Goal: Task Accomplishment & Management: Complete application form

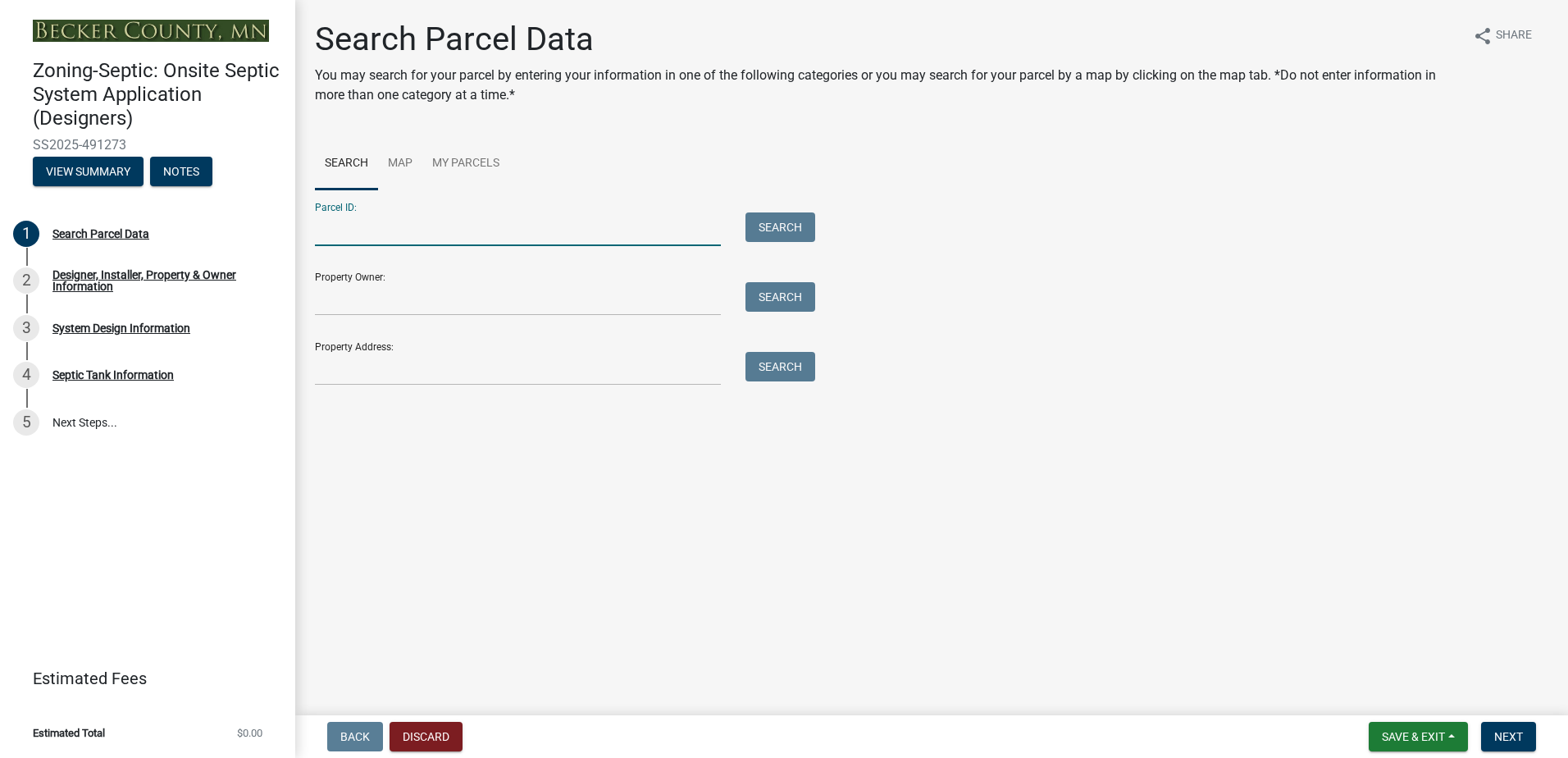
drag, startPoint x: 347, startPoint y: 234, endPoint x: 430, endPoint y: 206, distance: 87.6
click at [347, 234] on input "Parcel ID:" at bounding box center [518, 229] width 406 height 34
type input "170662855"
click at [805, 215] on button "Search" at bounding box center [780, 227] width 70 height 29
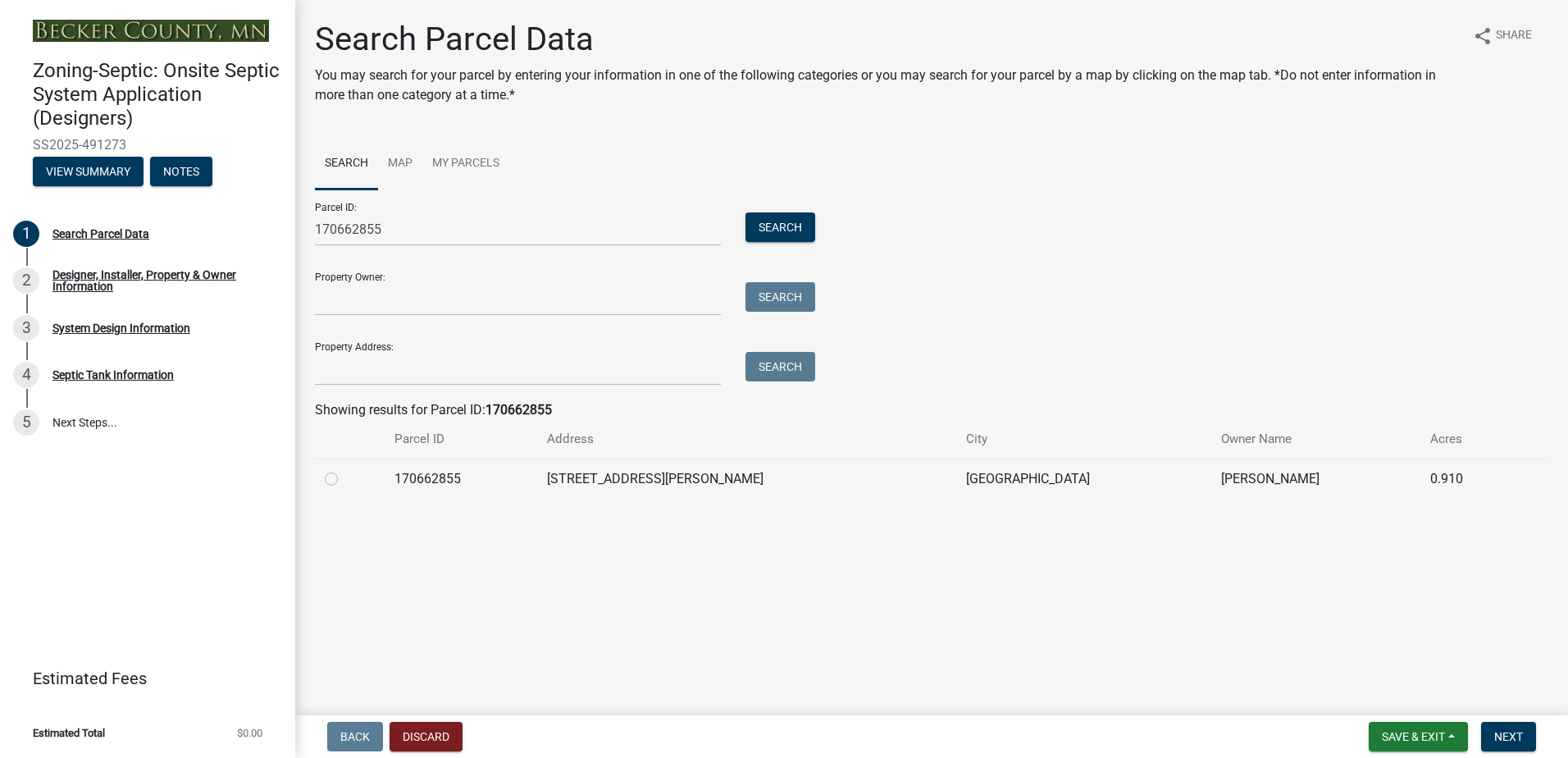
click at [344, 469] on label at bounding box center [344, 469] width 0 height 0
click at [344, 475] on input "radio" at bounding box center [349, 474] width 10 height 10
radio input "true"
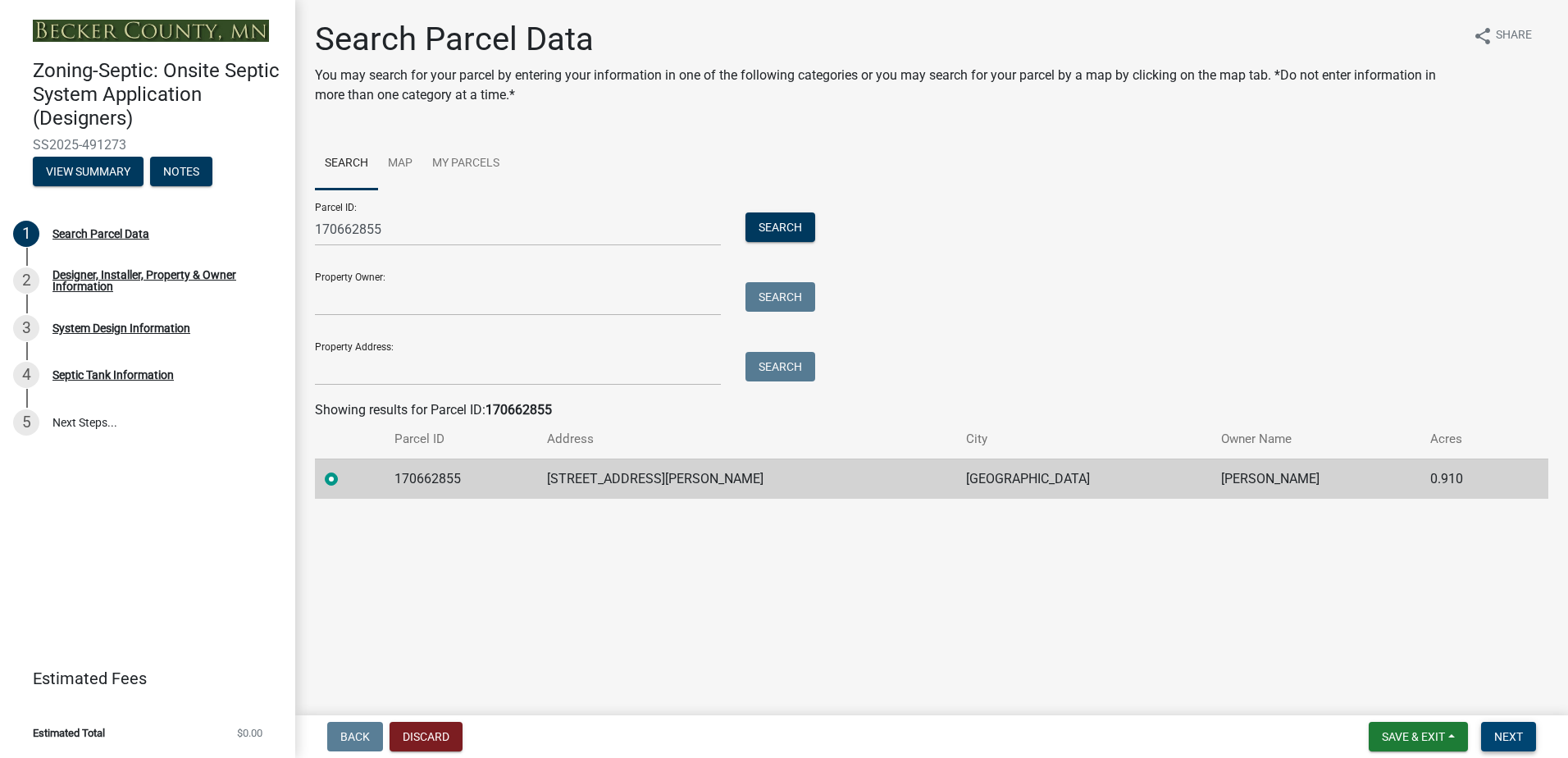
click at [1491, 734] on button "Next" at bounding box center [1509, 736] width 55 height 29
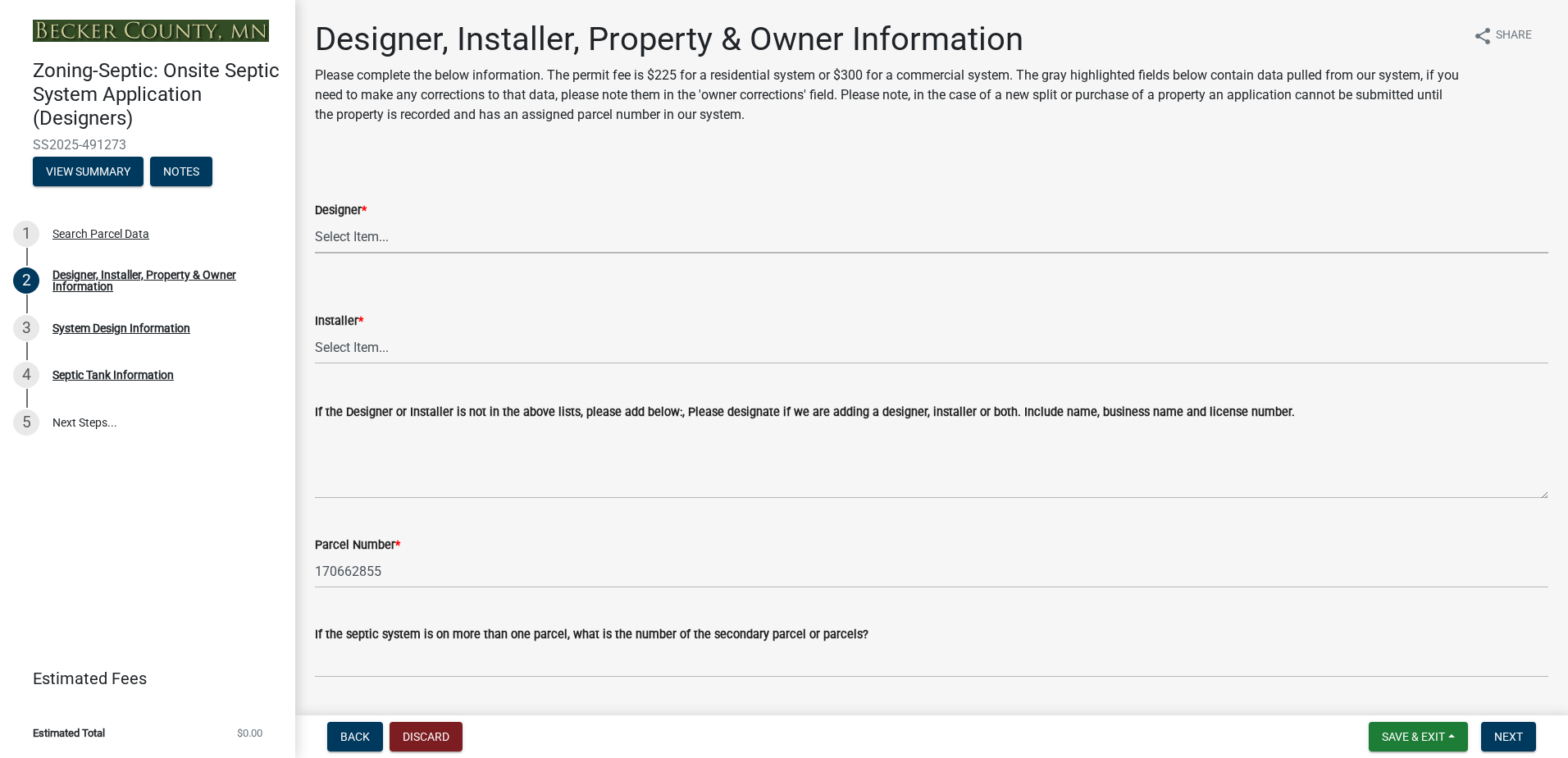
click at [351, 244] on select "Select Item... OTHER – Not listed (please add in next field and we will add to …" at bounding box center [932, 236] width 1234 height 34
click at [315, 219] on select "Select Item... OTHER – Not listed (please add in next field and we will add to …" at bounding box center [932, 236] width 1234 height 34
select select "a2621600-4690-4654-bff0-ecc615071557"
click at [348, 349] on select "Select Item... OTHER – Not listed (please add in next field and we will add to …" at bounding box center [932, 347] width 1234 height 34
click at [373, 347] on select "Select Item... OTHER – Not listed (please add in next field and we will add to …" at bounding box center [932, 347] width 1234 height 34
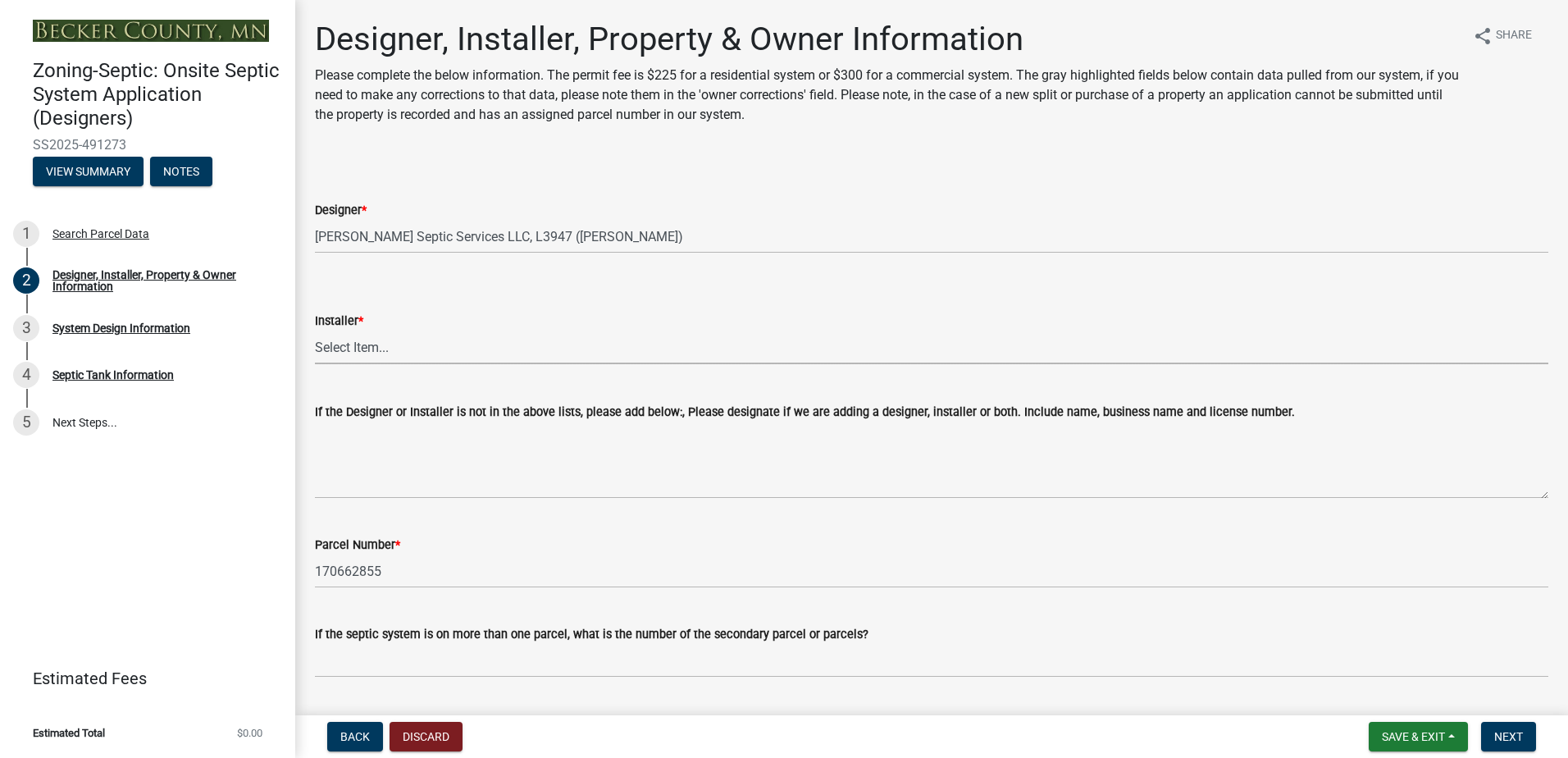
click at [357, 349] on select "Select Item... OTHER – Not listed (please add in next field and we will add to …" at bounding box center [932, 347] width 1234 height 34
click at [315, 330] on select "Select Item... OTHER – Not listed (please add in next field and we will add to …" at bounding box center [932, 347] width 1234 height 34
select select "370dcace-fa4b-476f-8e17-3b436b985960"
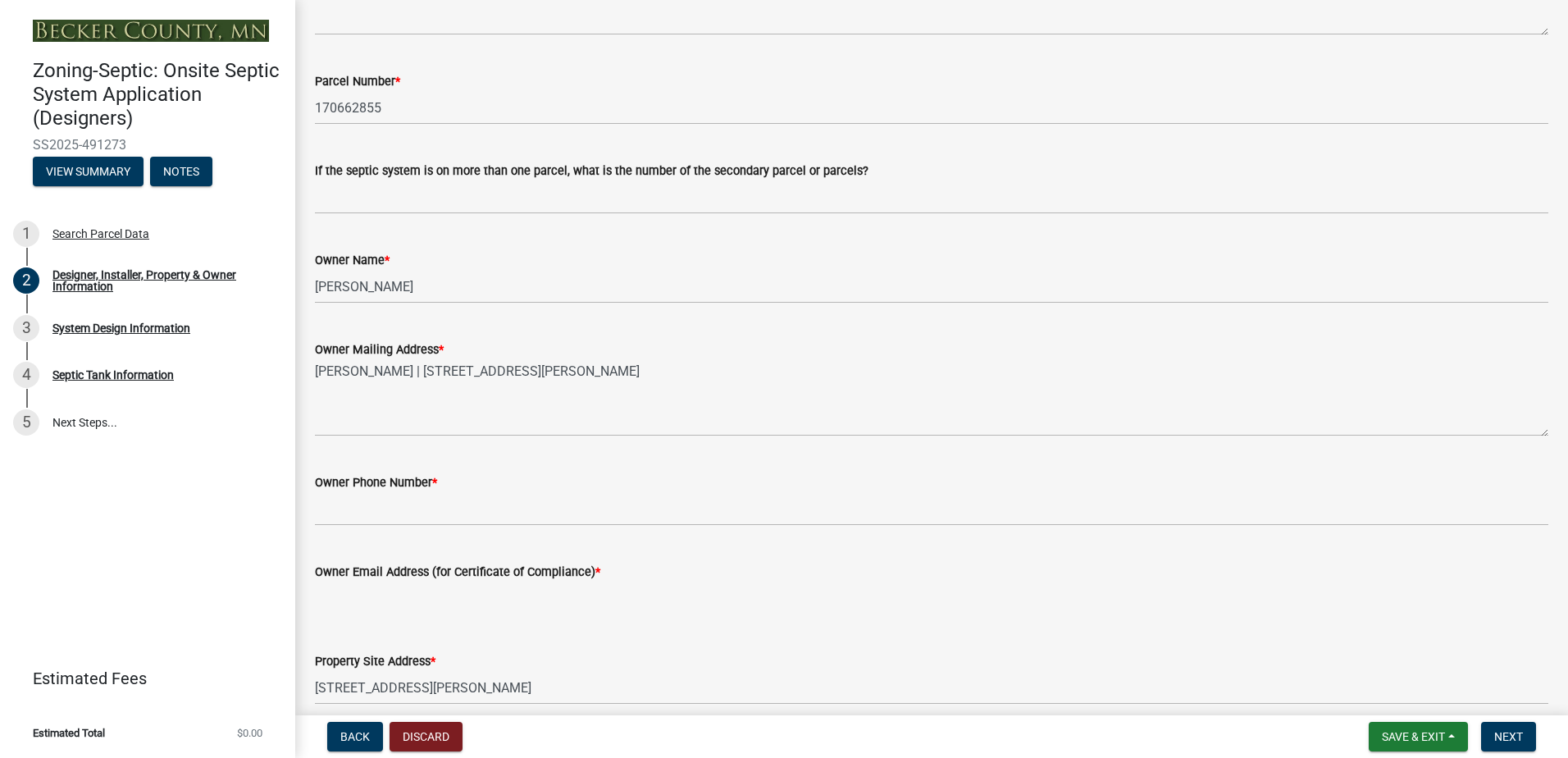
scroll to position [492, 0]
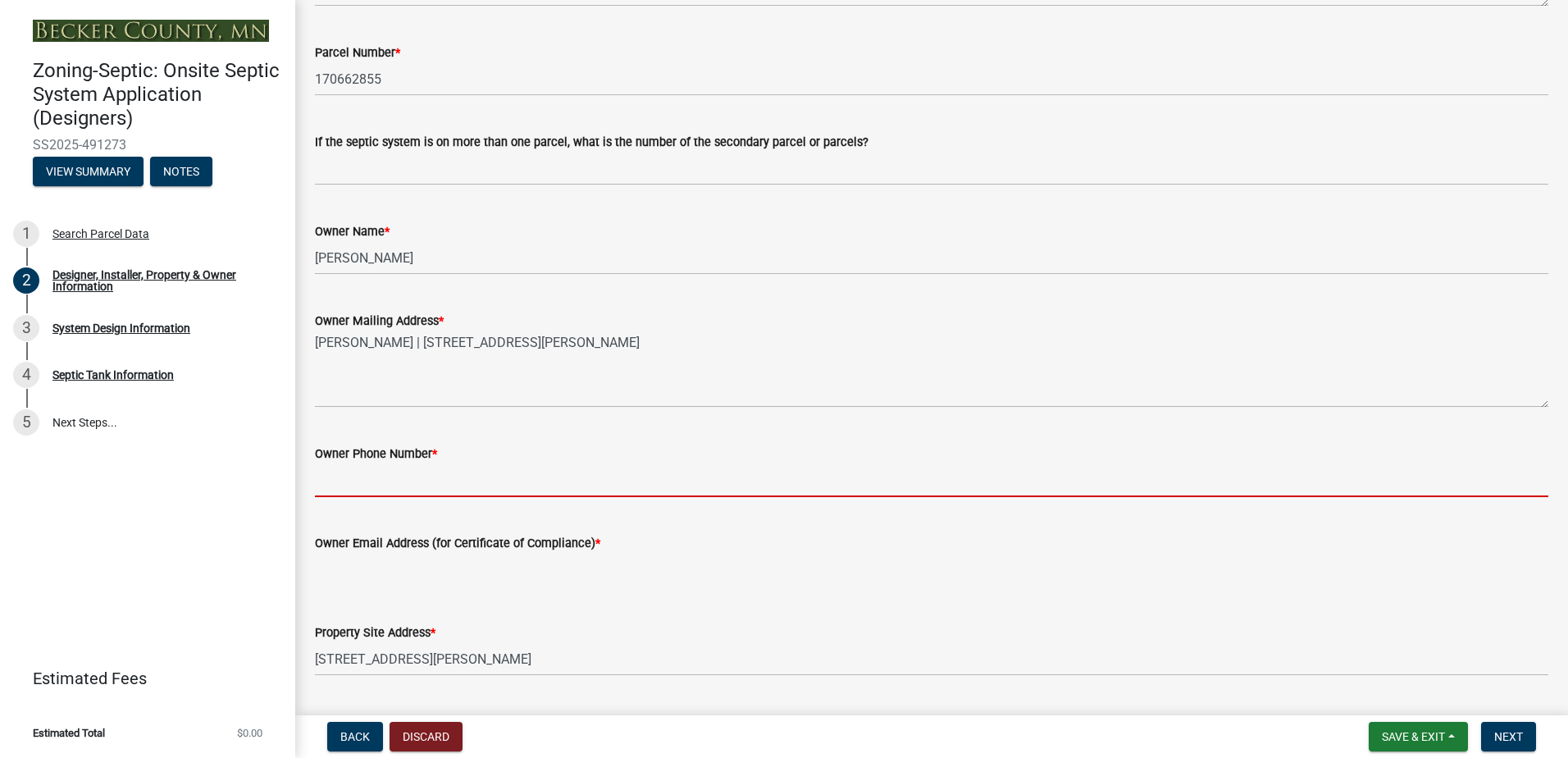
click at [347, 478] on input "Owner Phone Number *" at bounding box center [932, 480] width 1234 height 34
type input "0000000000"
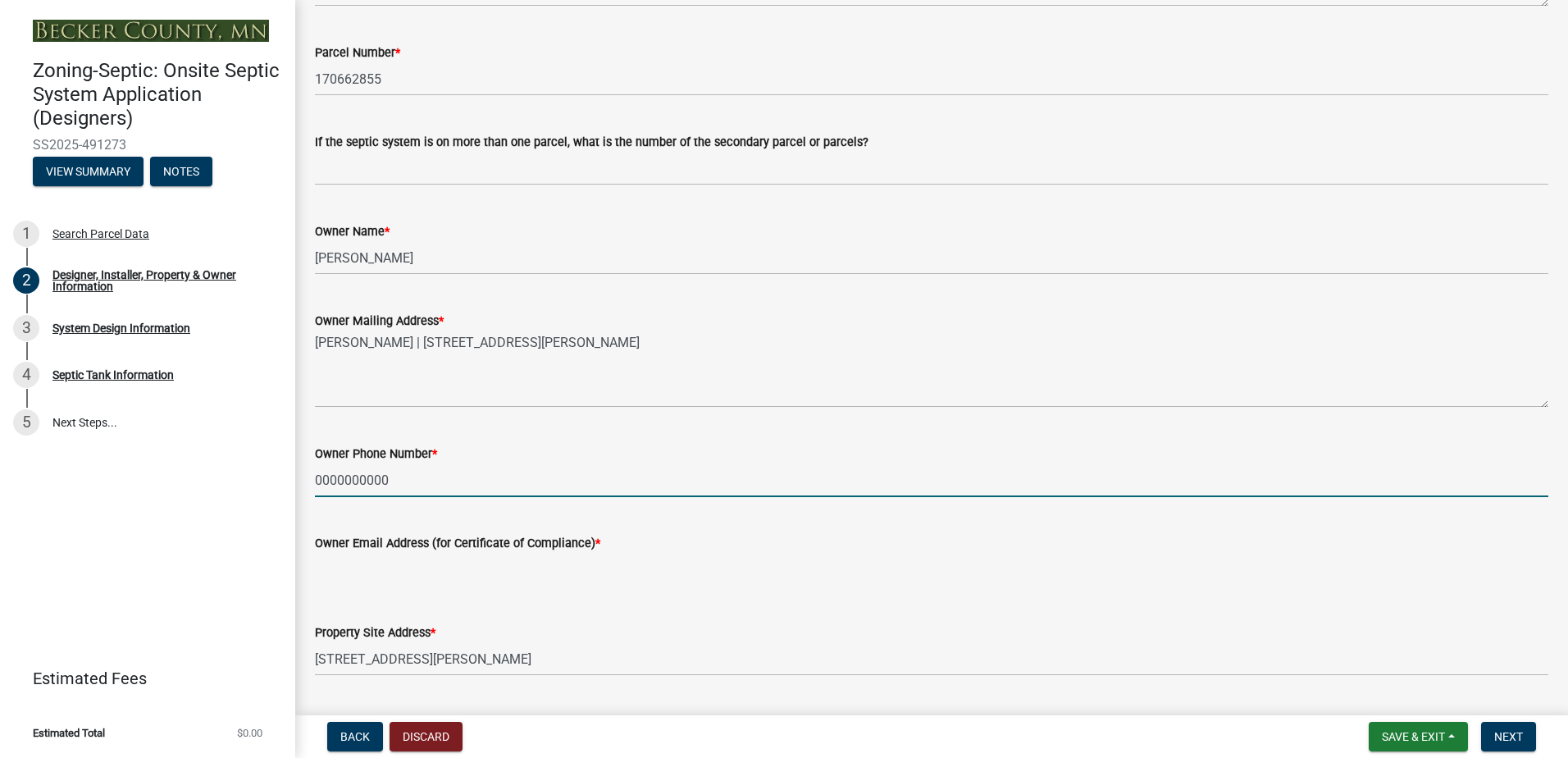
type input "[EMAIL_ADDRESS][DOMAIN_NAME]"
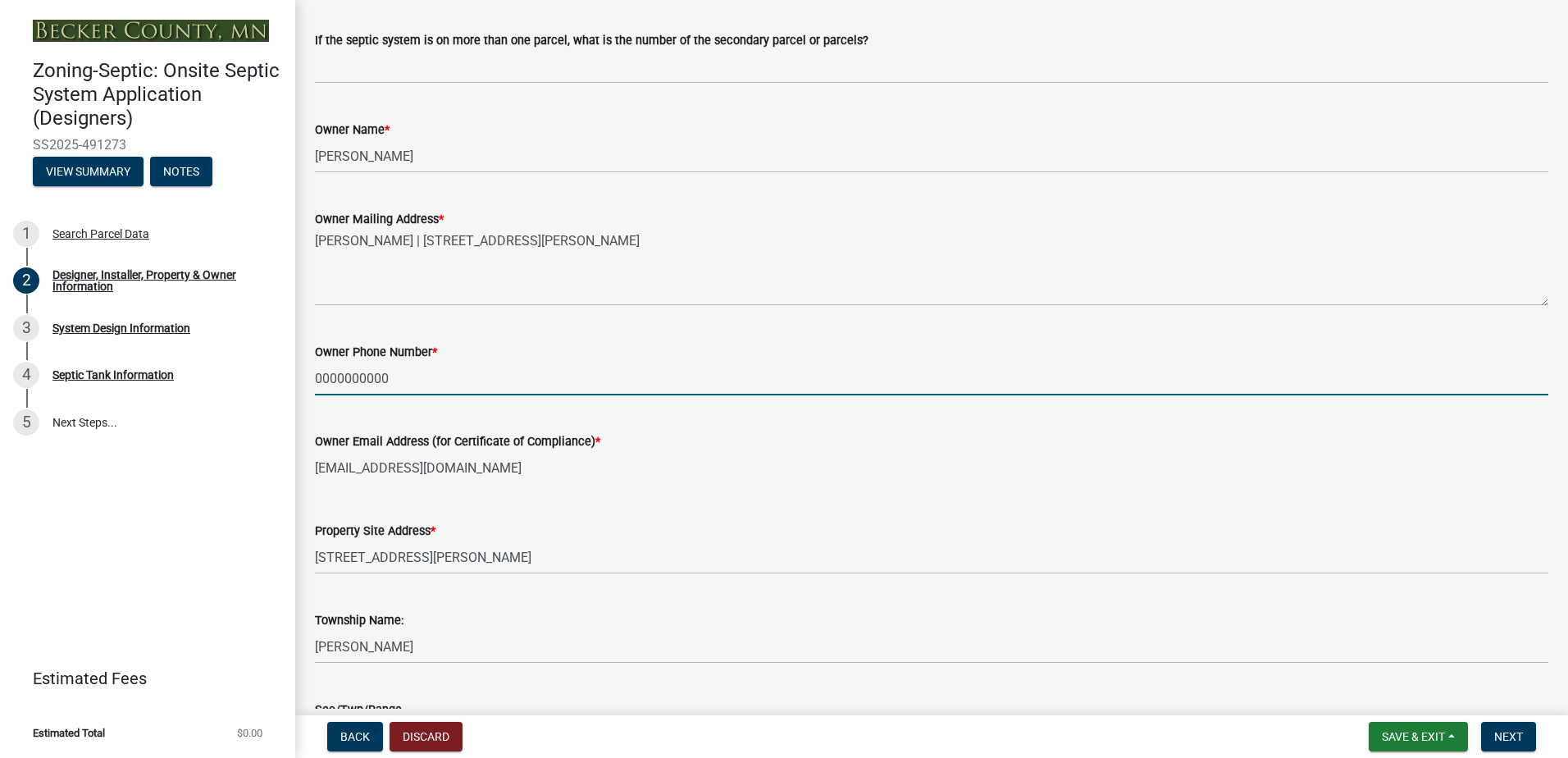
scroll to position [570, 0]
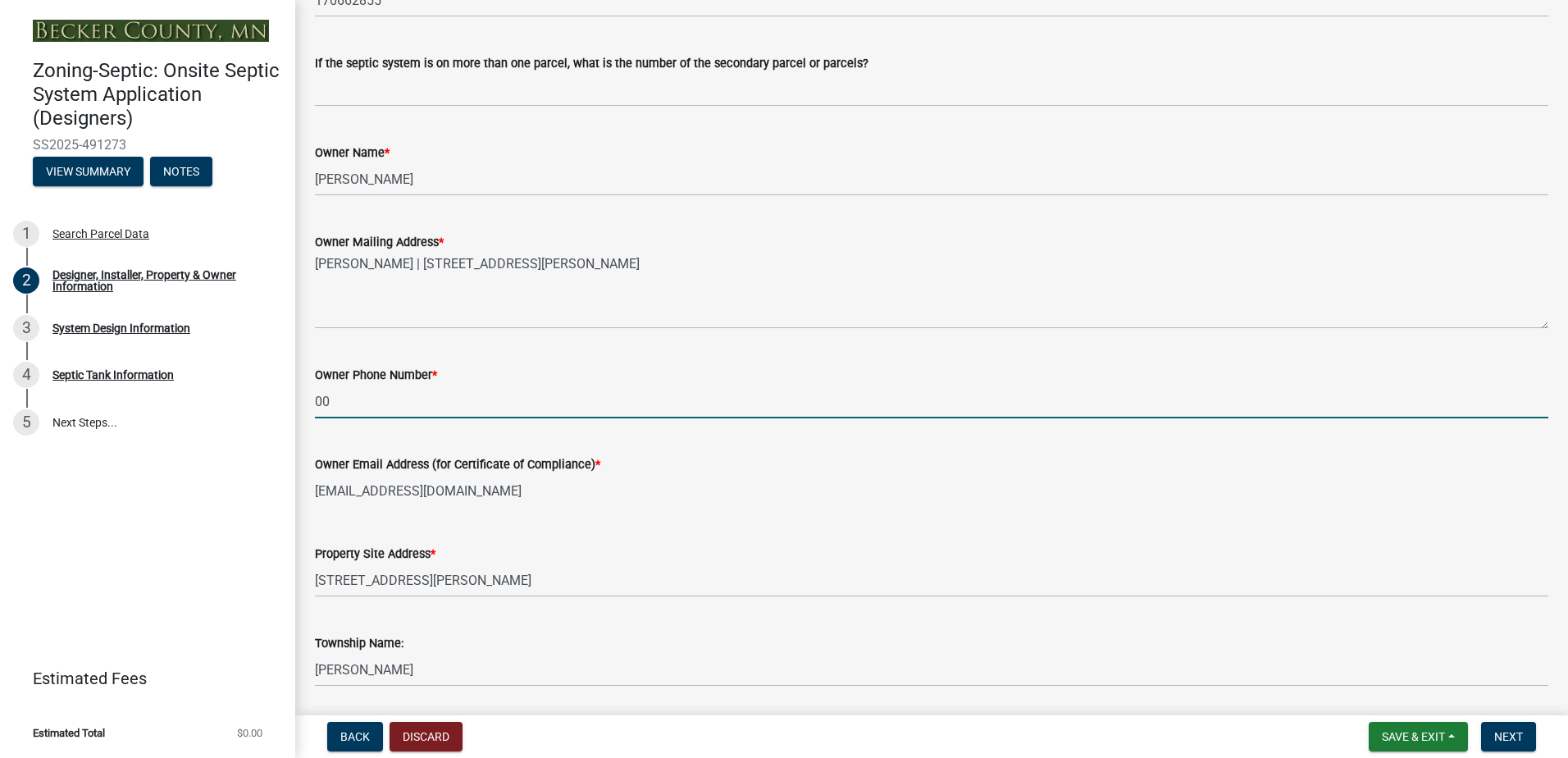
type input "0"
type input "[PHONE_NUMBER]"
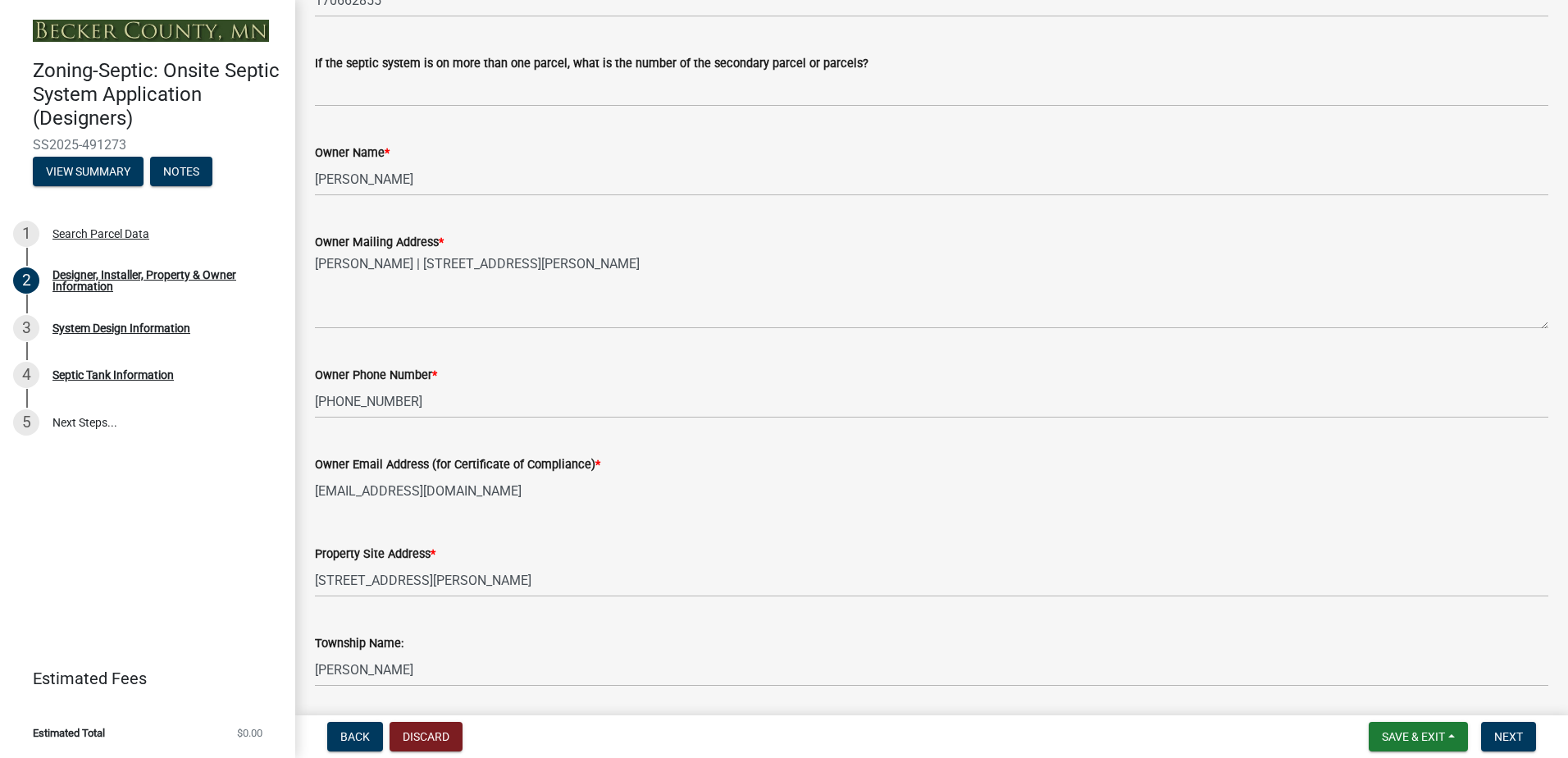
click at [457, 496] on input "[EMAIL_ADDRESS][DOMAIN_NAME]" at bounding box center [932, 490] width 1234 height 34
type input "n"
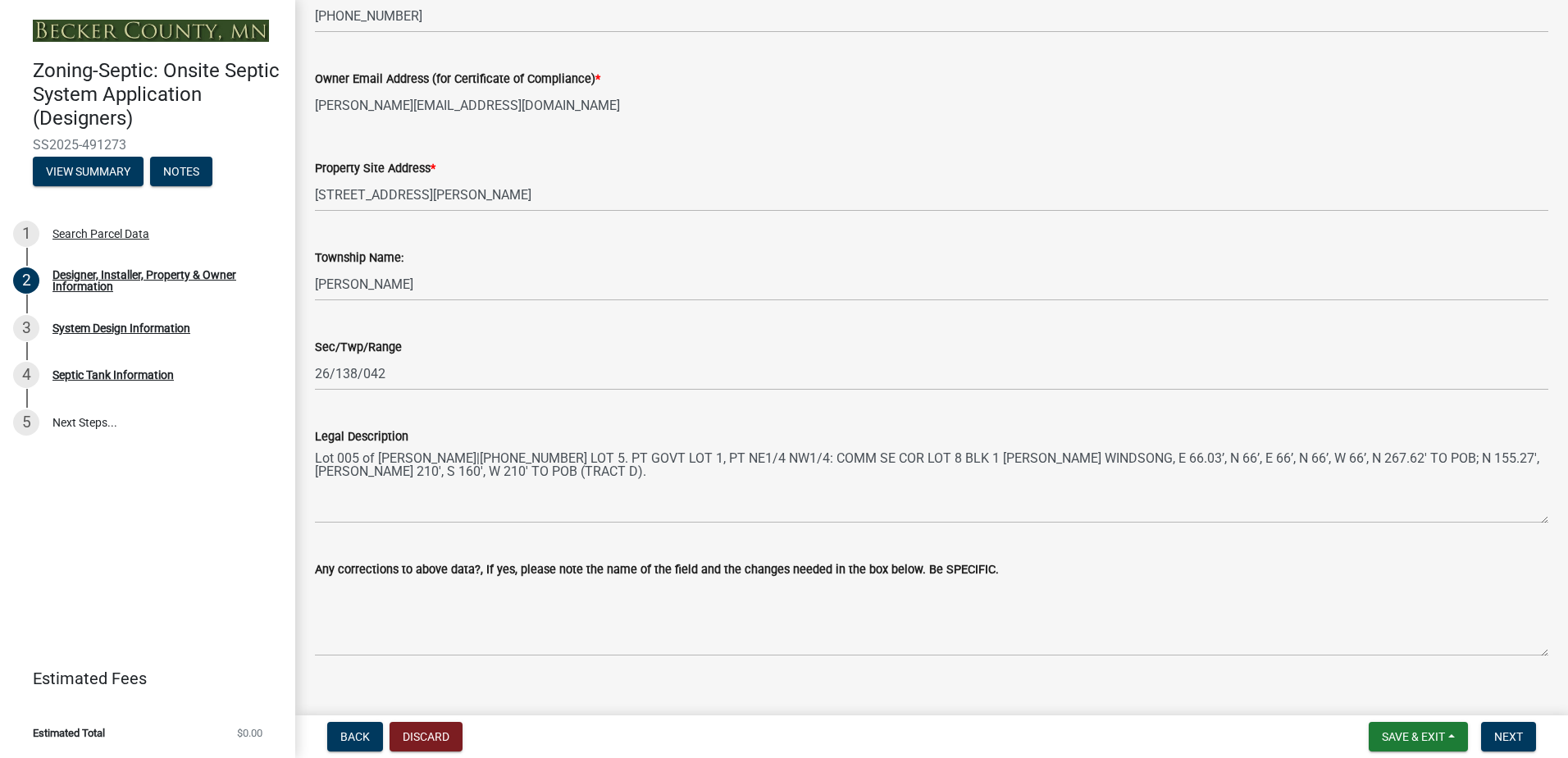
scroll to position [981, 0]
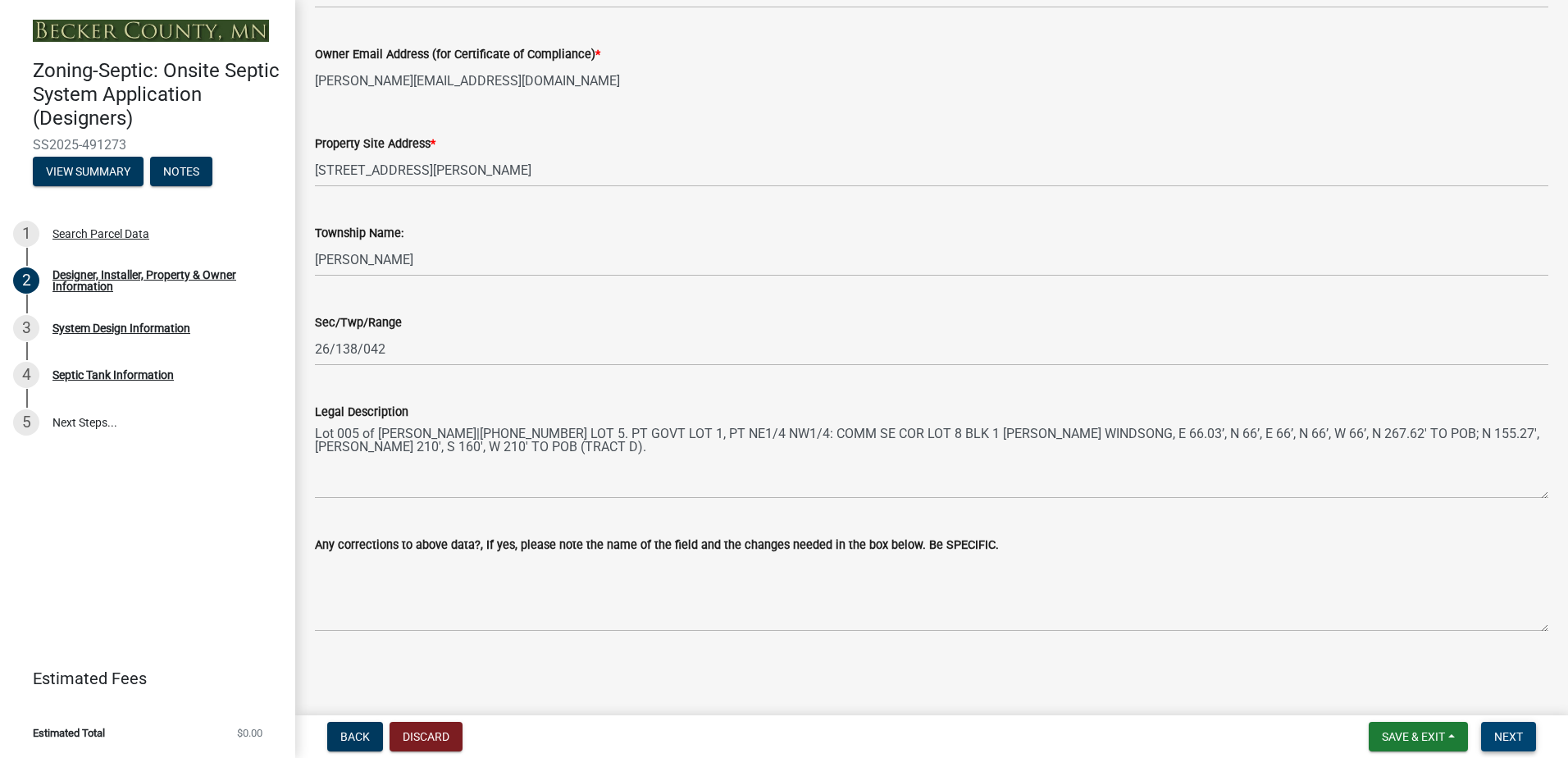
type input "[PERSON_NAME][EMAIL_ADDRESS][DOMAIN_NAME]"
click at [1498, 741] on span "Next" at bounding box center [1509, 736] width 28 height 13
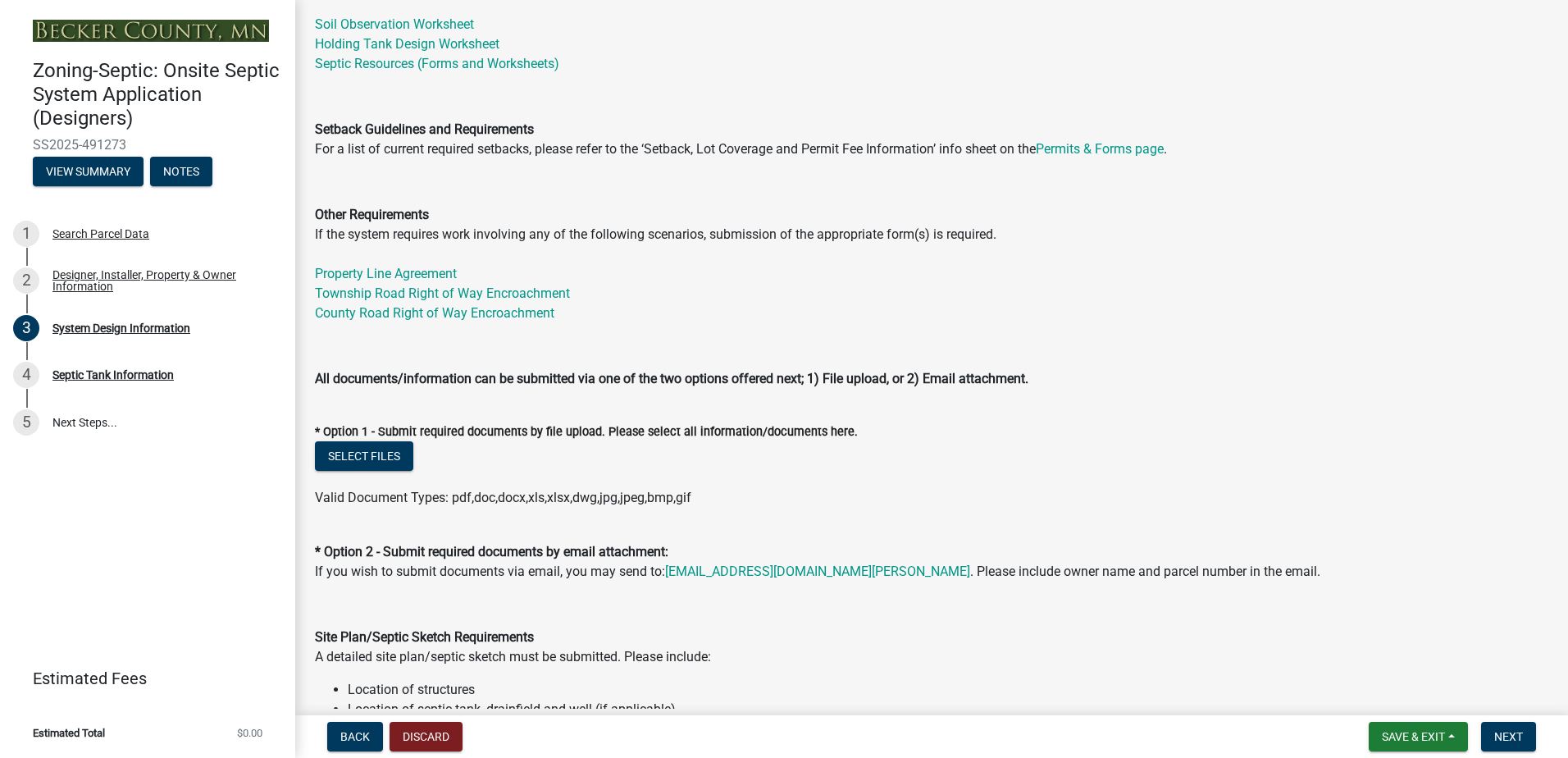
scroll to position [574, 0]
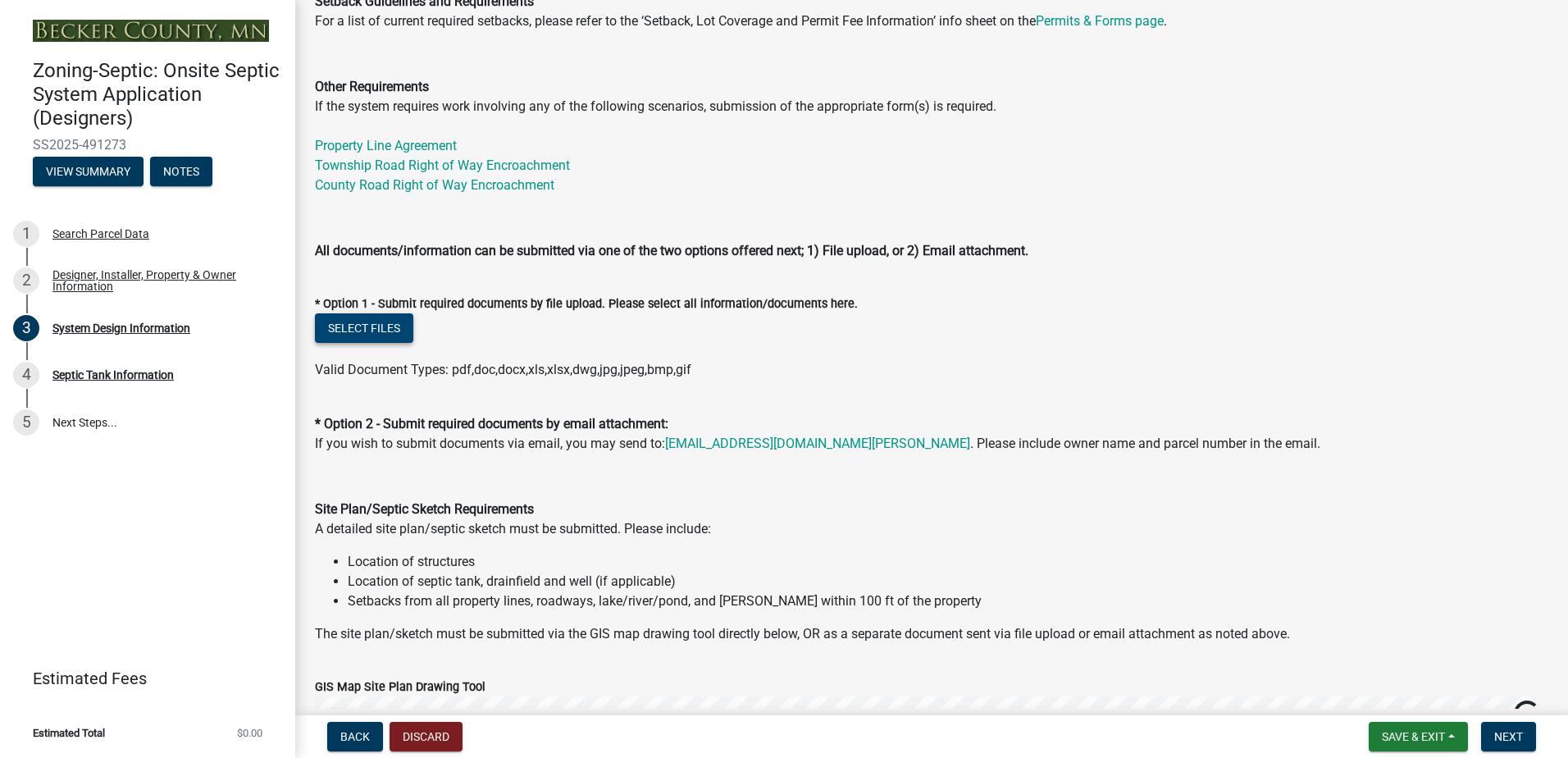
click at [364, 326] on button "Select files" at bounding box center [364, 328] width 98 height 29
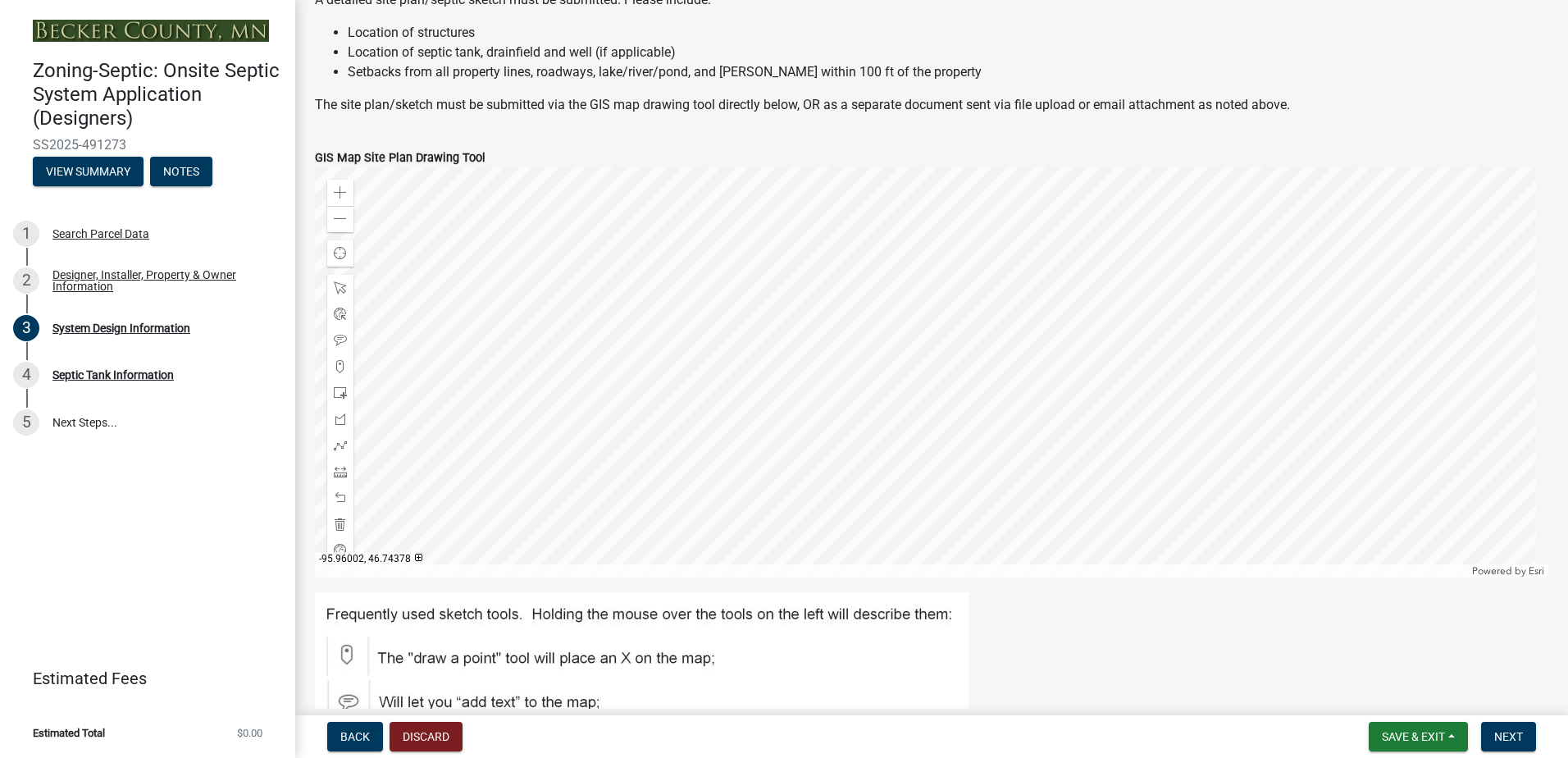
scroll to position [1148, 0]
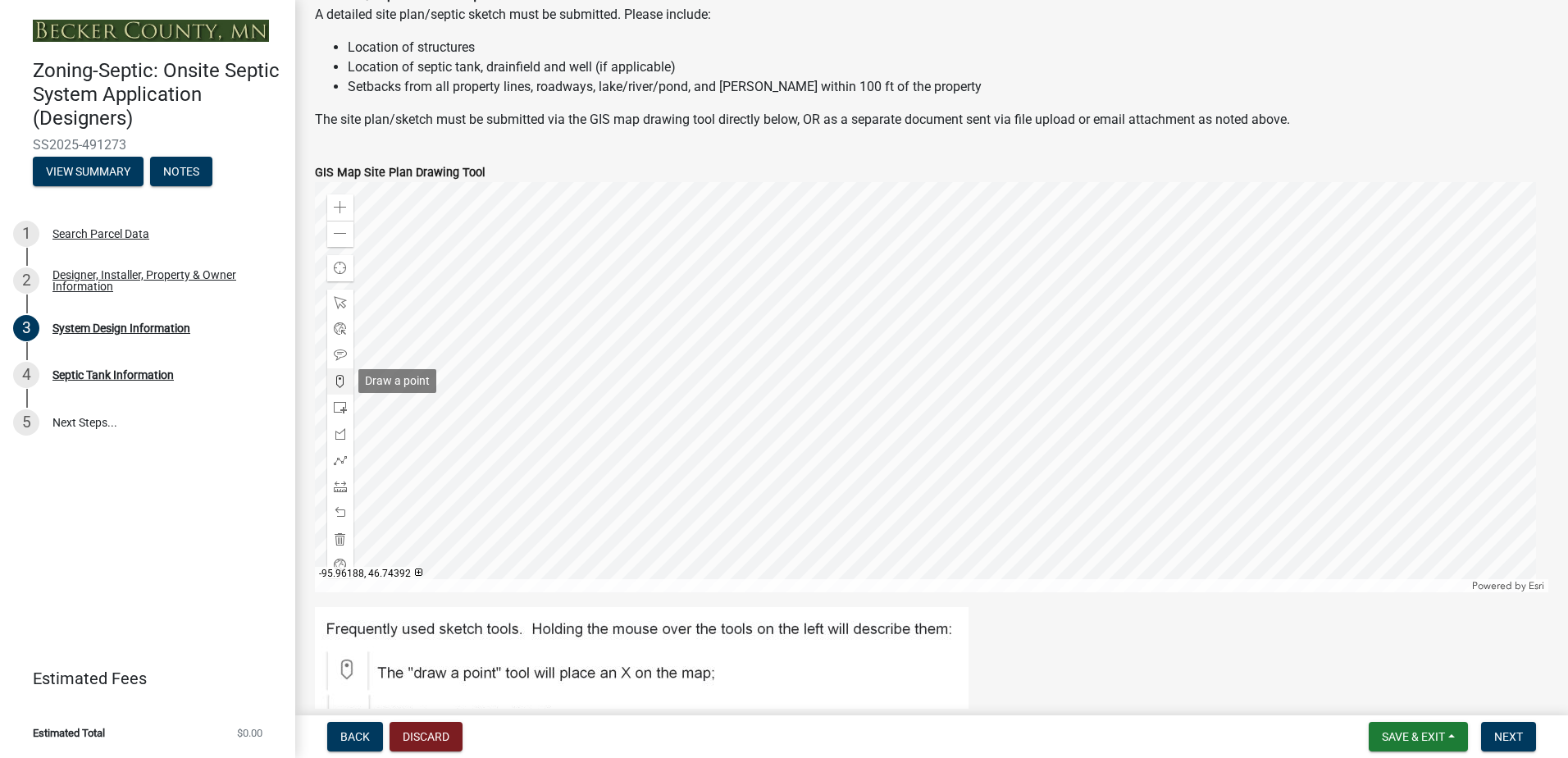
click at [339, 380] on span at bounding box center [340, 381] width 13 height 13
click at [1071, 405] on div at bounding box center [932, 387] width 1234 height 410
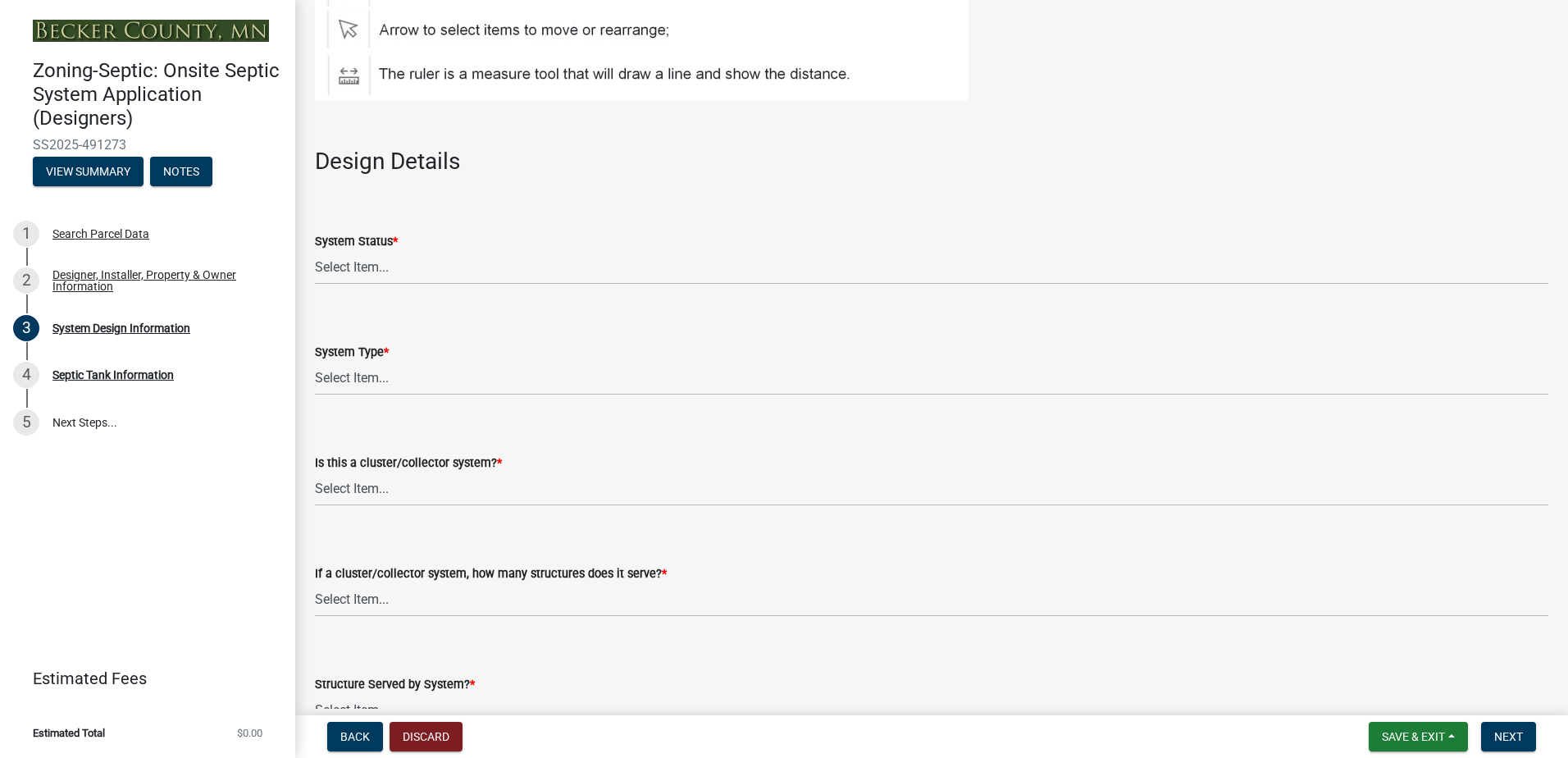
scroll to position [1886, 0]
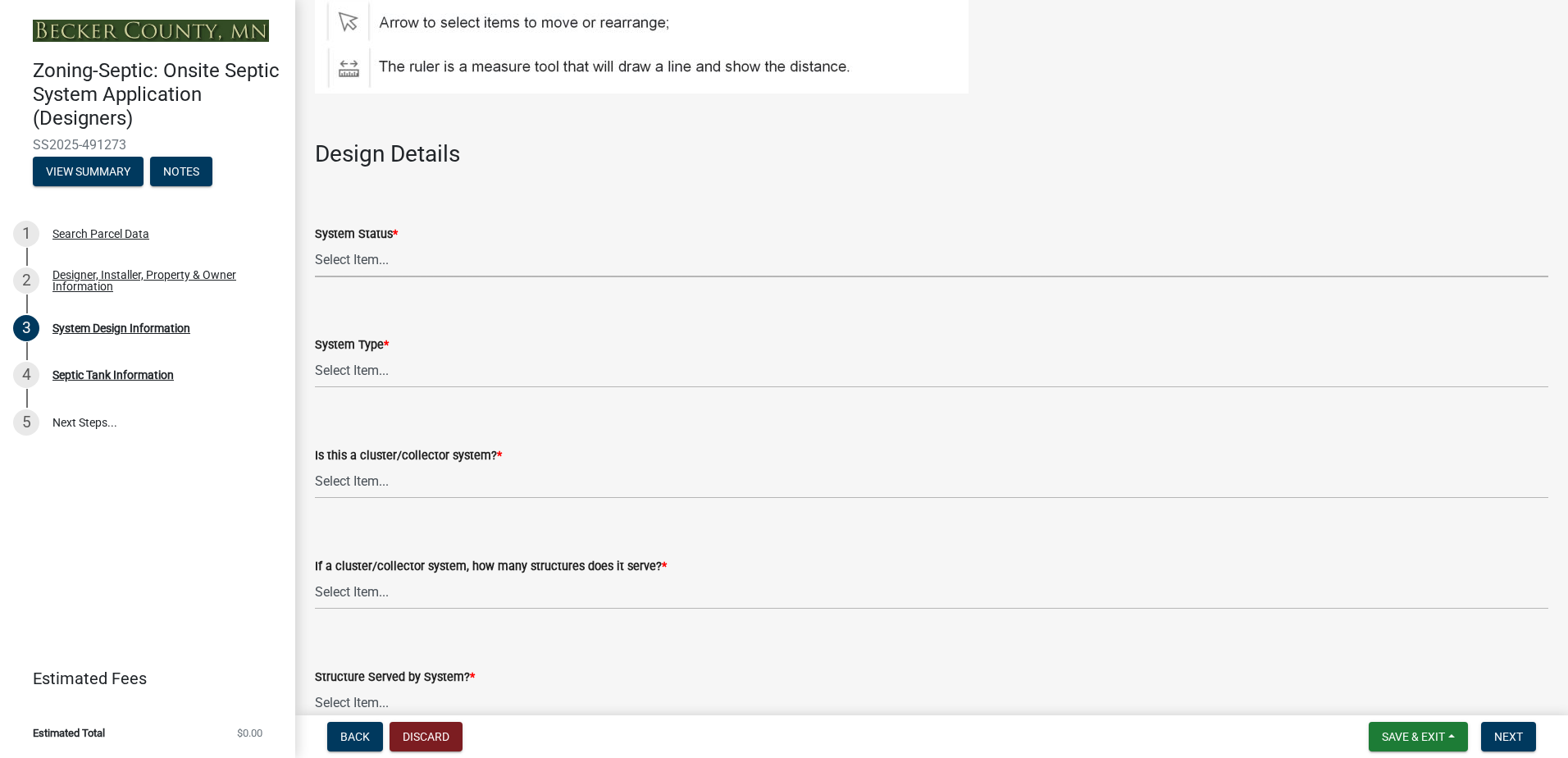
click at [364, 264] on select "Select Item... No Existing System Replacement System Failing System (Cesspool, …" at bounding box center [932, 260] width 1234 height 34
click at [315, 243] on select "Select Item... No Existing System Replacement System Failing System (Cesspool, …" at bounding box center [932, 260] width 1234 height 34
select select "55497d75-c43f-4635-a730-e0737ce05d56"
click at [354, 367] on select "Select Item... Type I Type II Type III Type IV Type V" at bounding box center [932, 371] width 1234 height 34
click at [315, 354] on select "Select Item... Type I Type II Type III Type IV Type V" at bounding box center [932, 371] width 1234 height 34
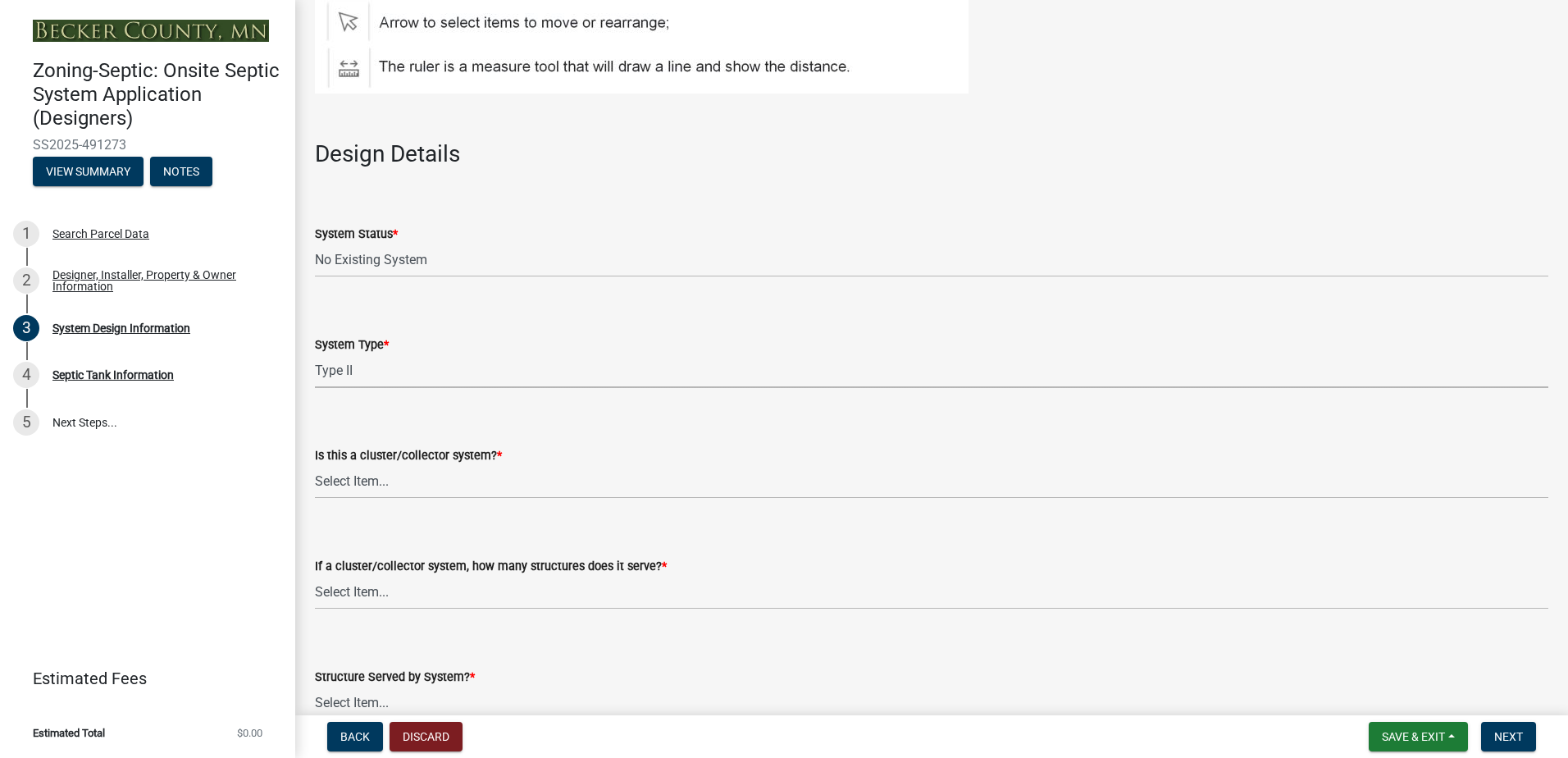
select select "d11049ea-91d0-42ef-8f23-5bc08afa6acf"
click at [352, 480] on select "Select Item... Yes No" at bounding box center [932, 481] width 1234 height 34
click at [306, 568] on div "If a cluster/collector system, how many structures does it serve? * Select Item…" at bounding box center [932, 562] width 1258 height 96
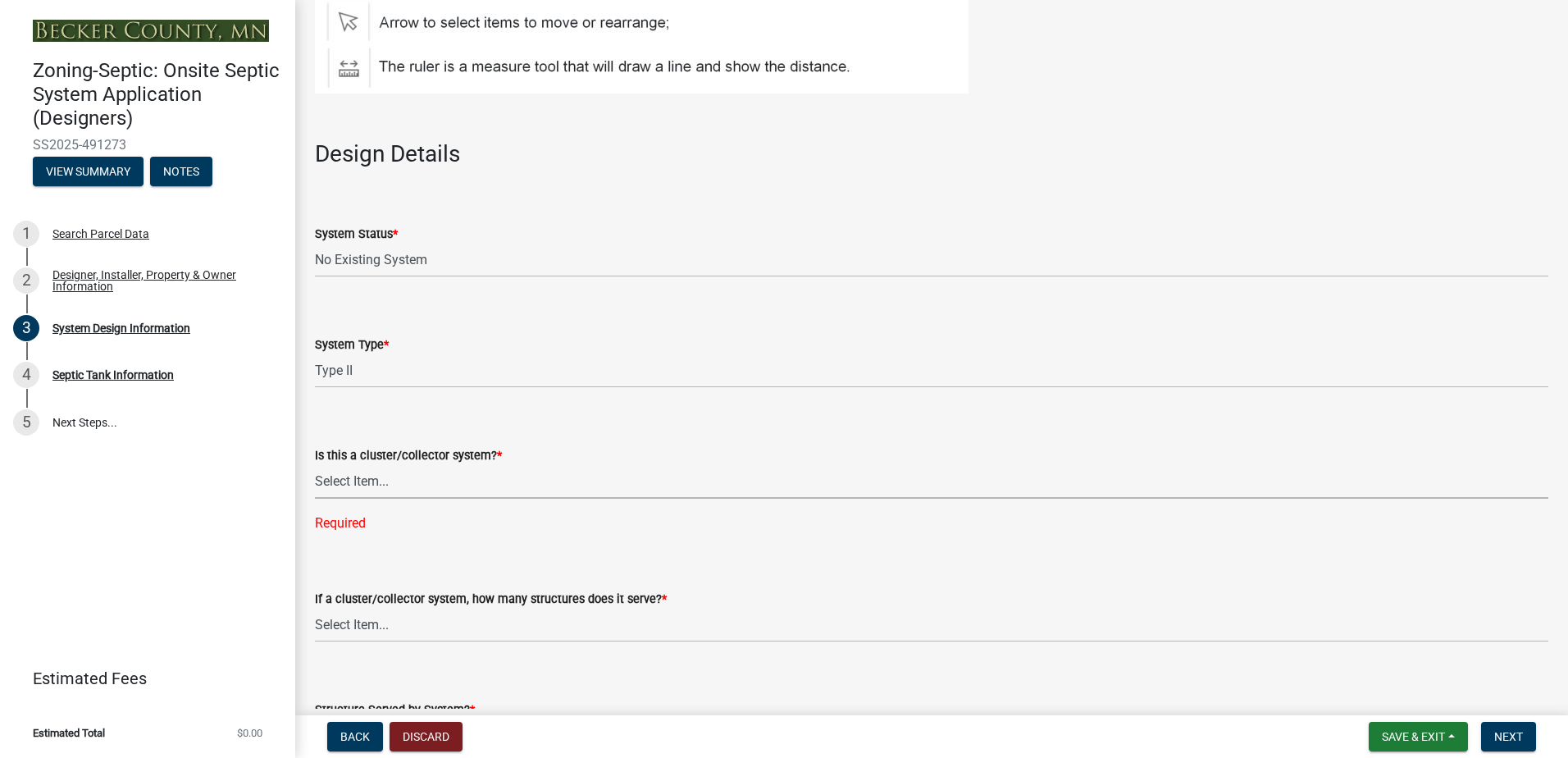
drag, startPoint x: 341, startPoint y: 471, endPoint x: 343, endPoint y: 483, distance: 12.2
click at [342, 473] on select "Select Item... Yes No" at bounding box center [932, 481] width 1234 height 34
click at [315, 465] on select "Select Item... Yes No" at bounding box center [932, 481] width 1234 height 34
select select "011fbff4-a41d-4a75-9bd8-71c7e6c69e0d"
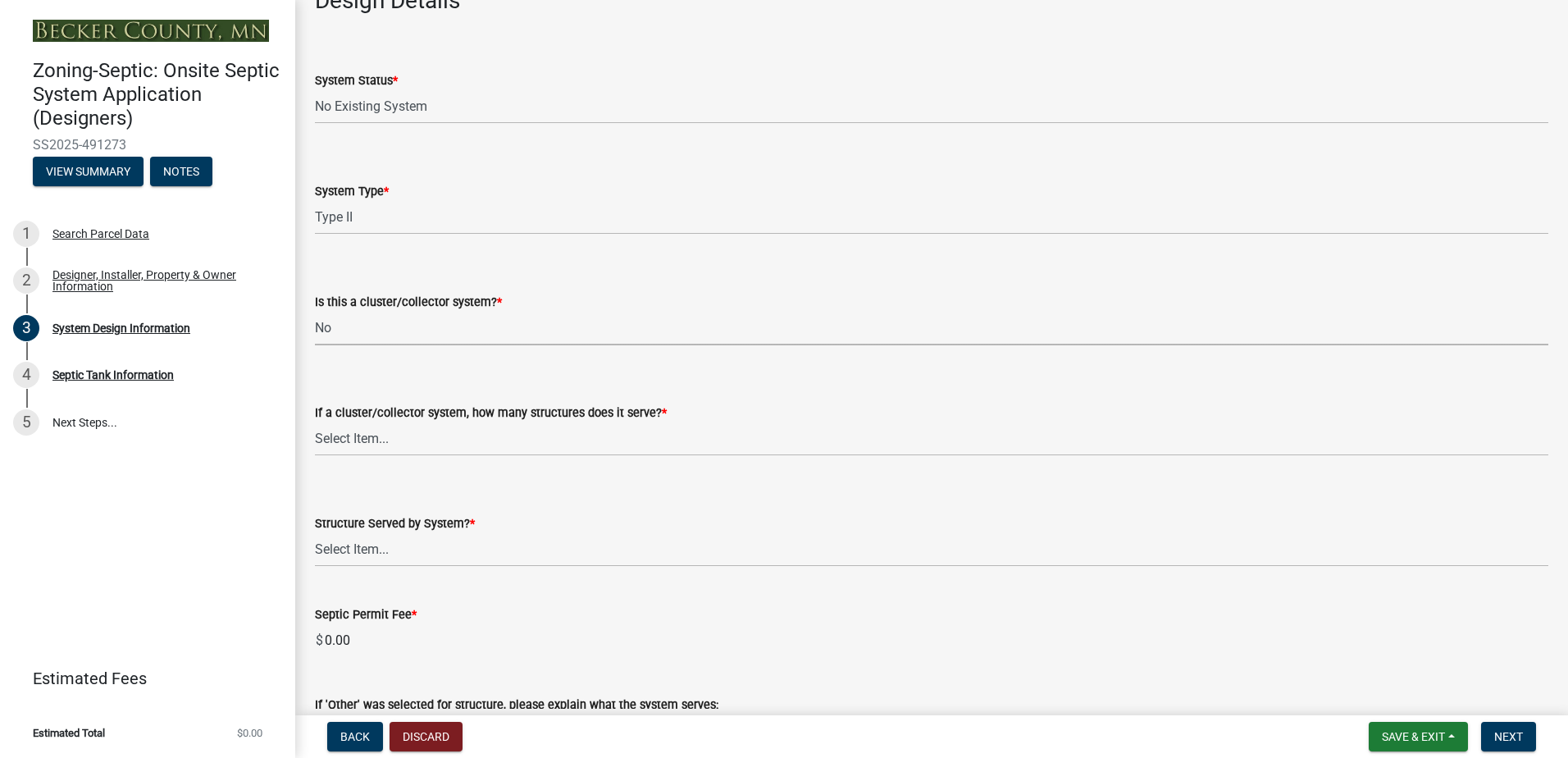
scroll to position [2050, 0]
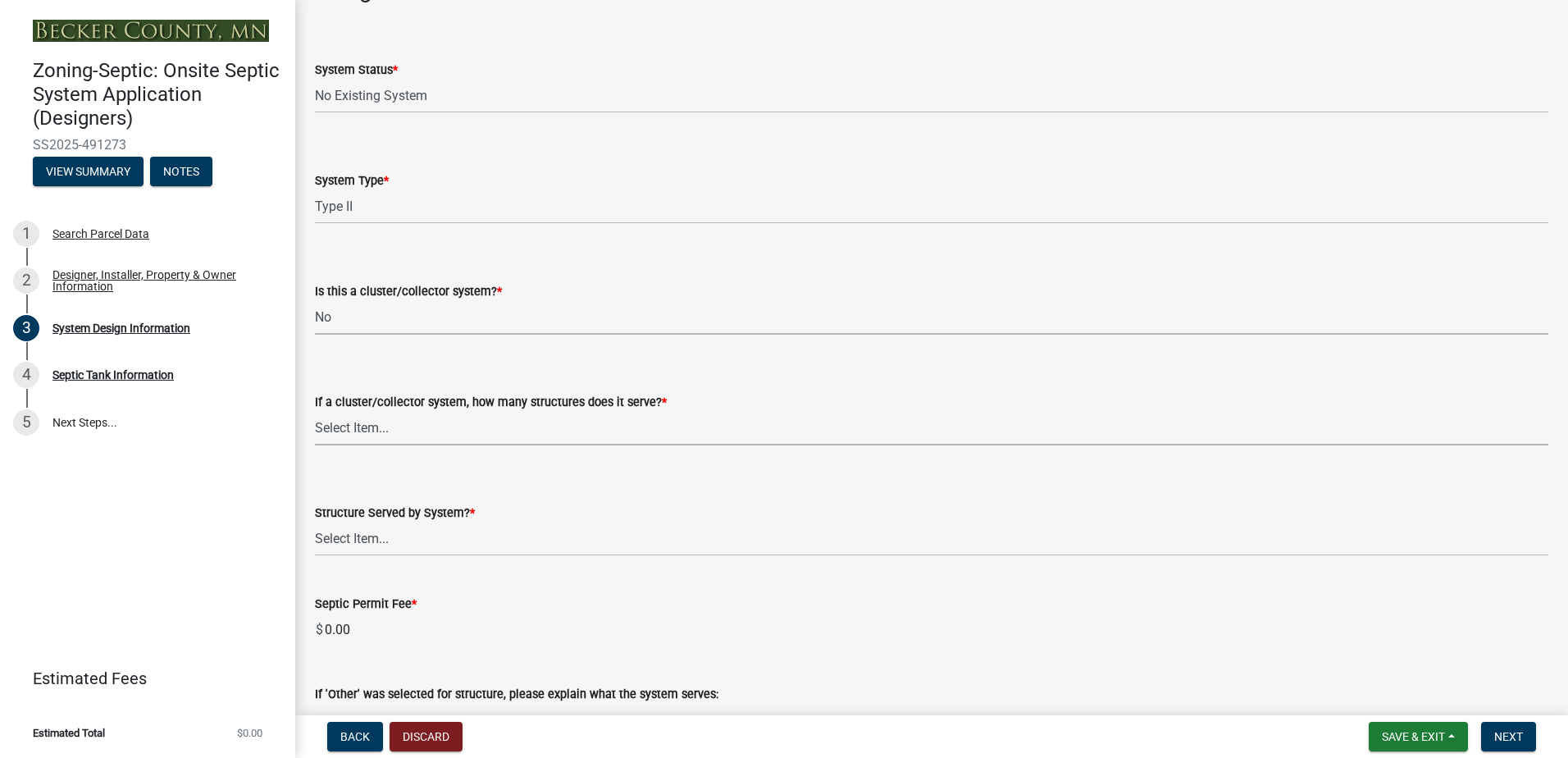
click at [353, 419] on select "Select Item... Not a cluster/collector system 1 2 3 4 5 6 7 8 9 10" at bounding box center [932, 428] width 1234 height 34
click at [315, 411] on select "Select Item... Not a cluster/collector system 1 2 3 4 5 6 7 8 9 10" at bounding box center [932, 428] width 1234 height 34
select select "85fdfef2-2683-4311-b5d5-5505f6411127"
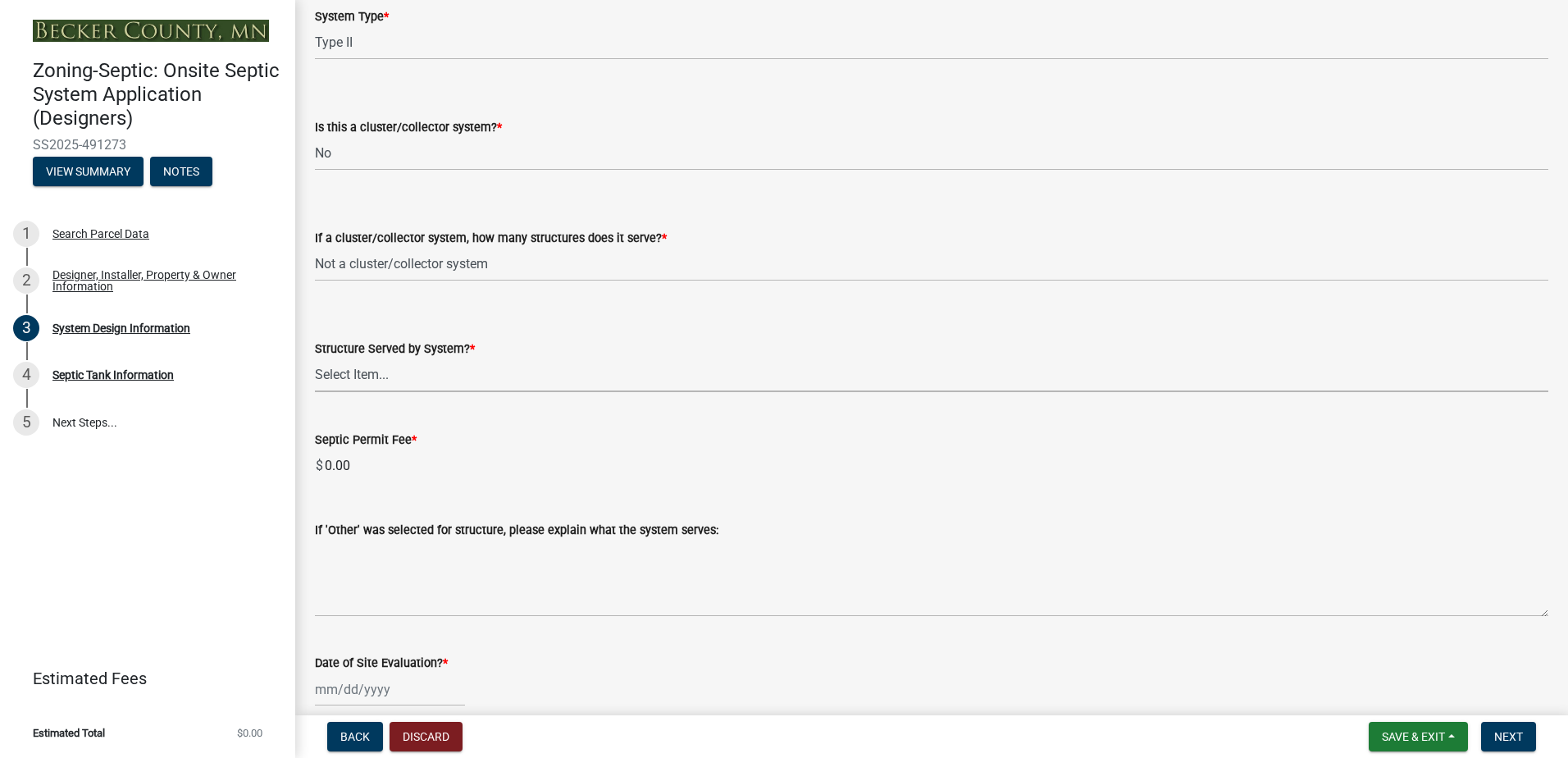
click at [359, 370] on select "Select Item... Commercial Resort Commercial - Non Resort Other Full-Time Dwelli…" at bounding box center [932, 375] width 1234 height 34
click at [315, 359] on select "Select Item... Commercial Resort Commercial - Non Resort Other Full-Time Dwelli…" at bounding box center [932, 375] width 1234 height 34
select select "acb956d0-fe38-4b39-a121-cf897fe74d21"
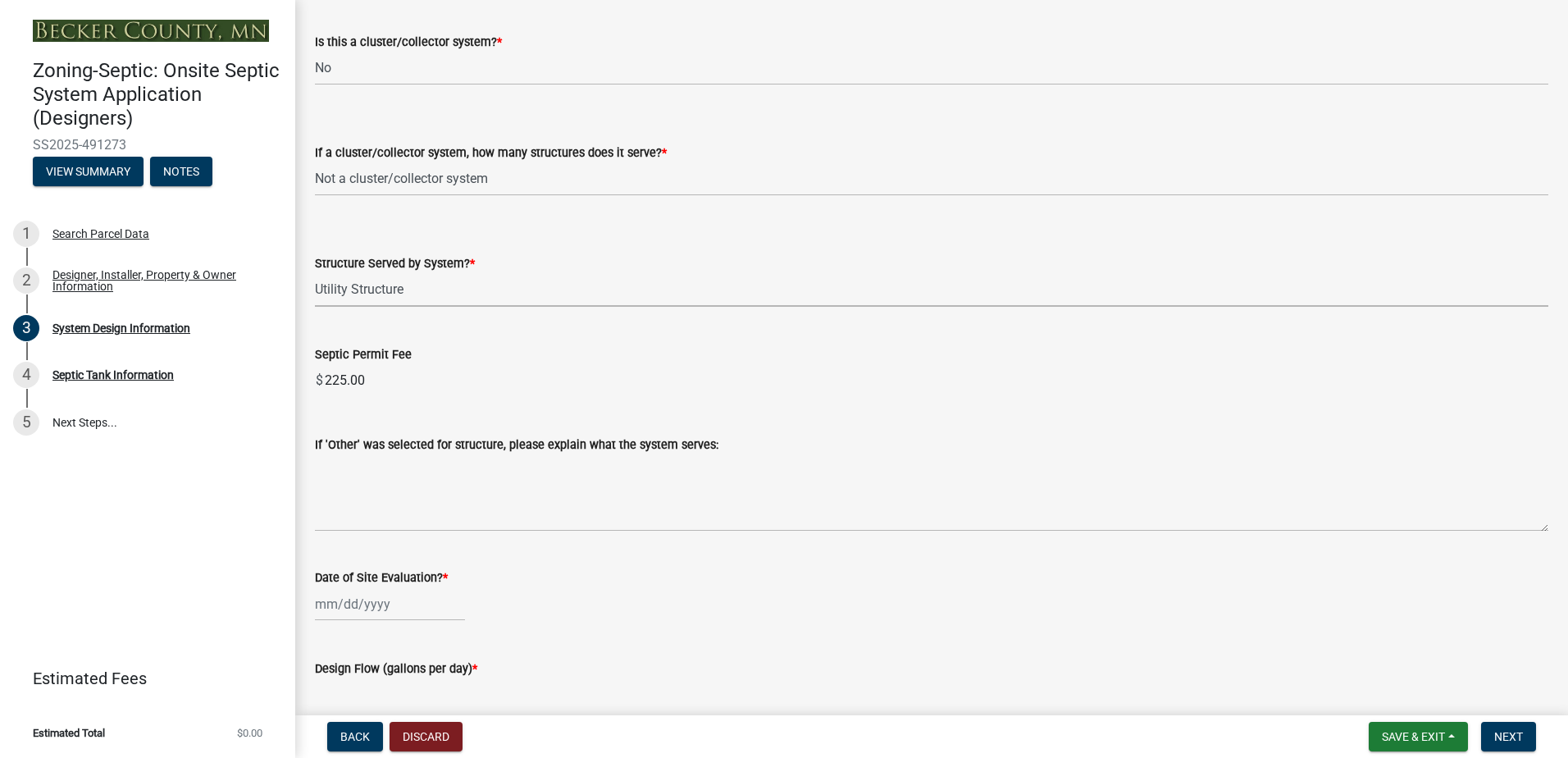
scroll to position [2378, 0]
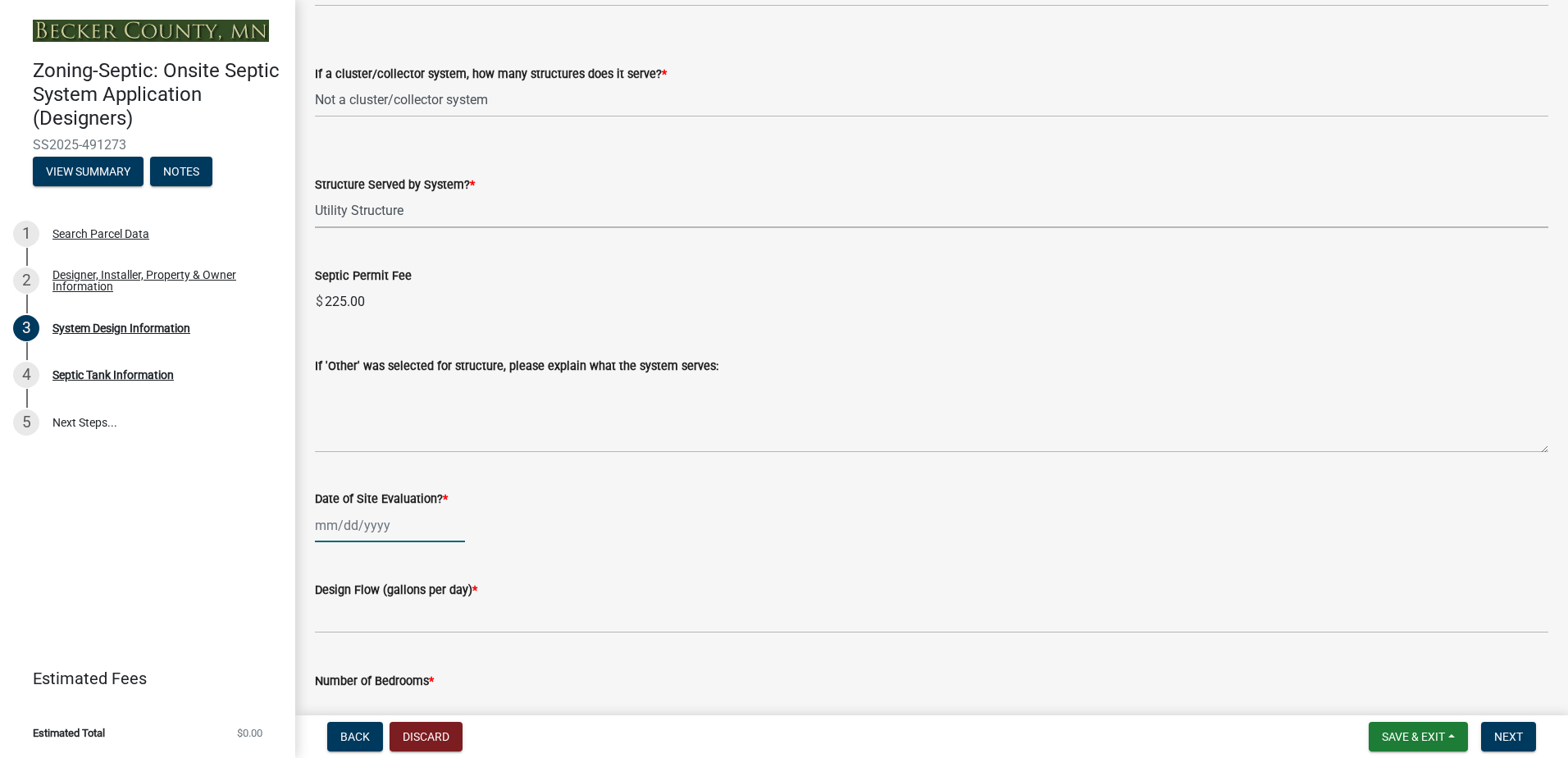
click at [355, 527] on div at bounding box center [390, 525] width 150 height 34
select select "10"
select select "2025"
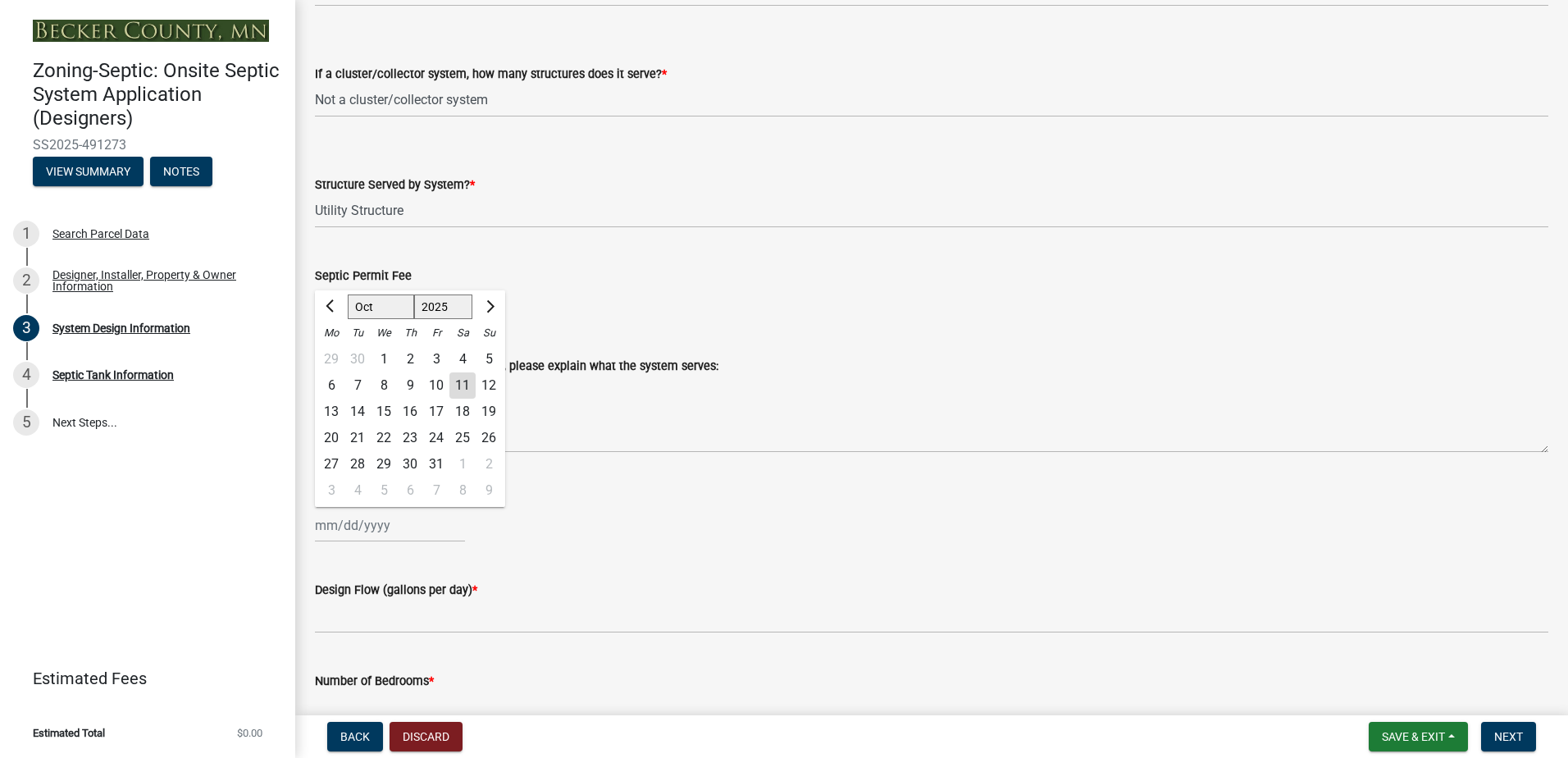
click at [436, 384] on div "10" at bounding box center [436, 385] width 27 height 27
type input "[DATE]"
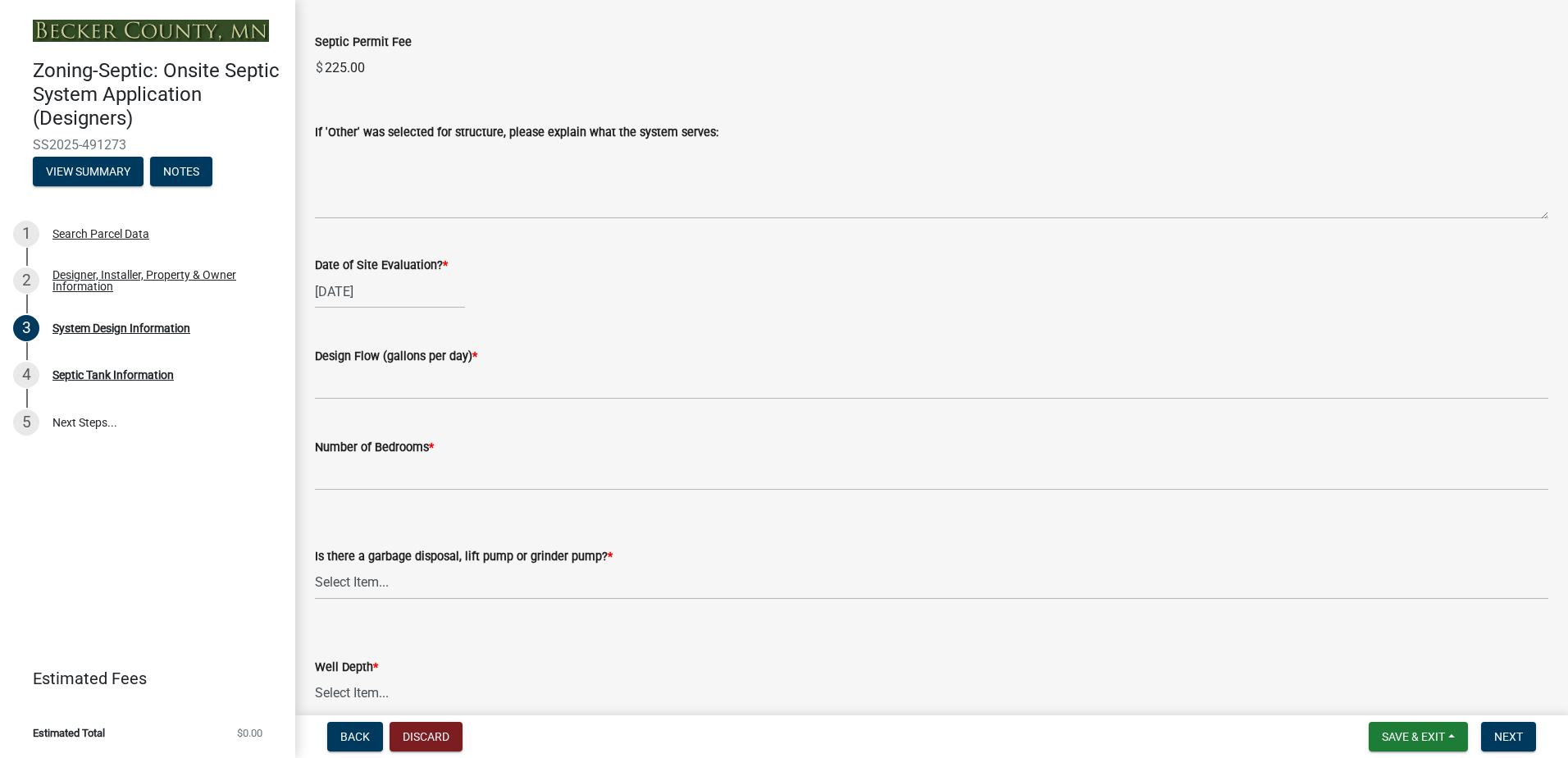
scroll to position [2624, 0]
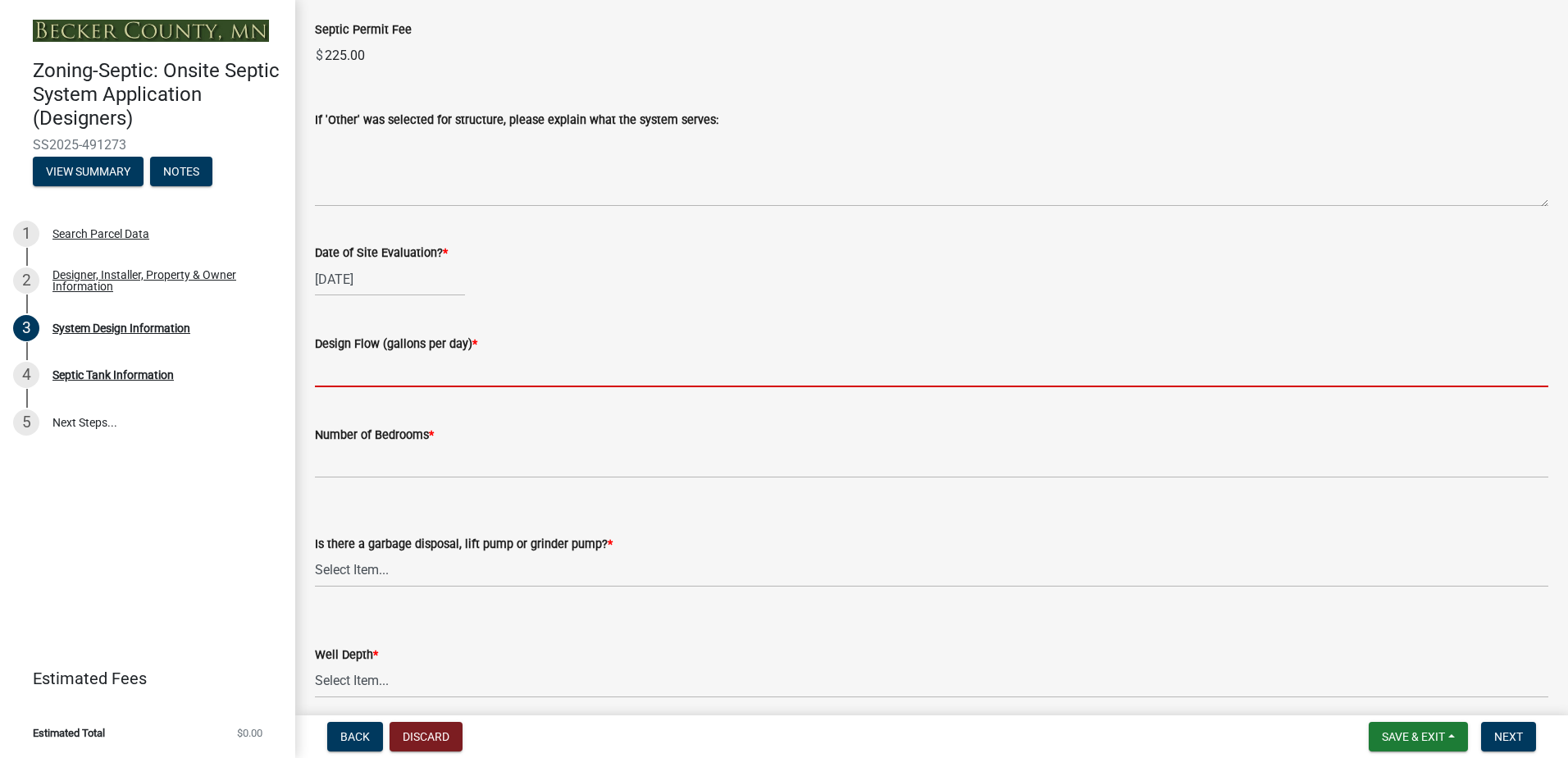
click at [343, 378] on input "text" at bounding box center [932, 370] width 1234 height 34
type input "150"
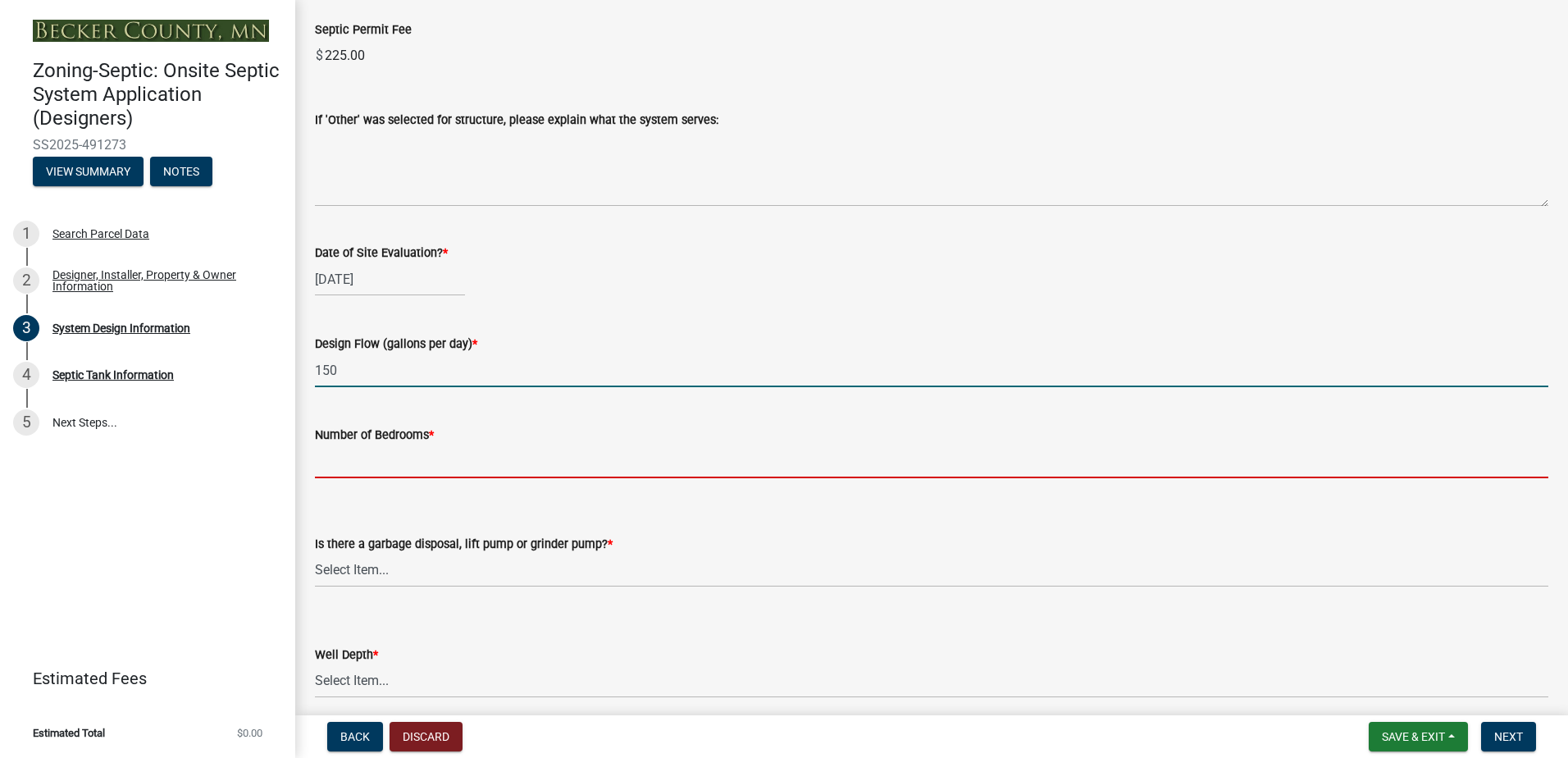
click at [353, 458] on input "Number of Bedrooms *" at bounding box center [932, 461] width 1234 height 34
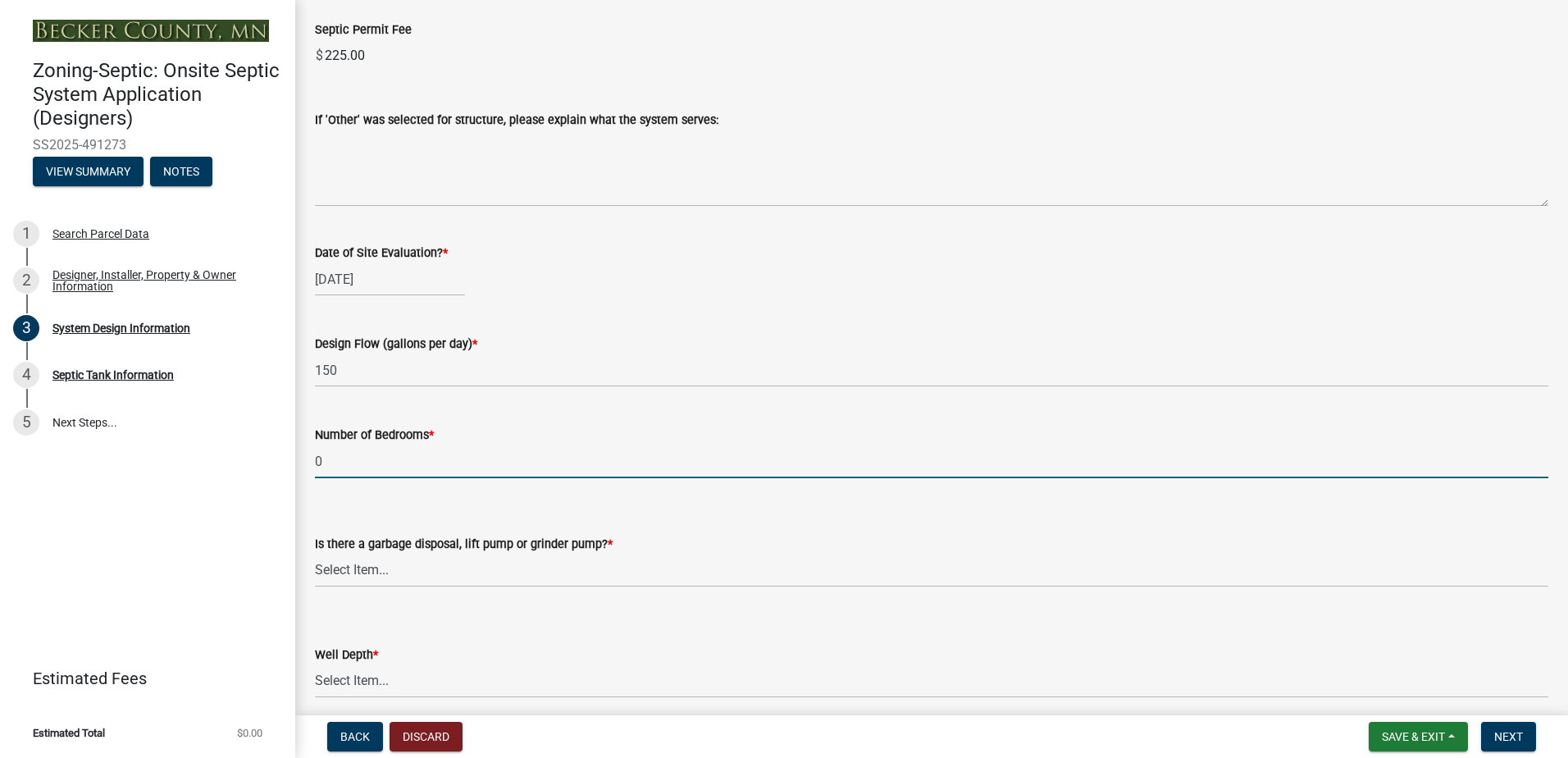
click at [339, 453] on input "0" at bounding box center [932, 461] width 1234 height 34
type input "0 Shop Bathroom"
click at [346, 570] on select "Select Item... Yes No" at bounding box center [932, 570] width 1234 height 34
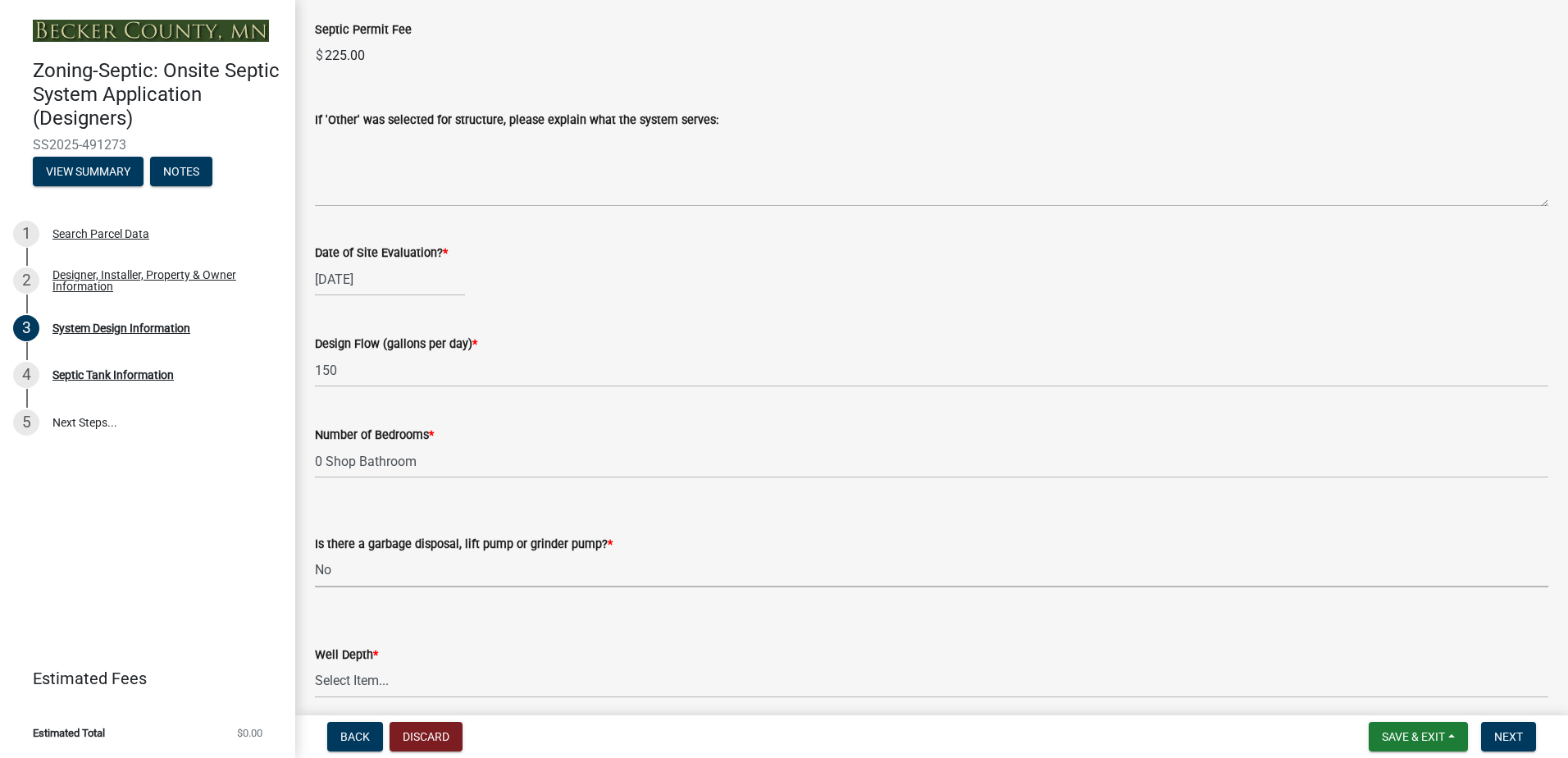
click at [315, 553] on select "Select Item... Yes No" at bounding box center [932, 570] width 1234 height 34
select select "ba735beb-519e-40f0-ae20-62d65fc4c46b"
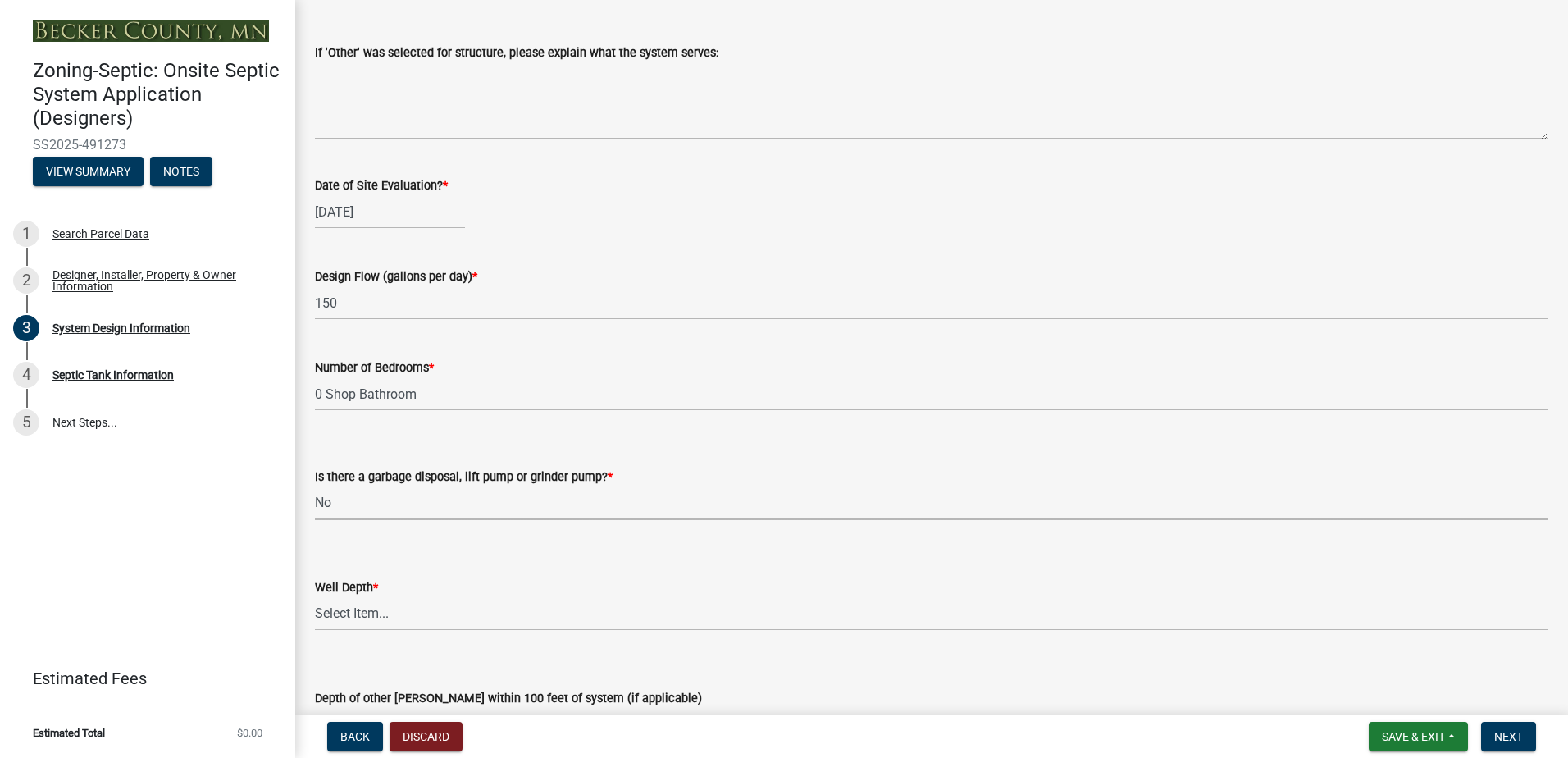
scroll to position [2870, 0]
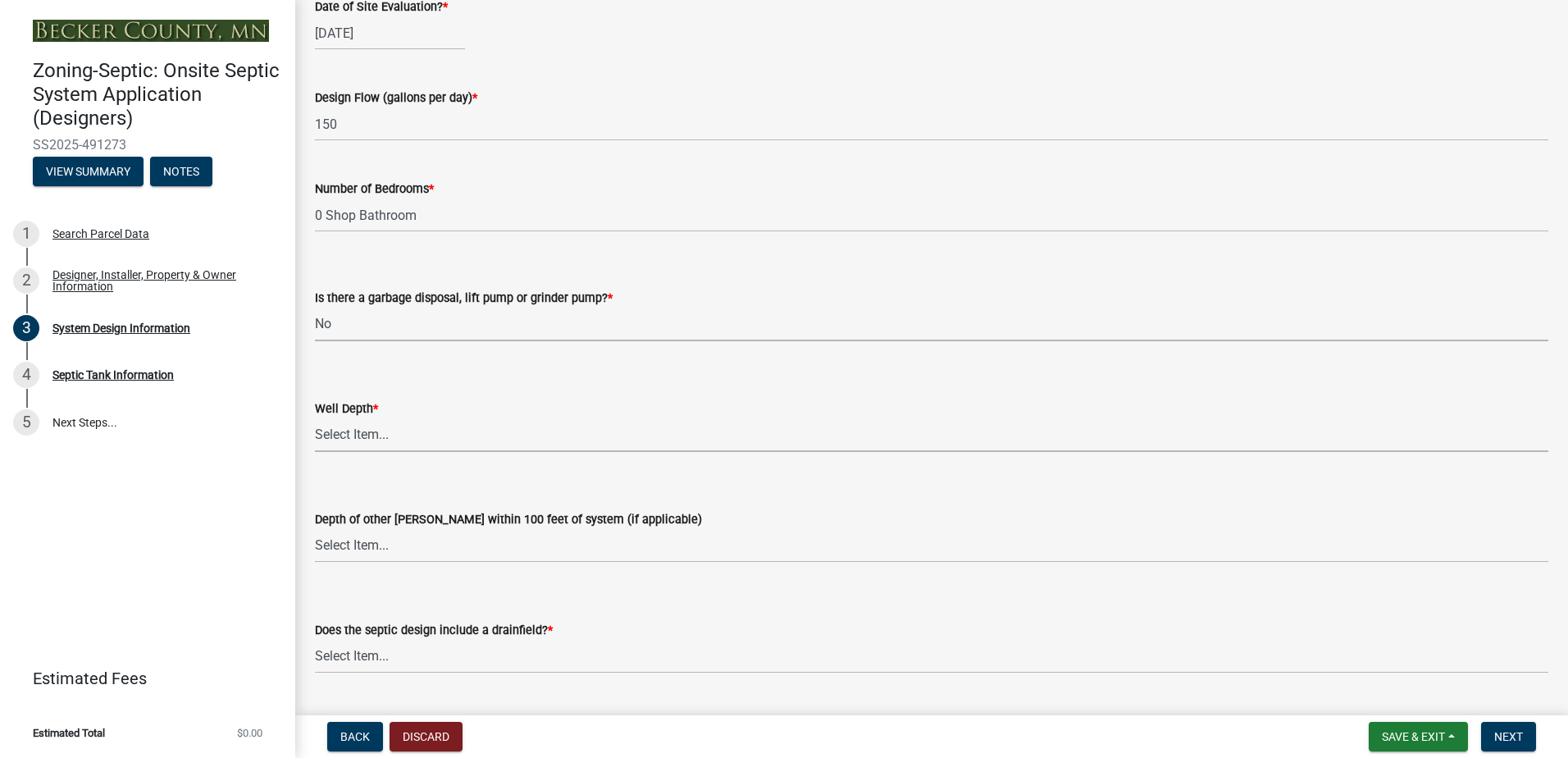
click at [342, 434] on select "Select Item... Deep Well Shallow Well Well not yet installed - To be drilled No…" at bounding box center [932, 434] width 1234 height 34
click at [315, 418] on select "Select Item... Deep Well Shallow Well Well not yet installed - To be drilled No…" at bounding box center [932, 434] width 1234 height 34
select select "ef698bf5-6172-44c1-9ffb-522c07469aed"
click at [331, 539] on select "Select Item... Deep Well Shallow Well No other [PERSON_NAME]" at bounding box center [932, 545] width 1234 height 34
click at [315, 529] on select "Select Item... Deep Well Shallow Well No other [PERSON_NAME]" at bounding box center [932, 545] width 1234 height 34
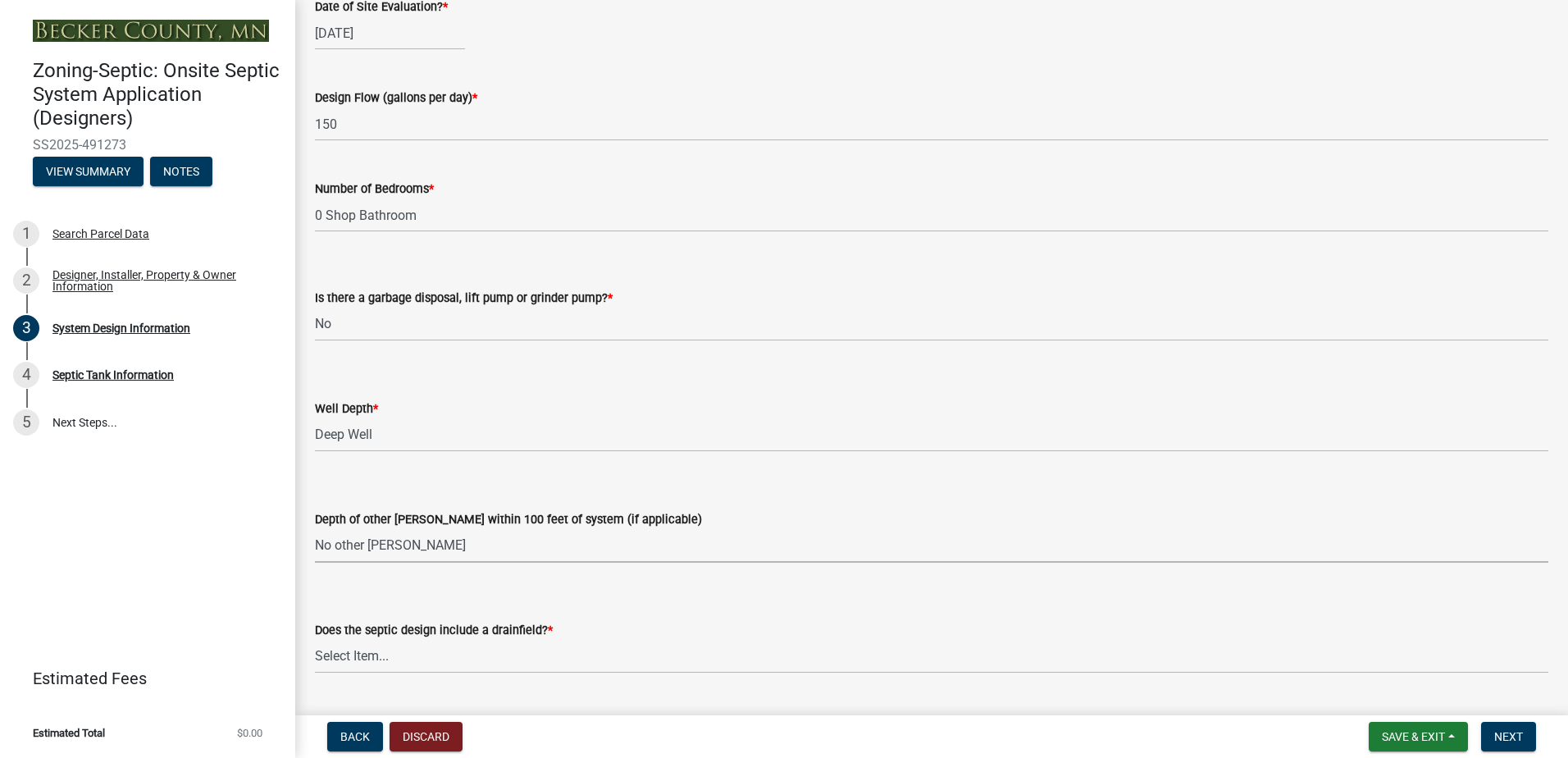
select select "384fc250-a67e-4e5e-a6e0-19116deb63e7"
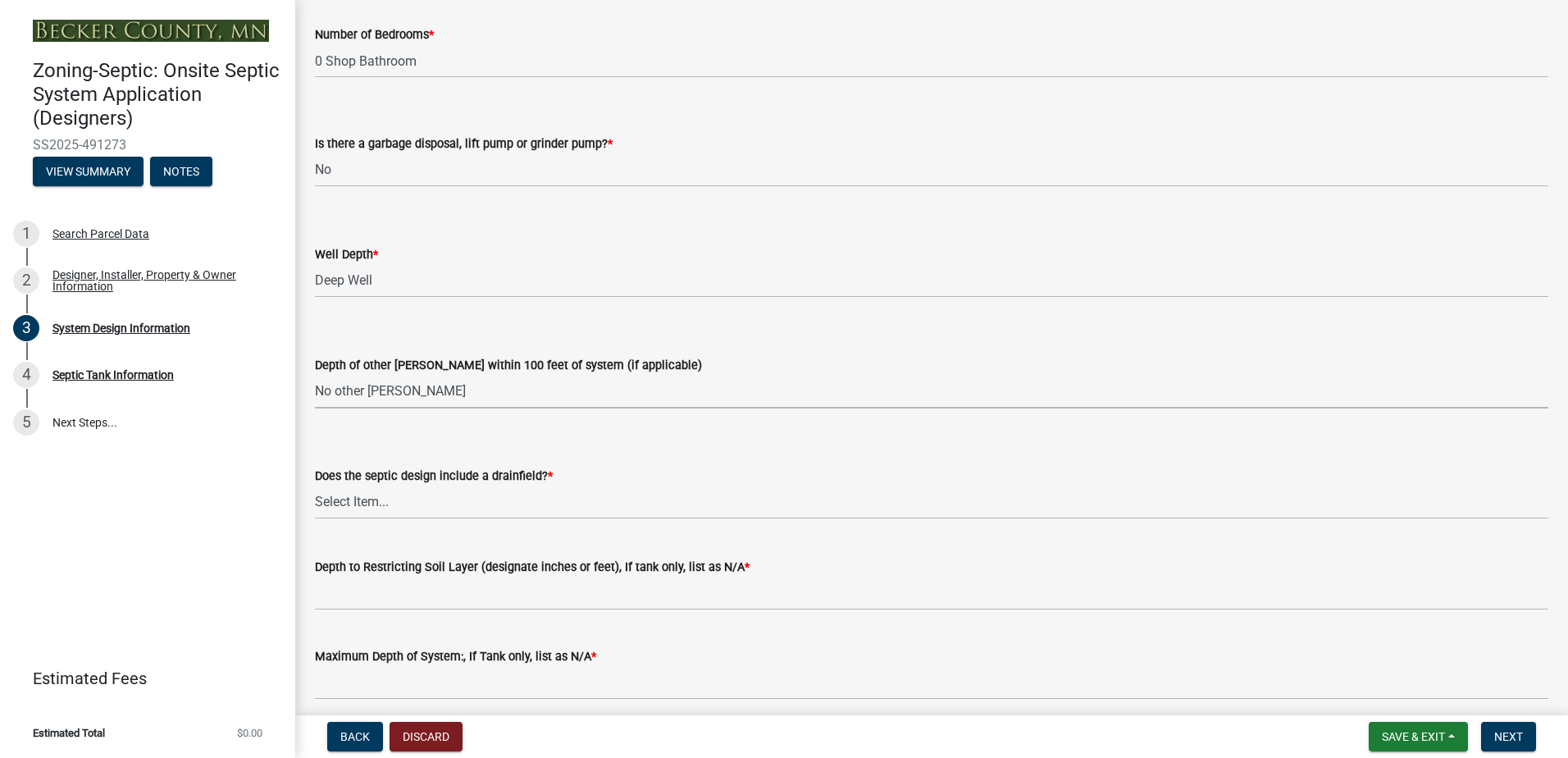
scroll to position [3035, 0]
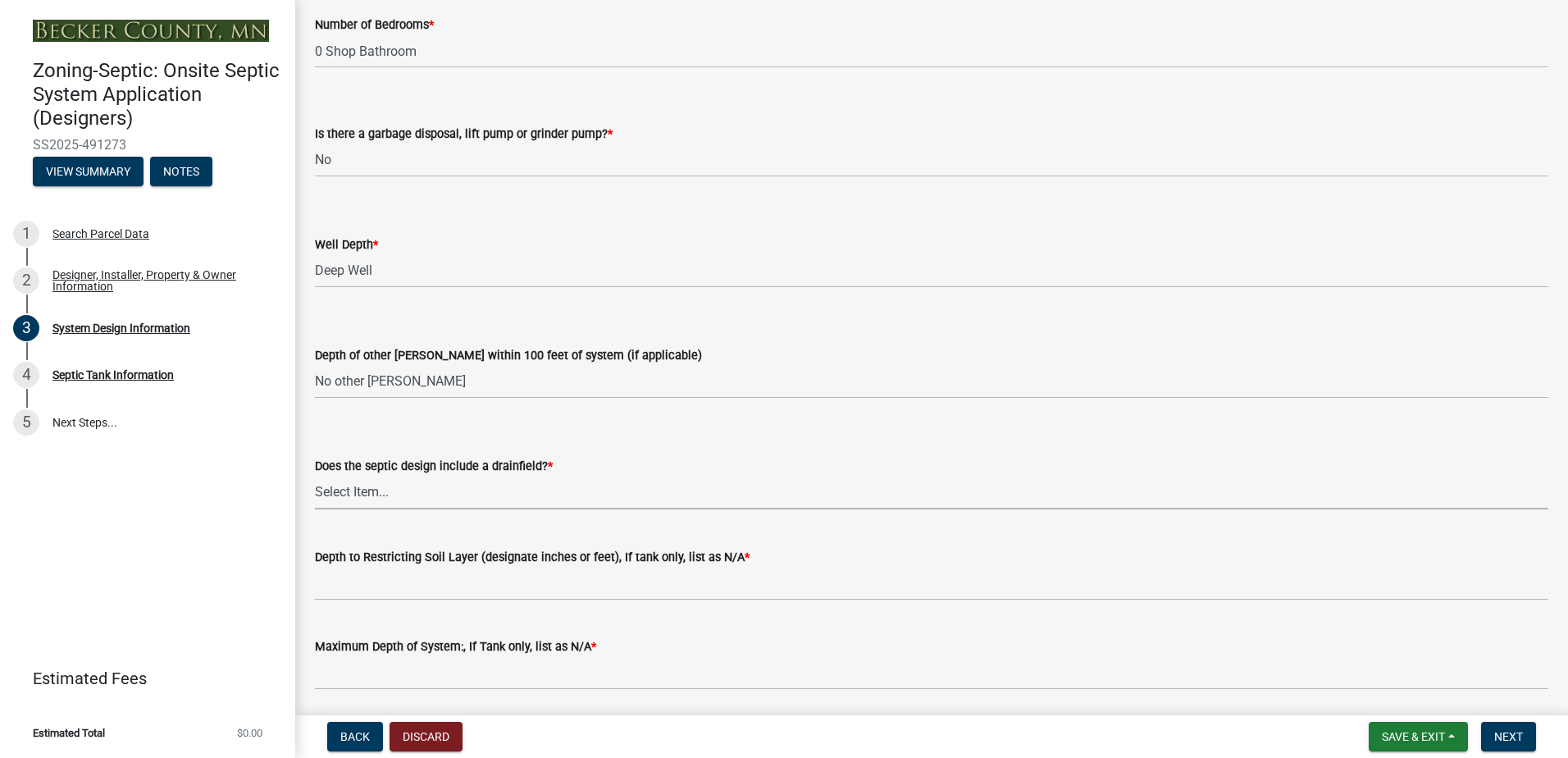
drag, startPoint x: 338, startPoint y: 498, endPoint x: 338, endPoint y: 510, distance: 12.0
click at [338, 498] on select "Select Item... Yes No Existing - COC must by submitted" at bounding box center [932, 492] width 1234 height 34
click at [315, 476] on select "Select Item... Yes No Existing - COC must by submitted" at bounding box center [932, 492] width 1234 height 34
select select "1beac6bb-92f1-48fc-a43d-dd4fbc824110"
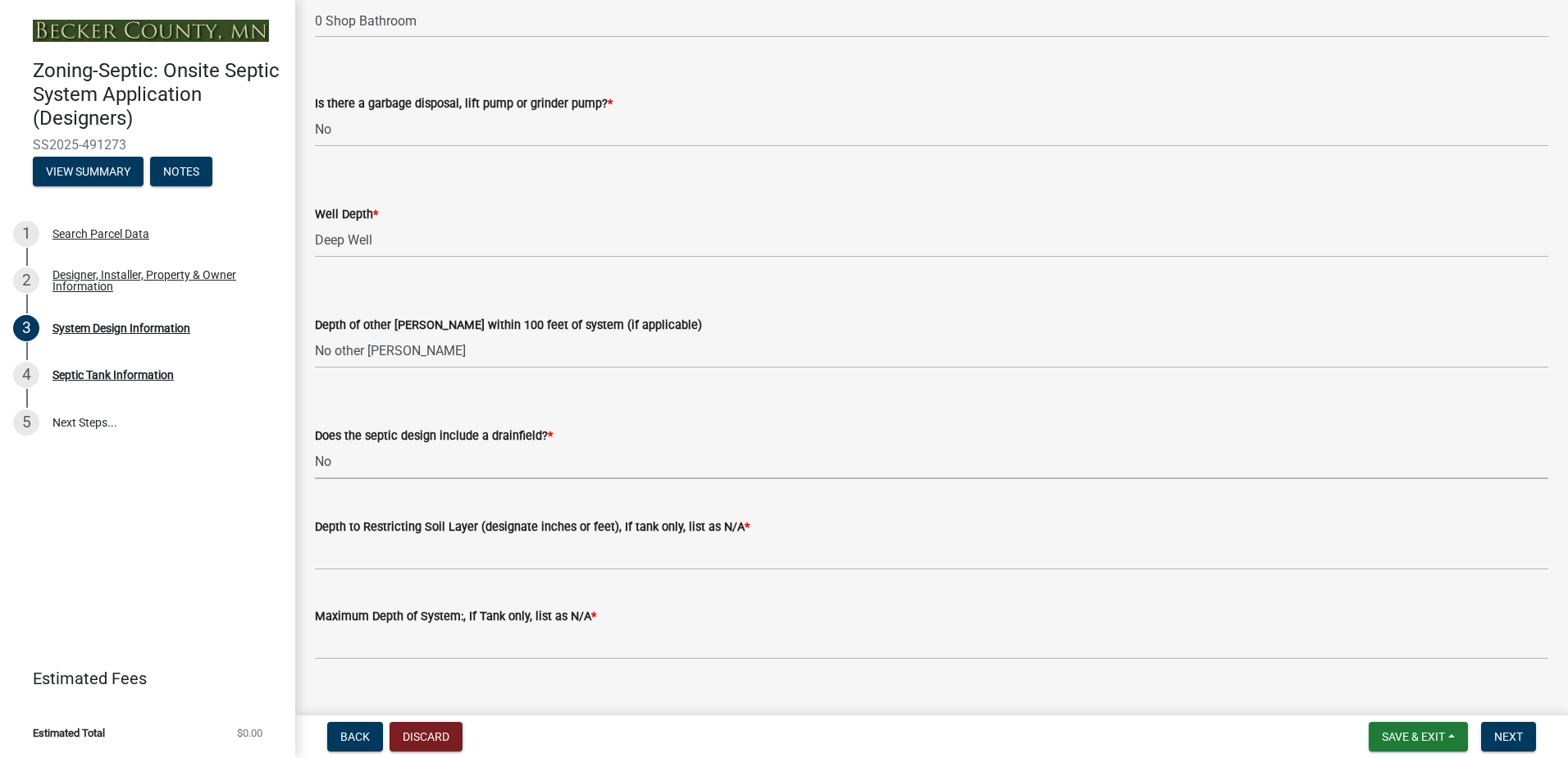
scroll to position [3092, 0]
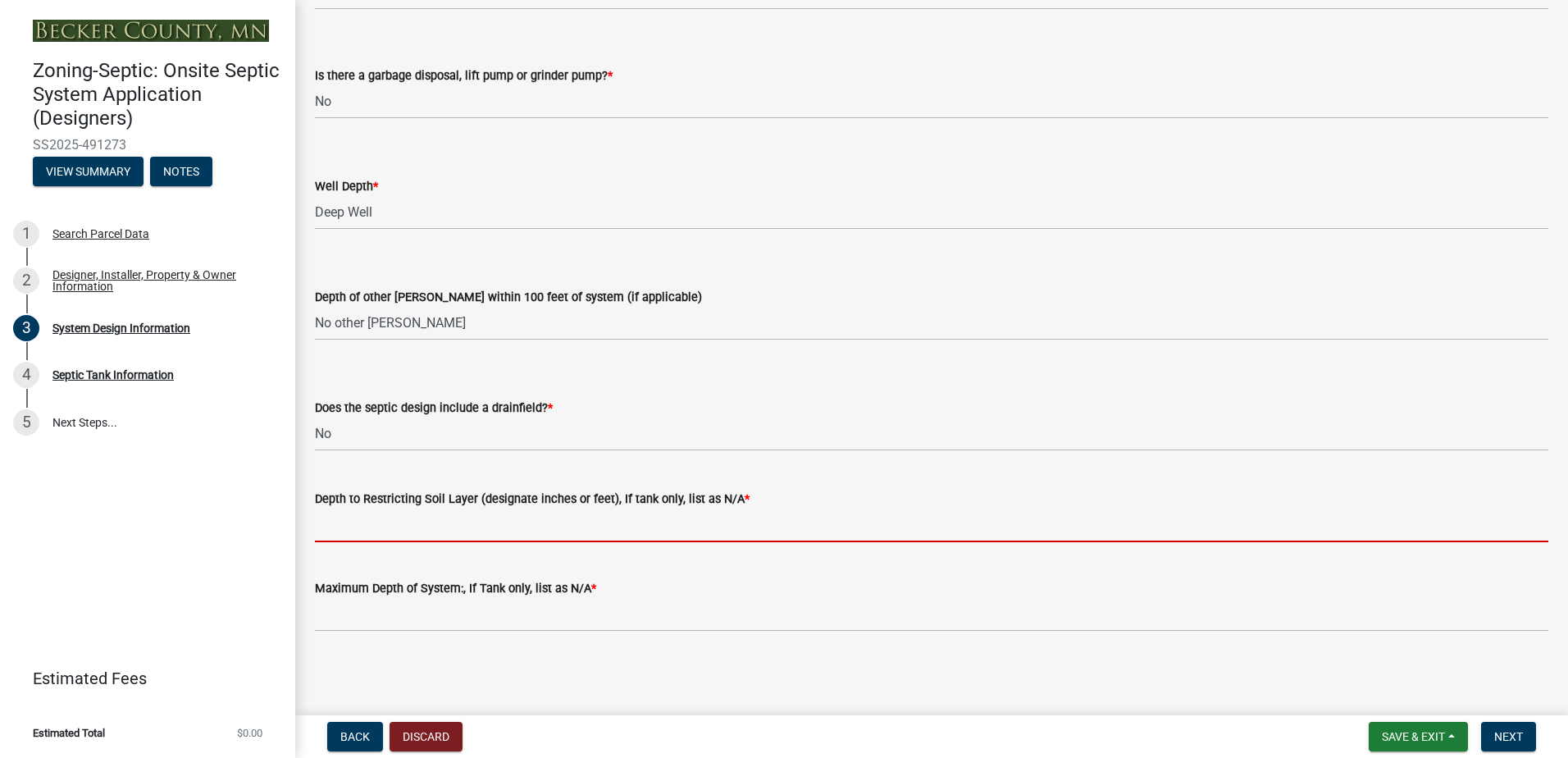
drag, startPoint x: 330, startPoint y: 530, endPoint x: 337, endPoint y: 542, distance: 13.9
click at [331, 531] on input "Depth to Restricting Soil Layer (designate inches or feet), If tank only, list …" at bounding box center [932, 525] width 1234 height 34
type input "NA"
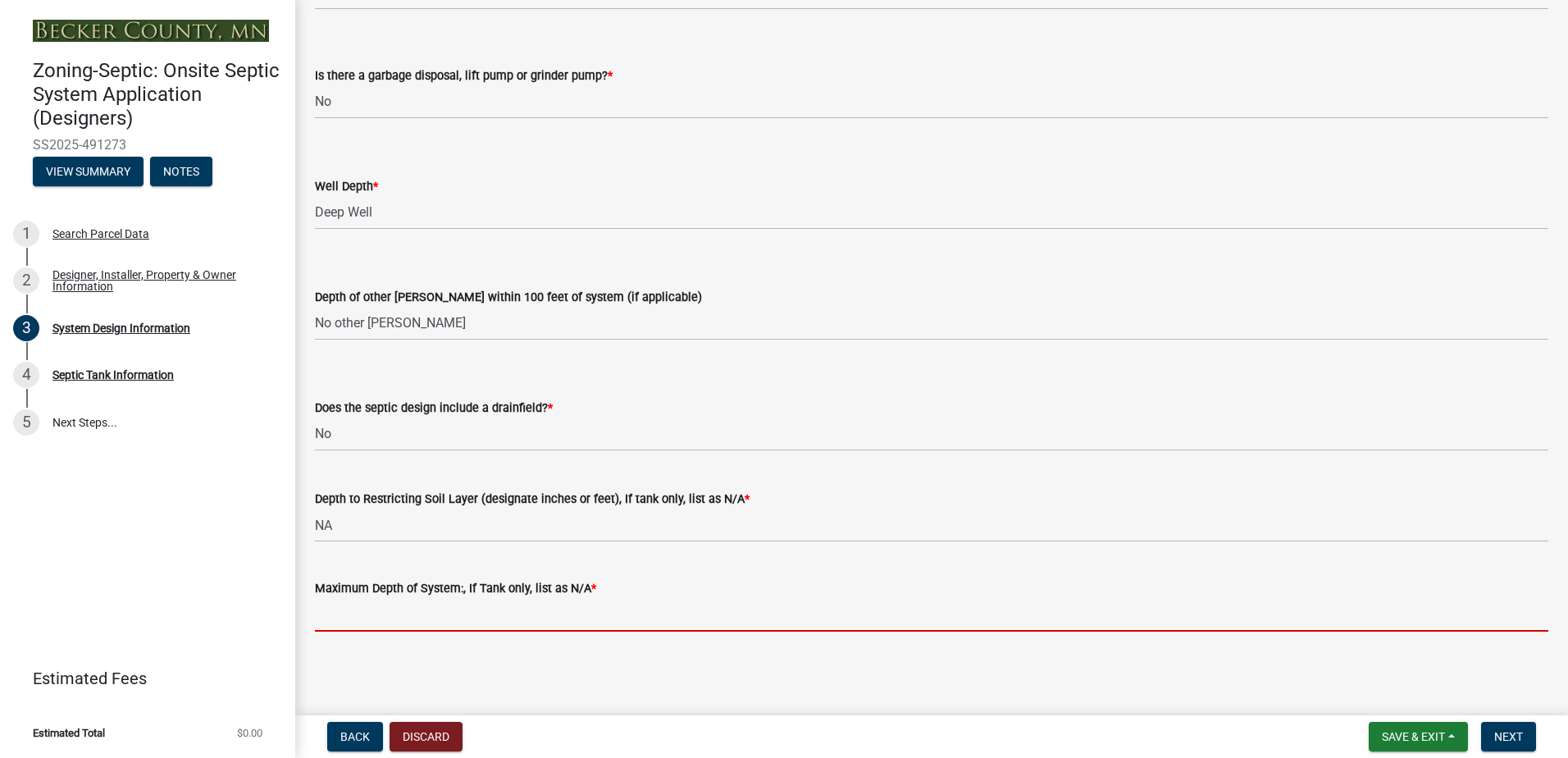
click at [346, 610] on input "Maximum Depth of System:, If Tank only, list as N/A *" at bounding box center [932, 614] width 1234 height 34
type input "NA"
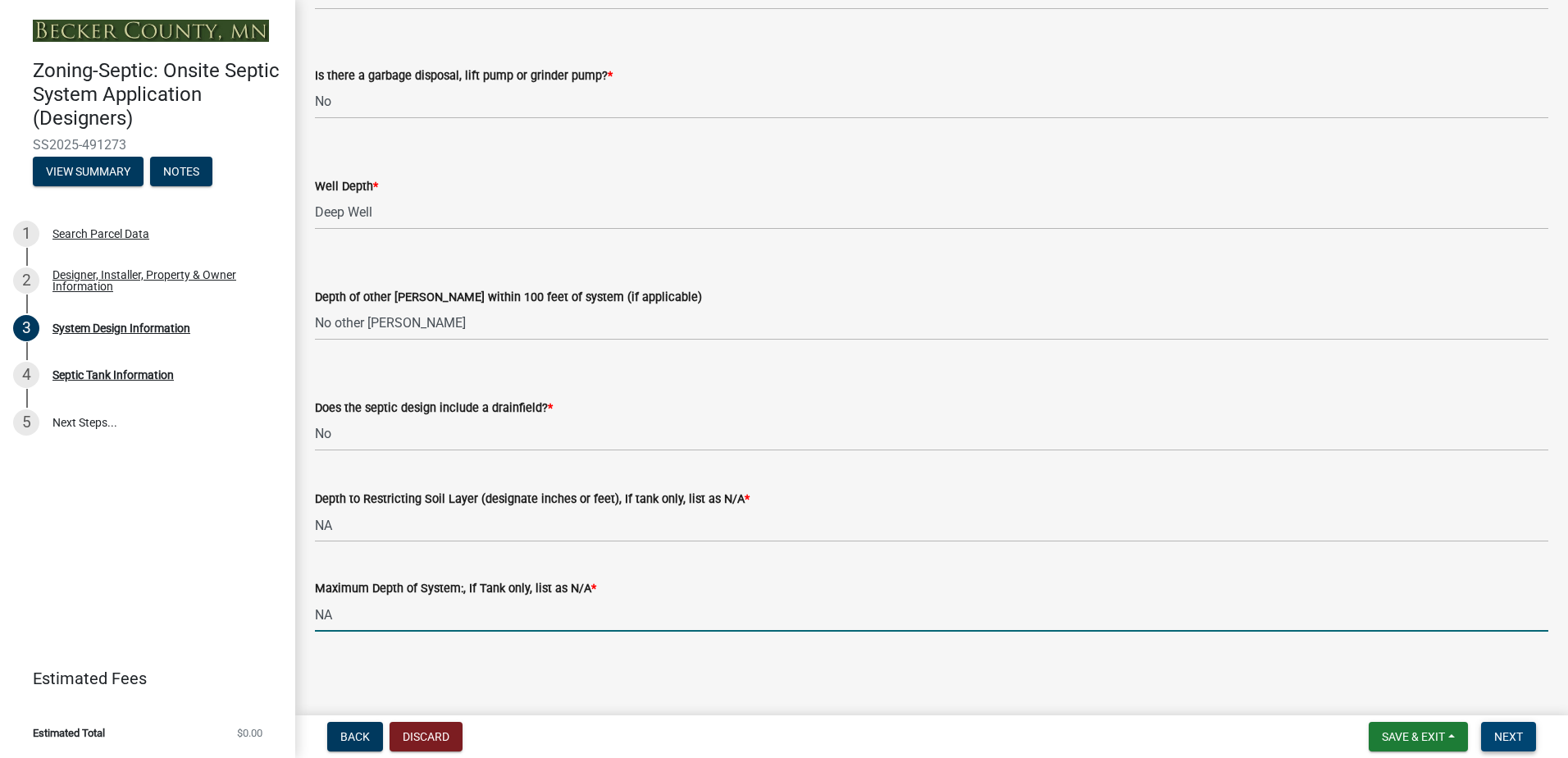
click at [1508, 745] on button "Next" at bounding box center [1509, 736] width 55 height 29
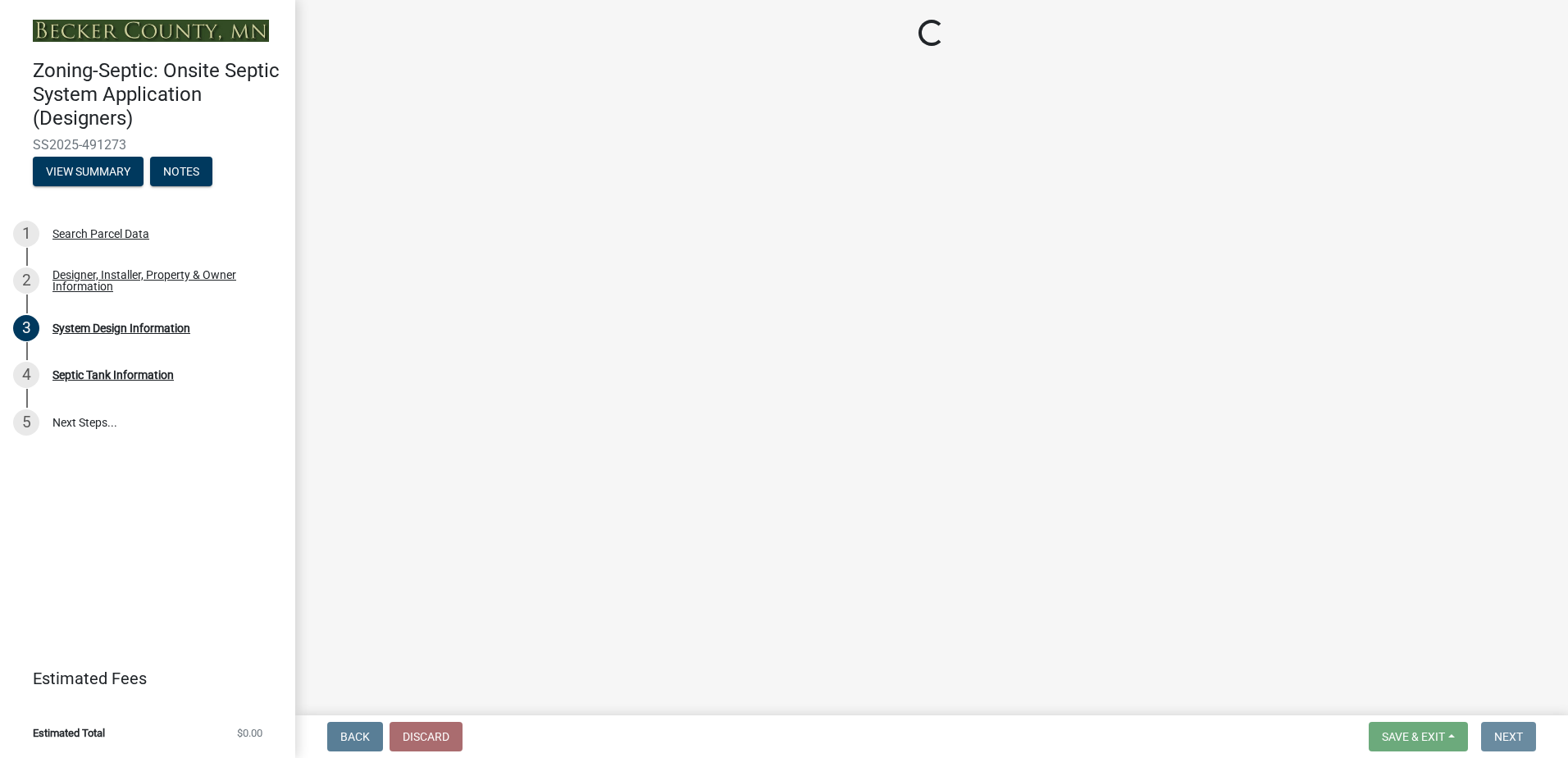
scroll to position [0, 0]
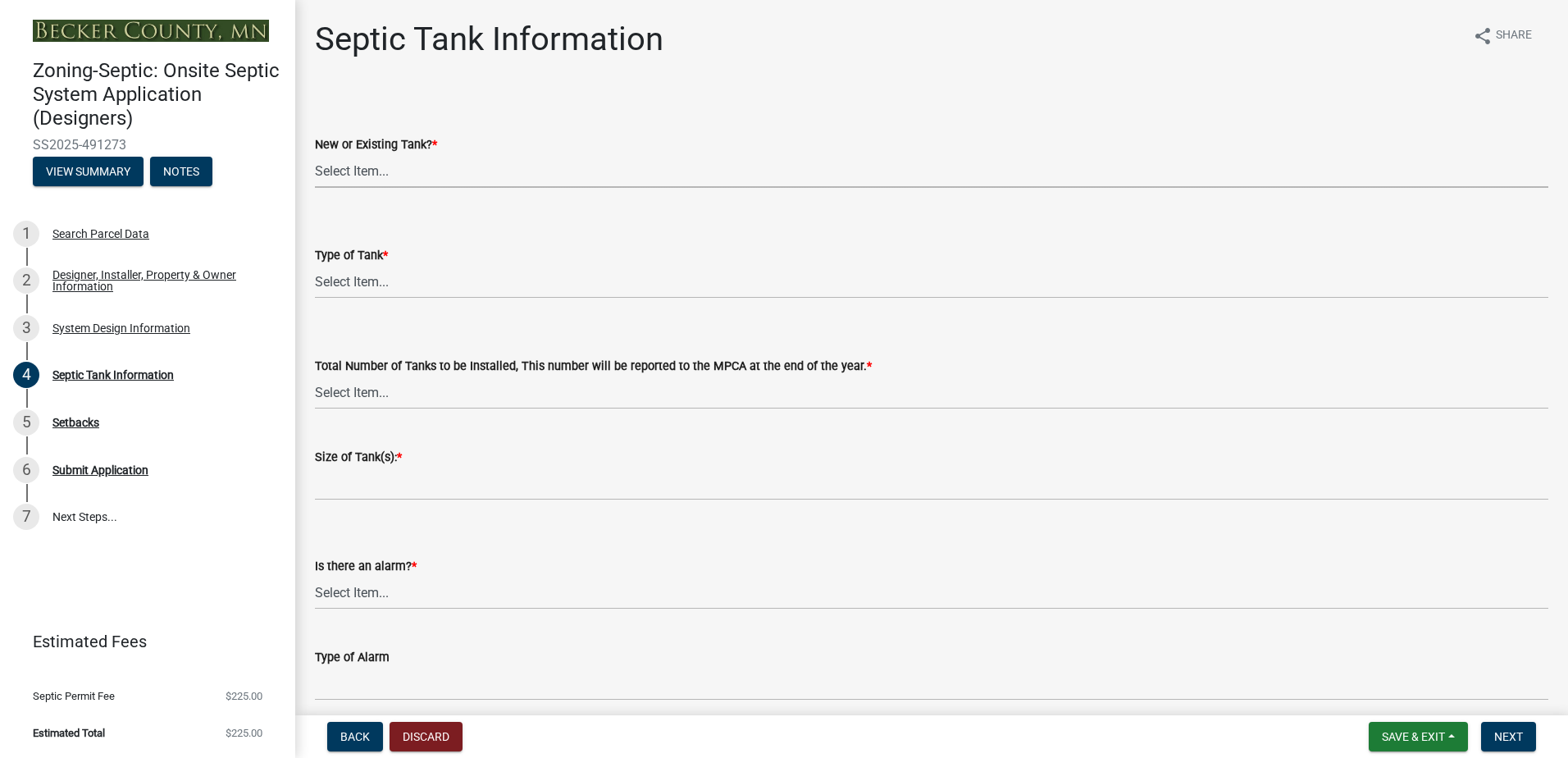
click at [361, 172] on select "Select Item... New Existing Both -New and Existing Tank" at bounding box center [932, 170] width 1234 height 34
click at [315, 154] on select "Select Item... New Existing Both -New and Existing Tank" at bounding box center [932, 170] width 1234 height 34
select select "f9fbe67c-c1cf-4a63-8ad4-799ce56b7f21"
click at [335, 281] on select "Select Item... Single Septic Tank Compartmented Tank Single Tank plus Compartme…" at bounding box center [932, 281] width 1234 height 34
click at [315, 265] on select "Select Item... Single Septic Tank Compartmented Tank Single Tank plus Compartme…" at bounding box center [932, 281] width 1234 height 34
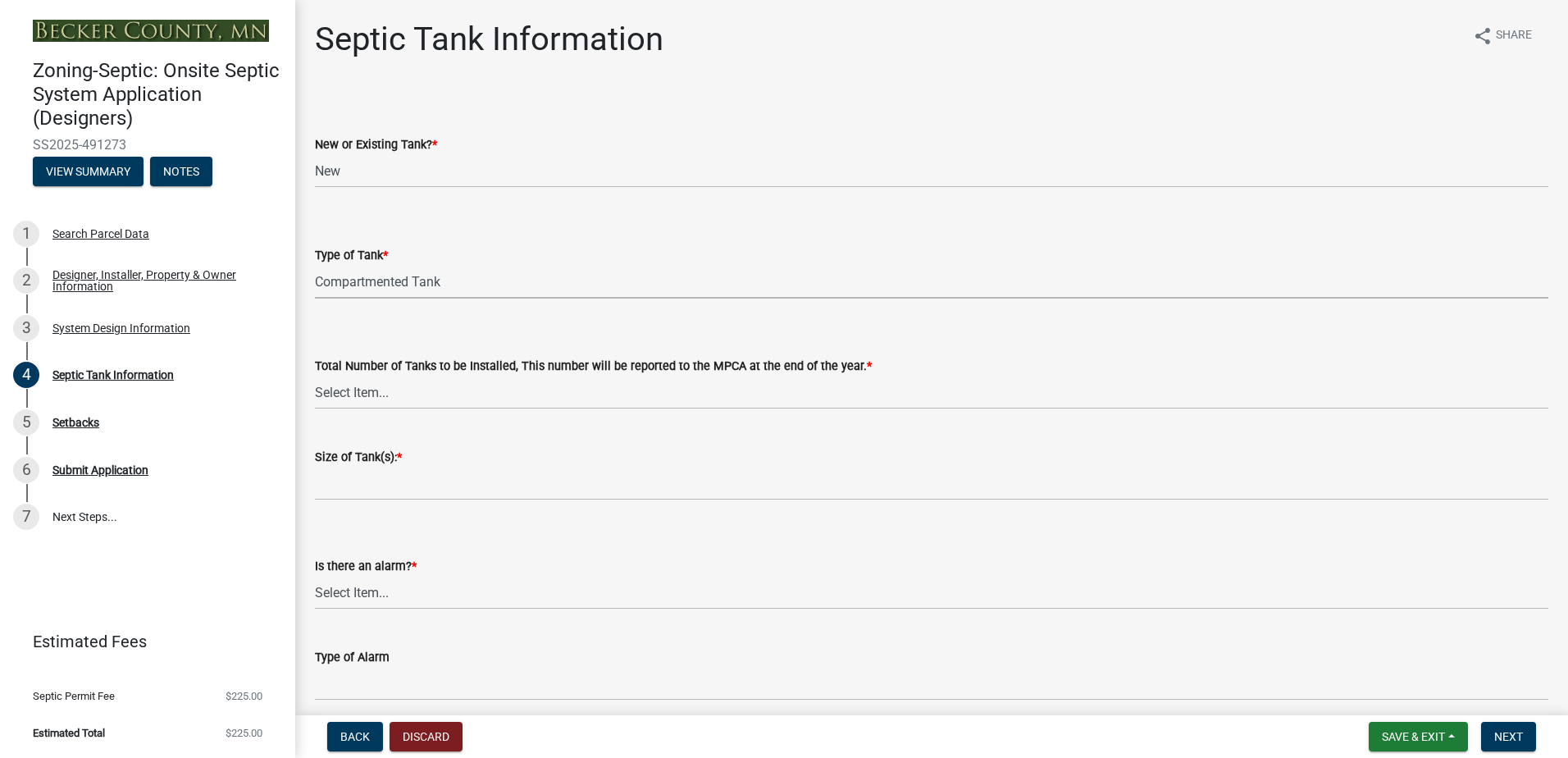
select select "8af00ff6-ccdf-43a1-aa9f-9d195177e029"
drag, startPoint x: 338, startPoint y: 393, endPoint x: 336, endPoint y: 404, distance: 11.2
click at [338, 394] on select "Select Item... 0 1 2 3 4" at bounding box center [932, 392] width 1234 height 34
click at [315, 376] on select "Select Item... 0 1 2 3 4" at bounding box center [932, 392] width 1234 height 34
select select "52556460-45fa-4026-a6c2-c70bb0823cb5"
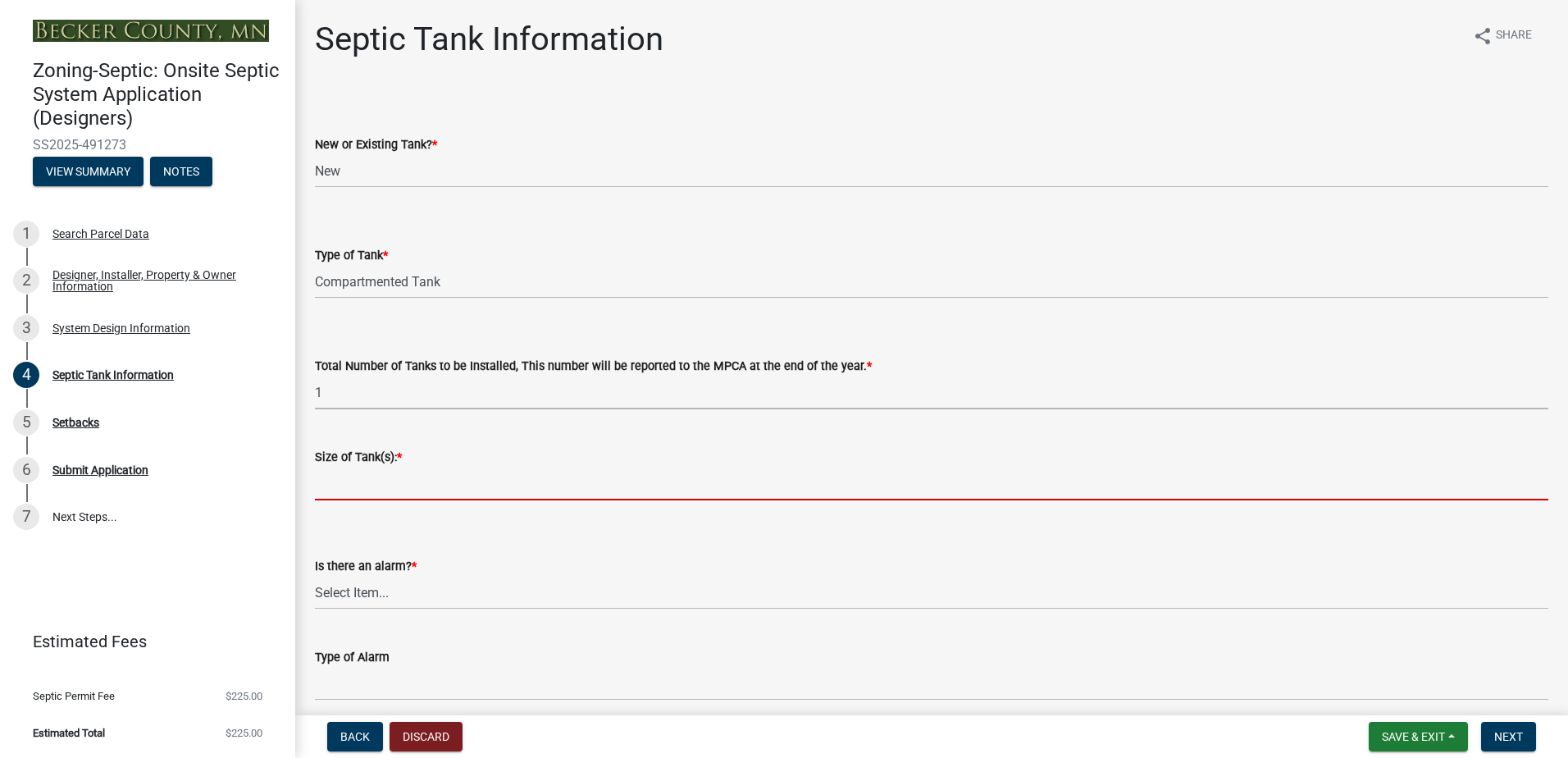
click at [328, 481] on input "Size of Tank(s): *" at bounding box center [932, 483] width 1234 height 34
type input "1500-2"
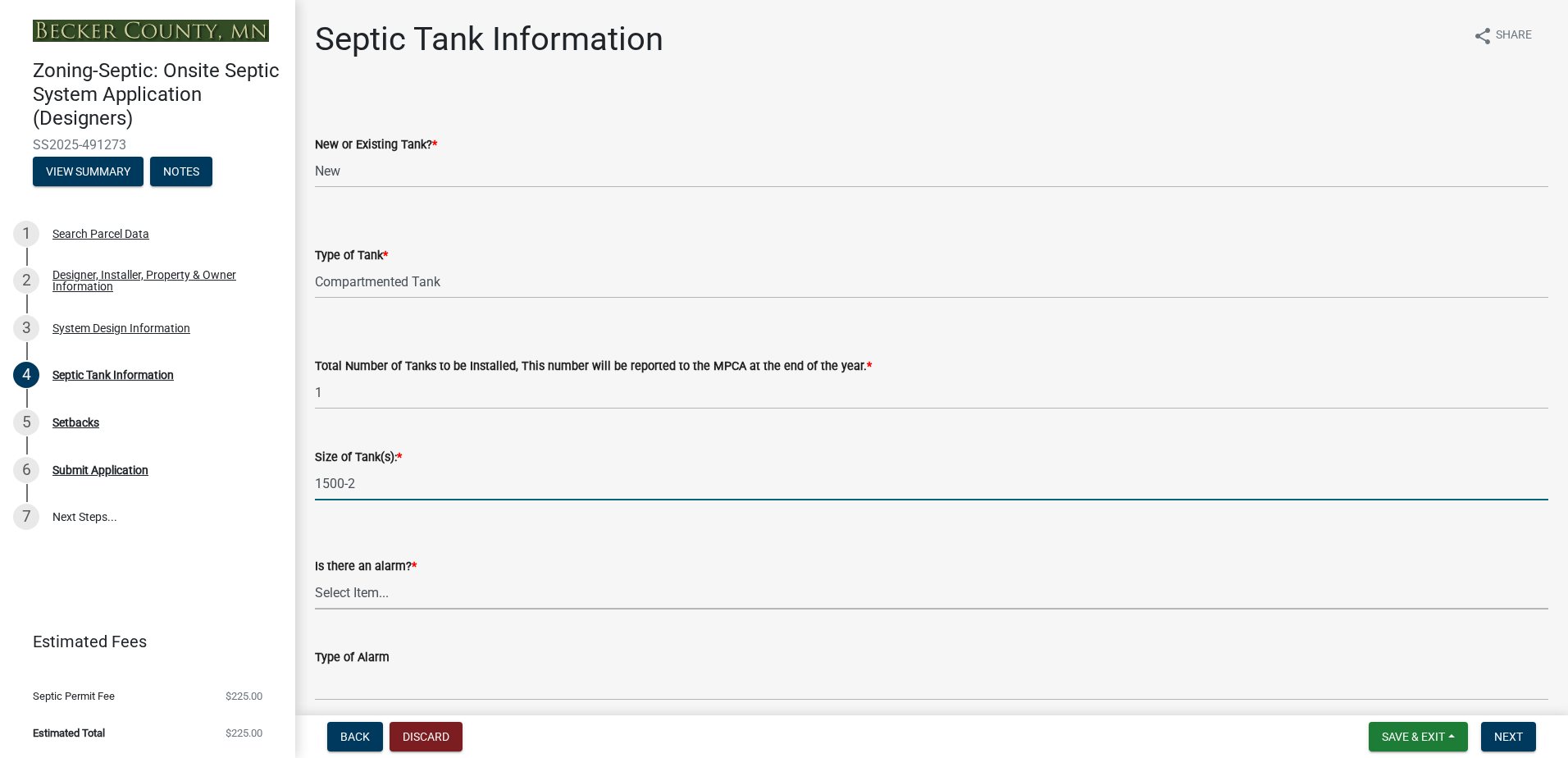
click at [355, 590] on select "Select Item... Yes No" at bounding box center [932, 592] width 1234 height 34
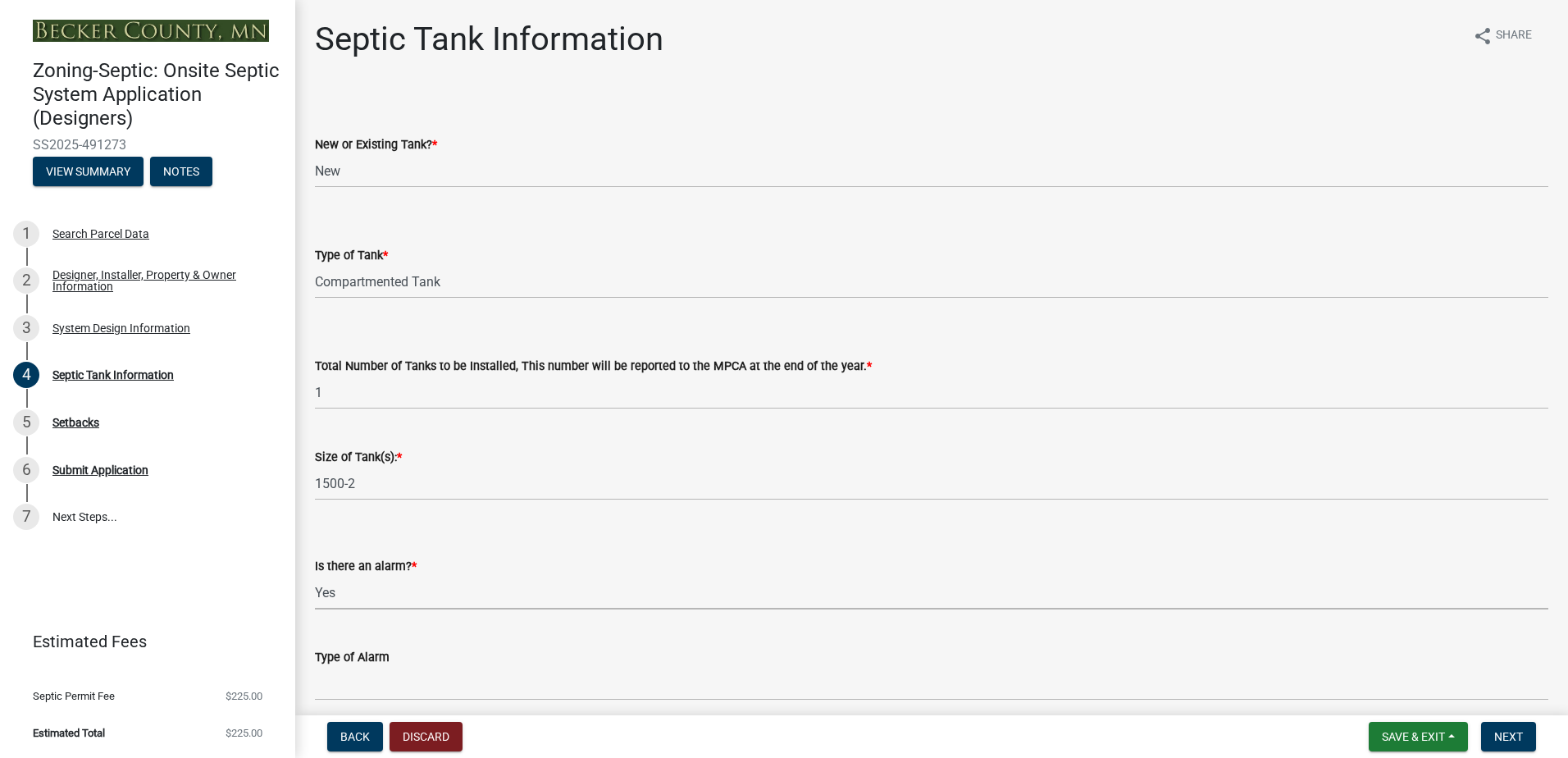
click at [315, 576] on select "Select Item... Yes No" at bounding box center [932, 592] width 1234 height 34
select select "c84d9e4c-2287-4d2e-9ef7-9874a7456ee3"
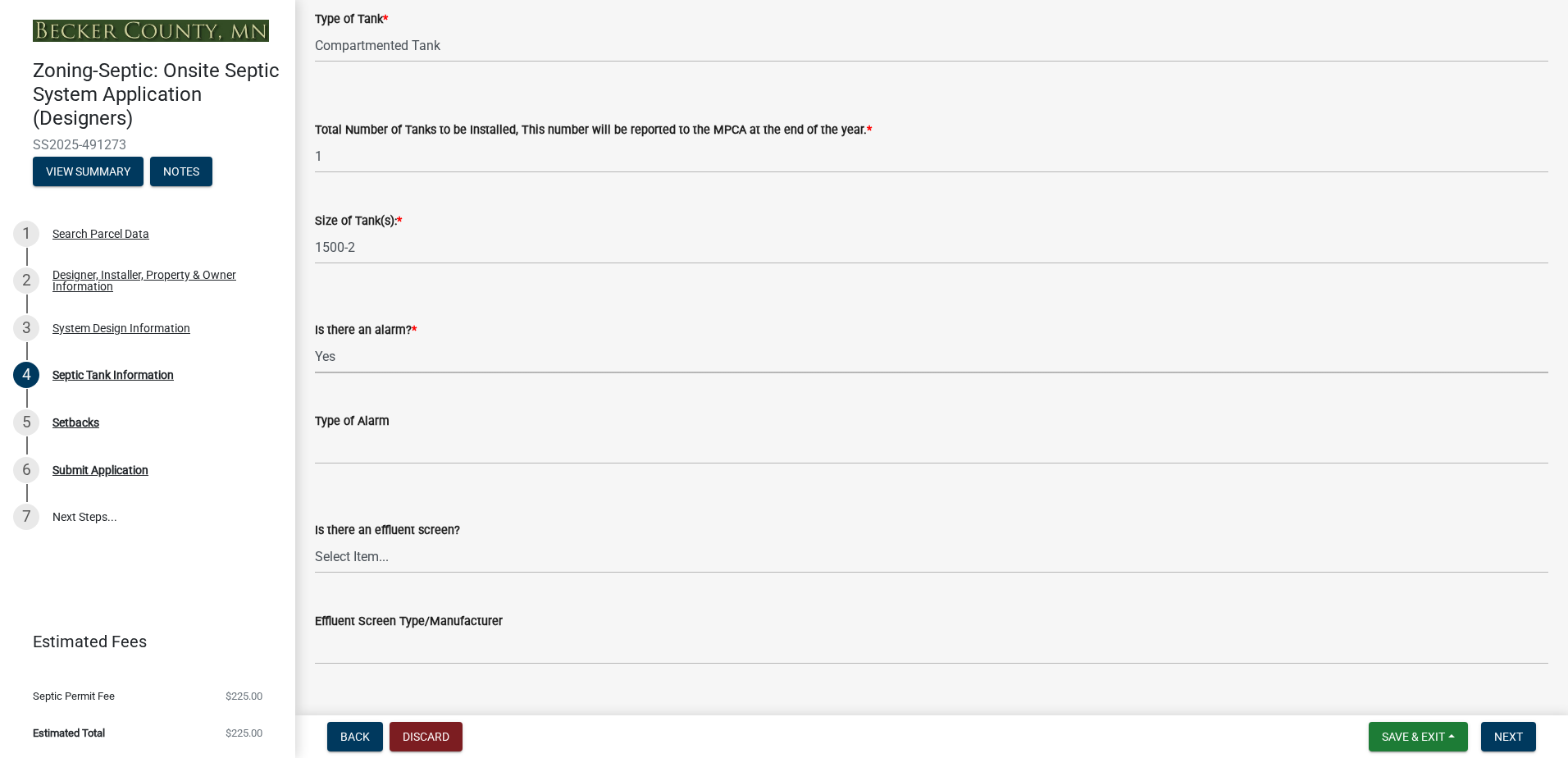
scroll to position [246, 0]
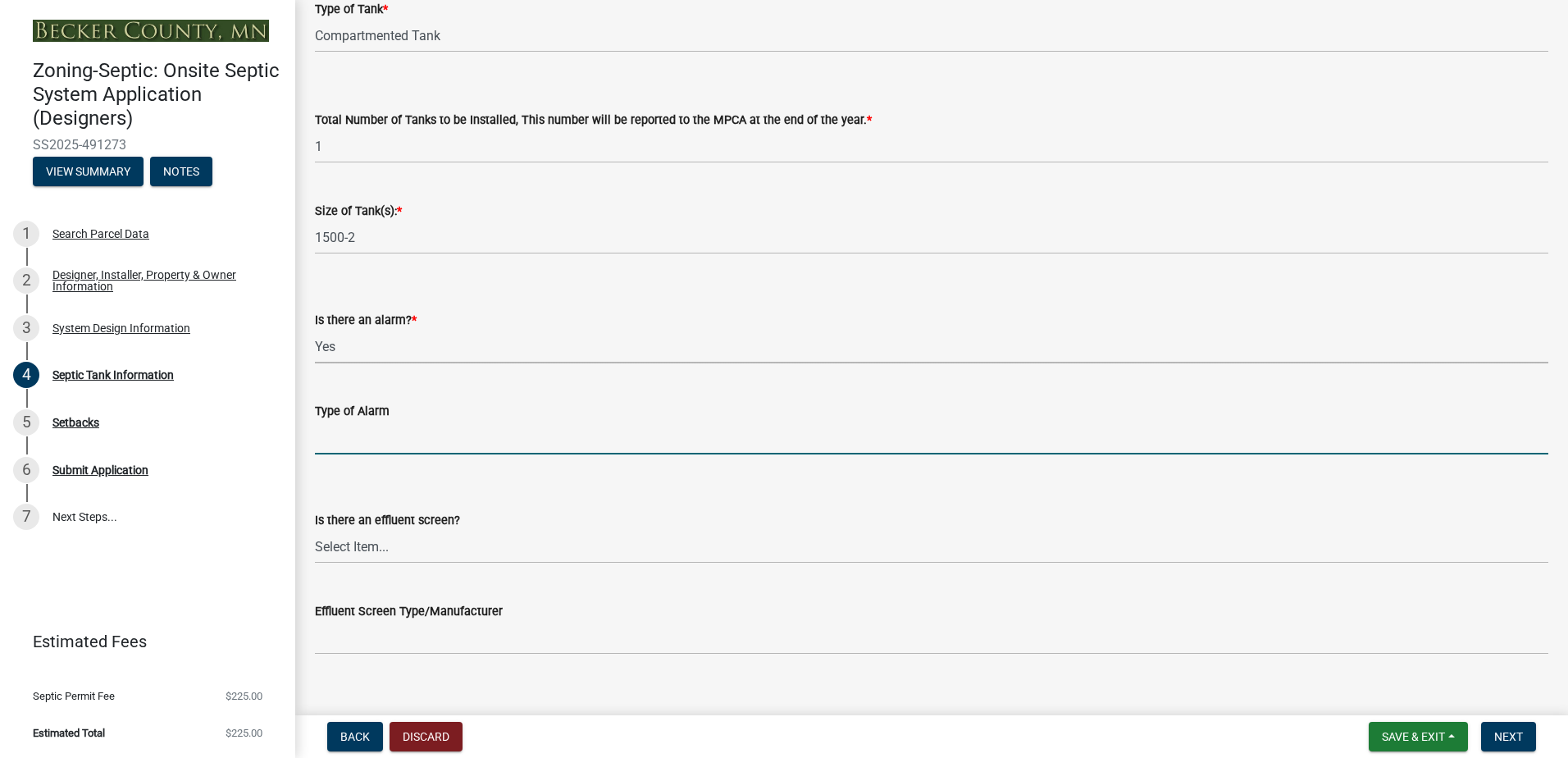
click at [347, 447] on input "Type of Alarm" at bounding box center [932, 437] width 1234 height 34
type input "Manual Float"
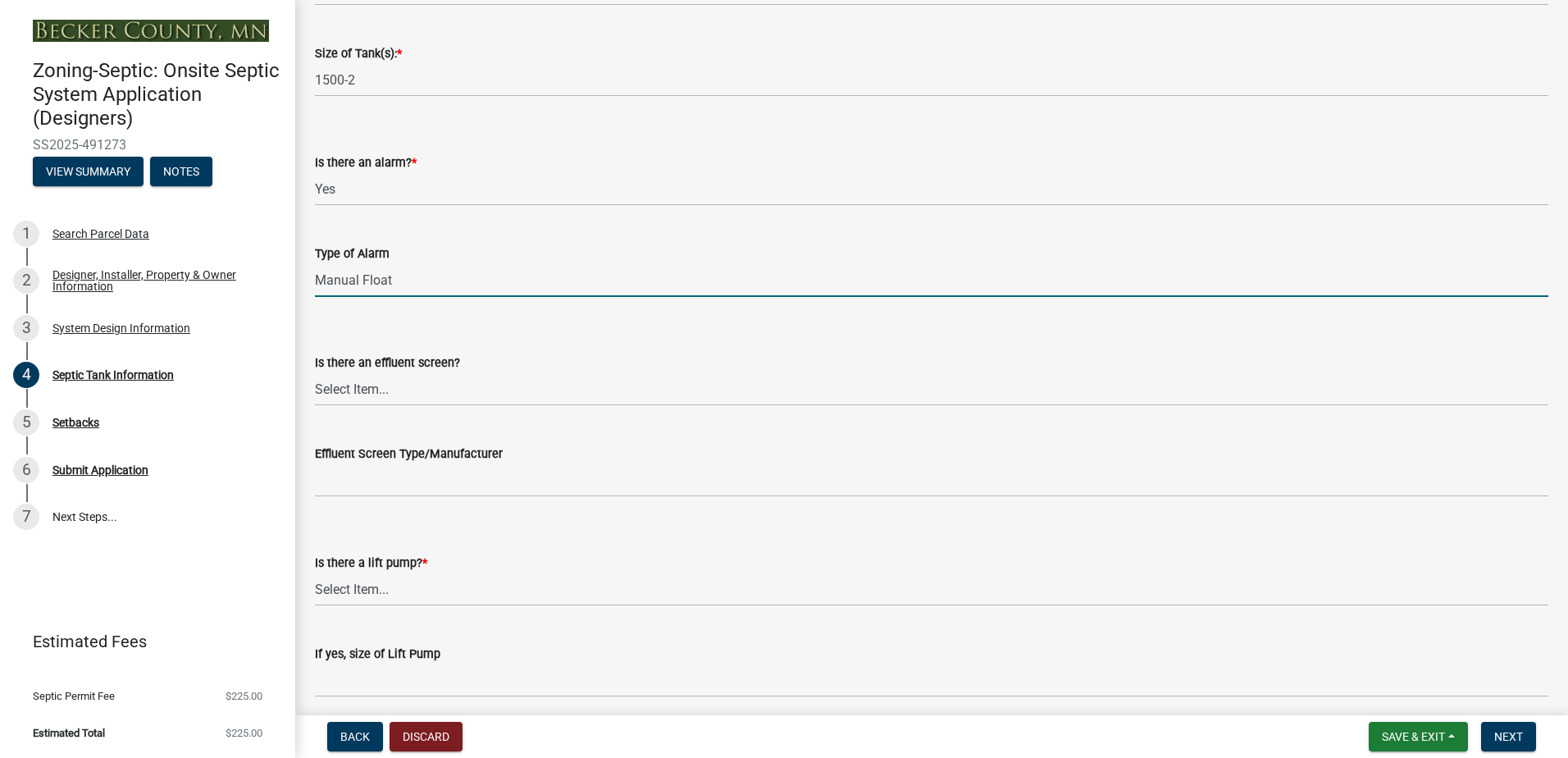
scroll to position [410, 0]
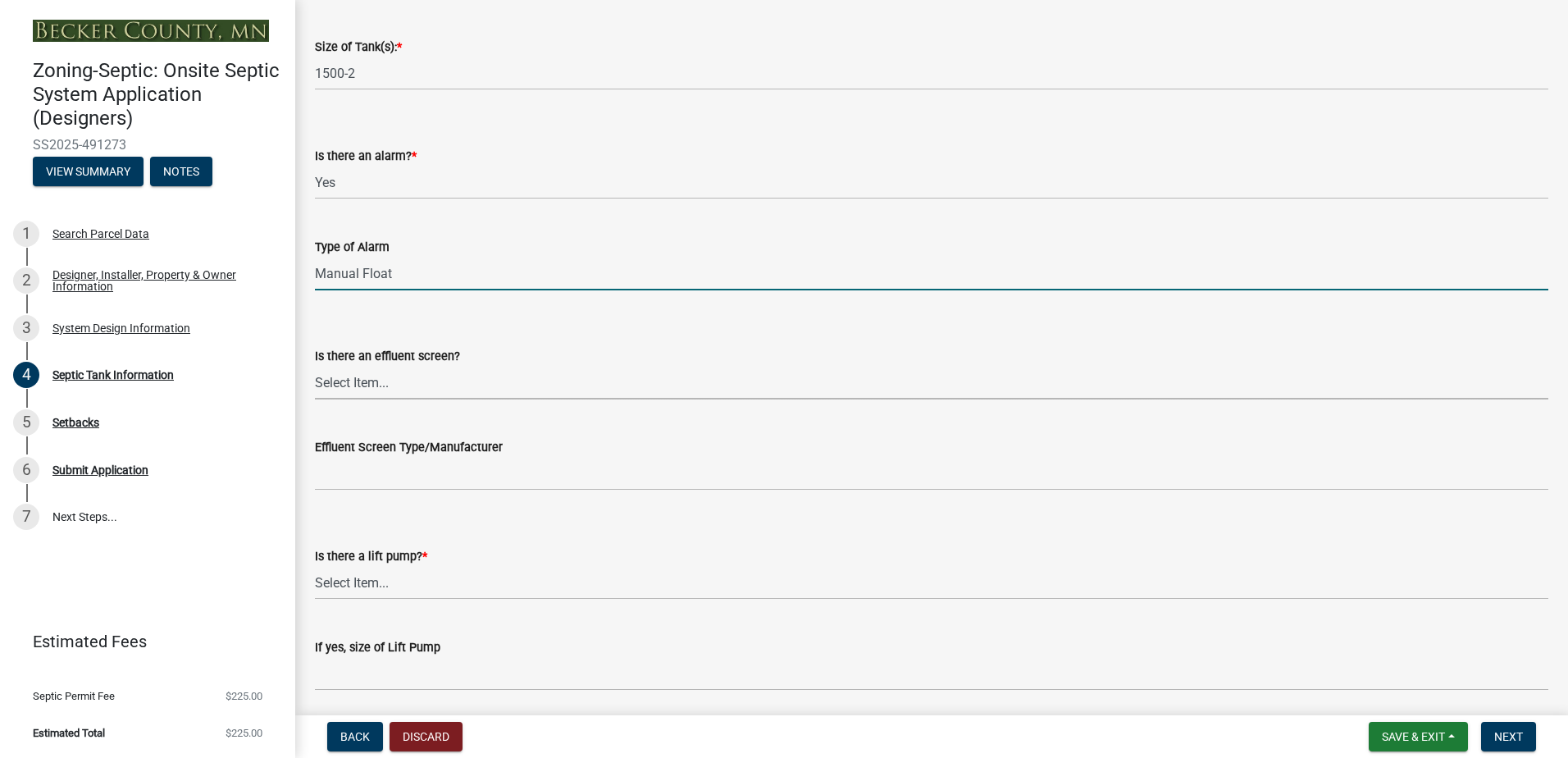
drag, startPoint x: 343, startPoint y: 384, endPoint x: 343, endPoint y: 400, distance: 16.0
click at [343, 386] on select "Select Item... Yes No" at bounding box center [932, 382] width 1234 height 34
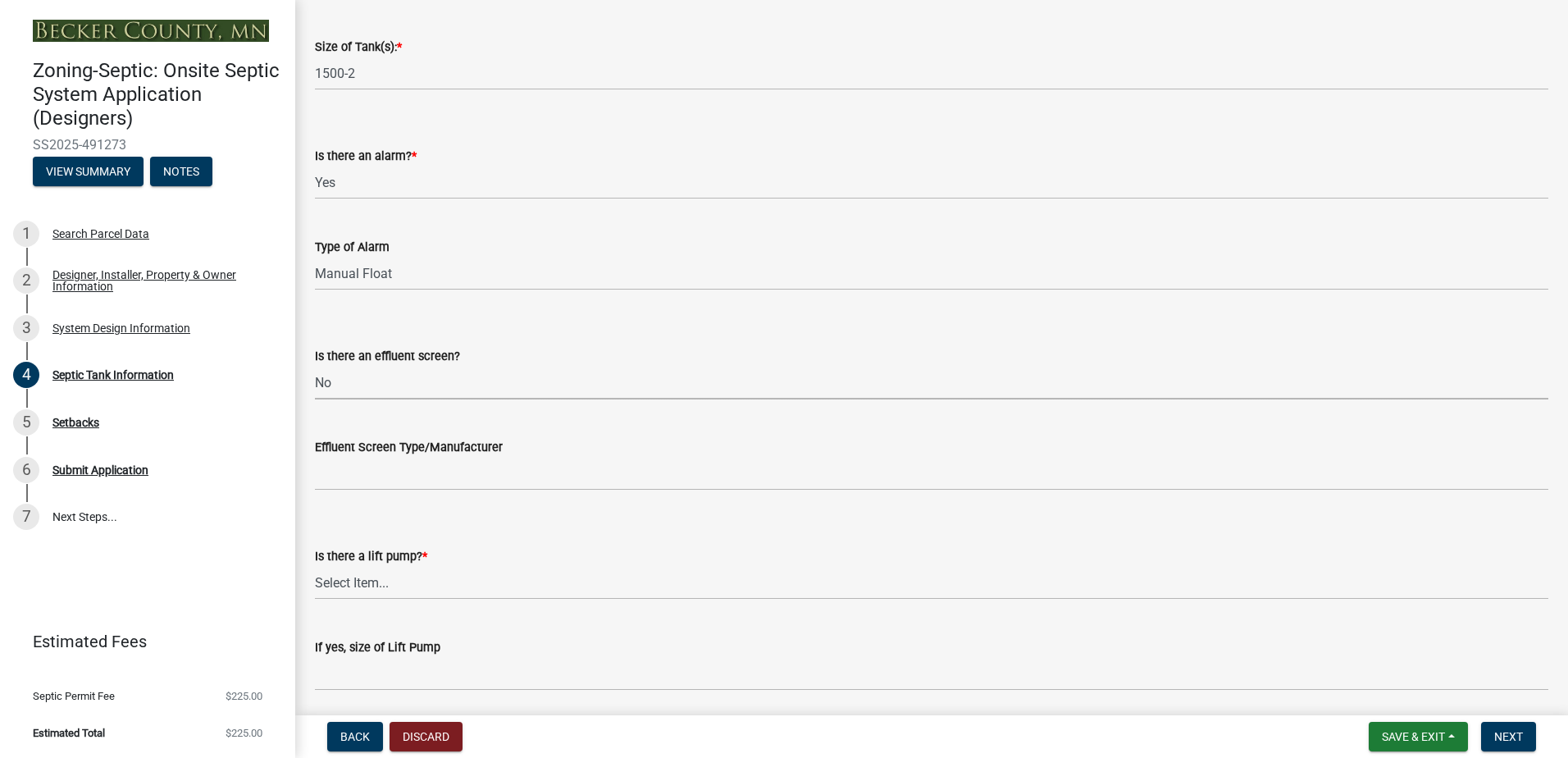
click at [315, 366] on select "Select Item... Yes No" at bounding box center [932, 382] width 1234 height 34
select select "a956bcdf-8f12-4f61-bfc1-a6e229dc0595"
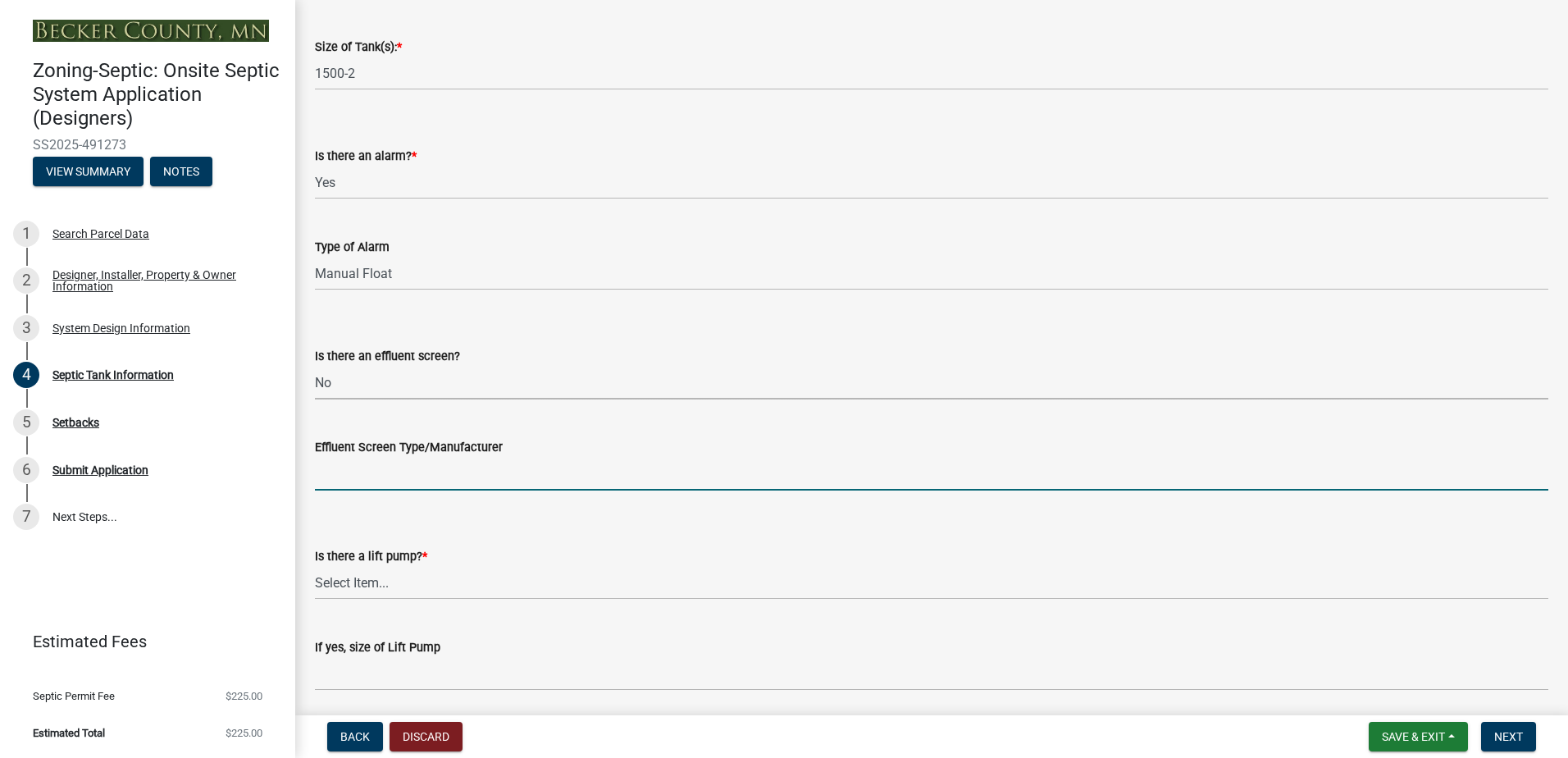
click at [338, 483] on input "Effluent Screen Type/Manufacturer" at bounding box center [932, 473] width 1234 height 34
type input "NA"
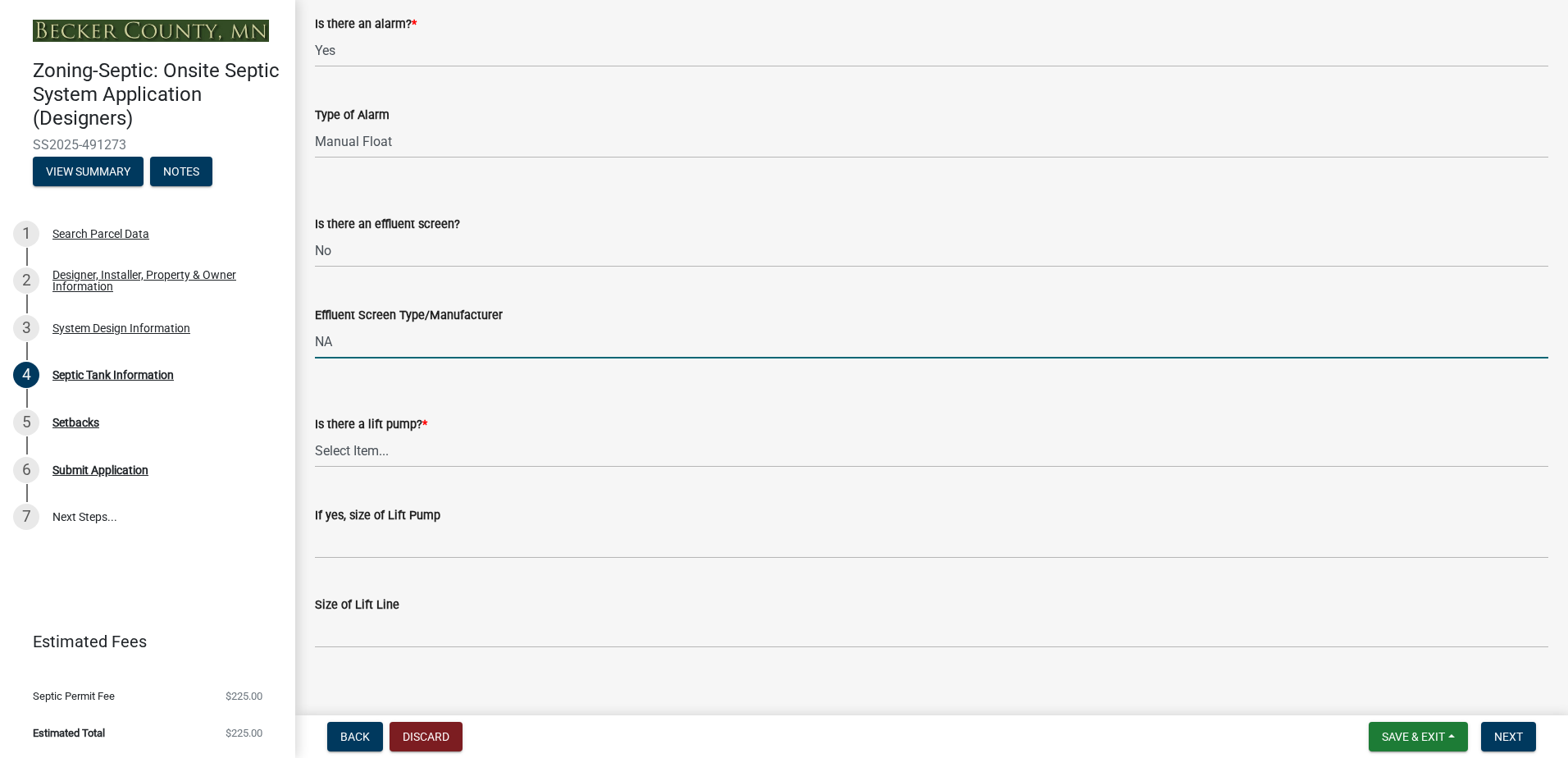
scroll to position [558, 0]
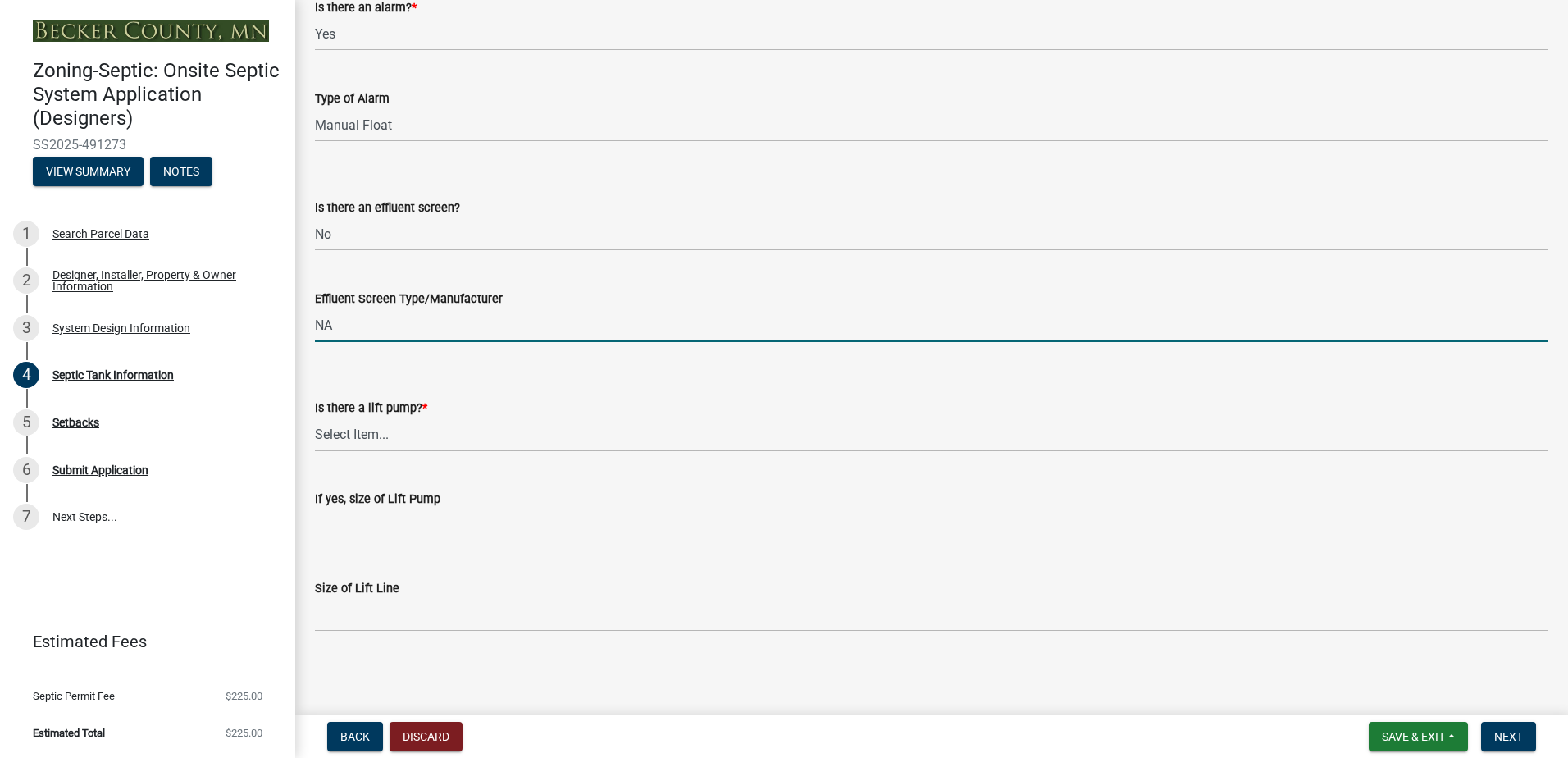
click at [343, 434] on select "Select Item... Yes No" at bounding box center [932, 434] width 1234 height 34
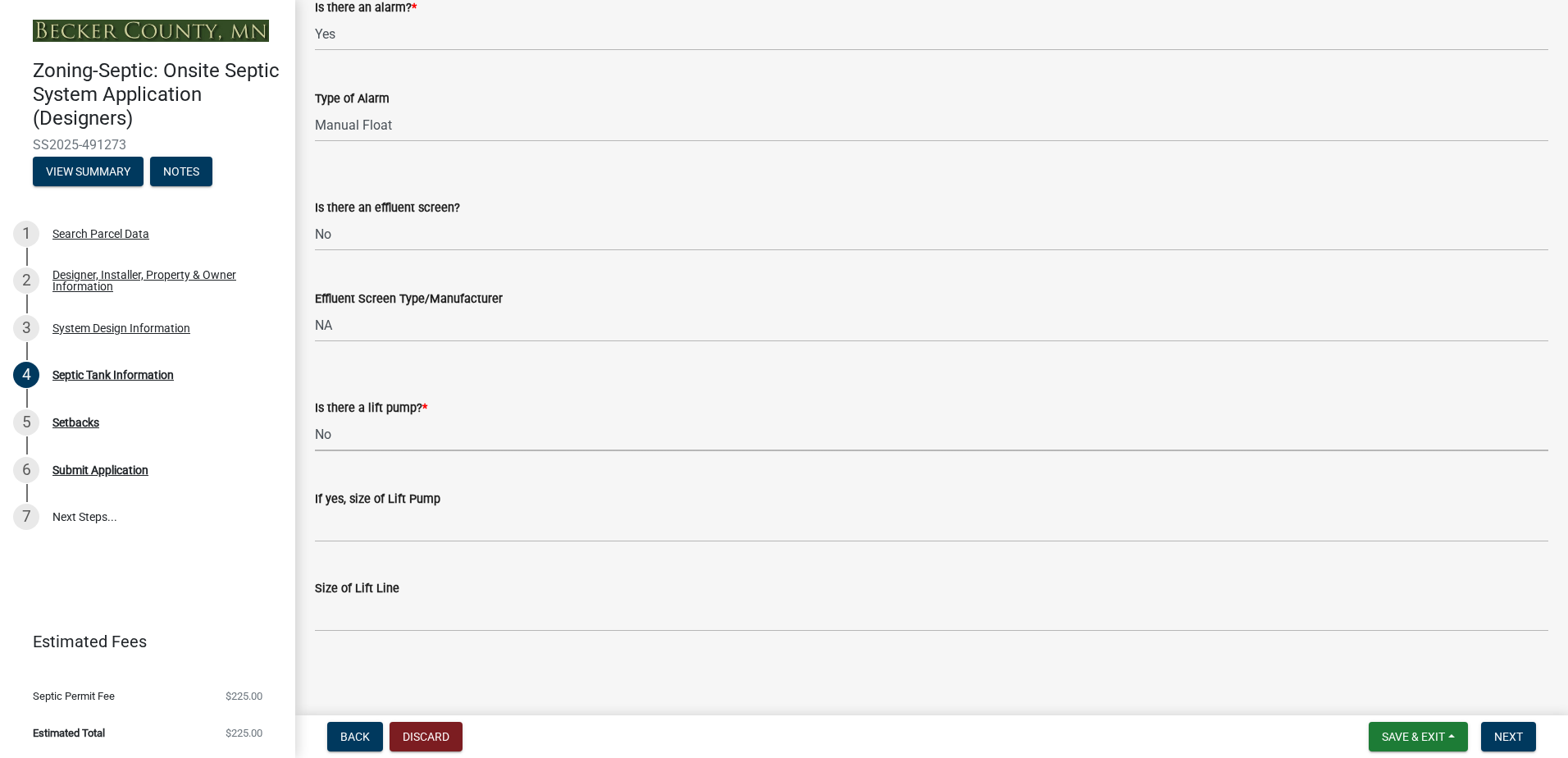
click at [315, 417] on select "Select Item... Yes No" at bounding box center [932, 434] width 1234 height 34
select select "ba43cfd8-3223-4e93-a41d-8bc71aa45820"
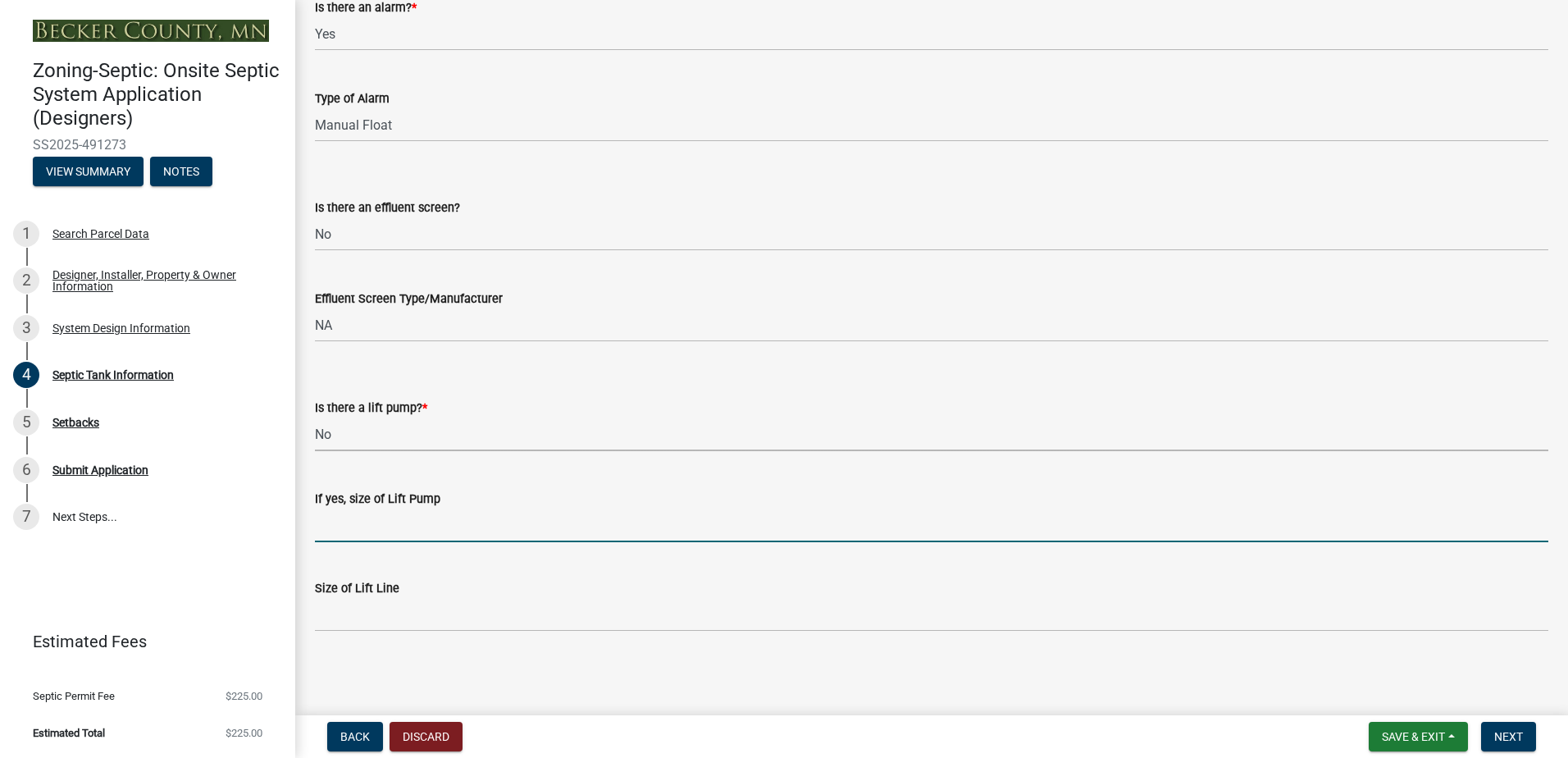
click at [341, 533] on input "If yes, size of Lift Pump" at bounding box center [932, 525] width 1234 height 34
type input "NA"
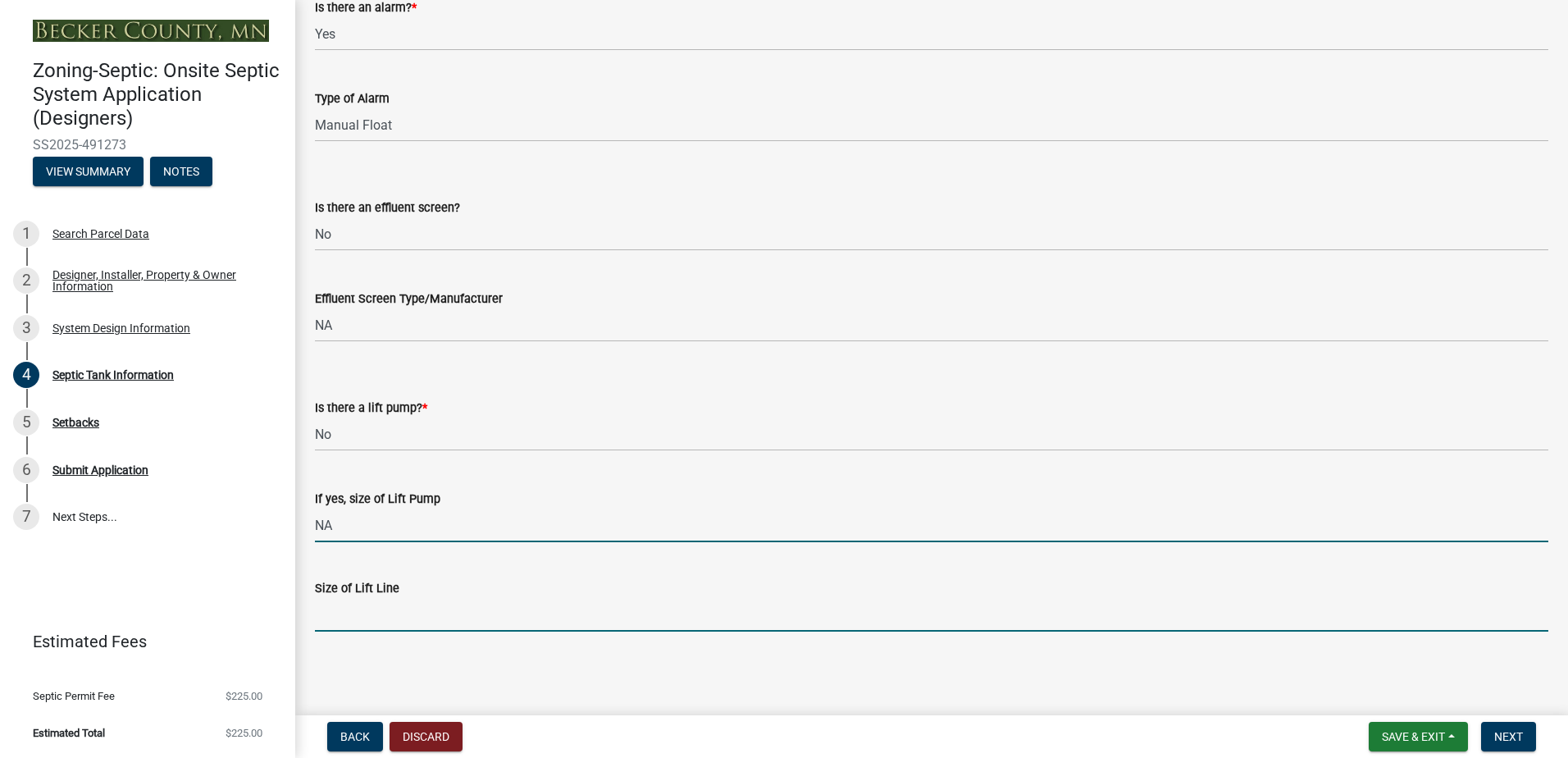
click at [357, 607] on input "Size of Lift Line" at bounding box center [932, 614] width 1234 height 34
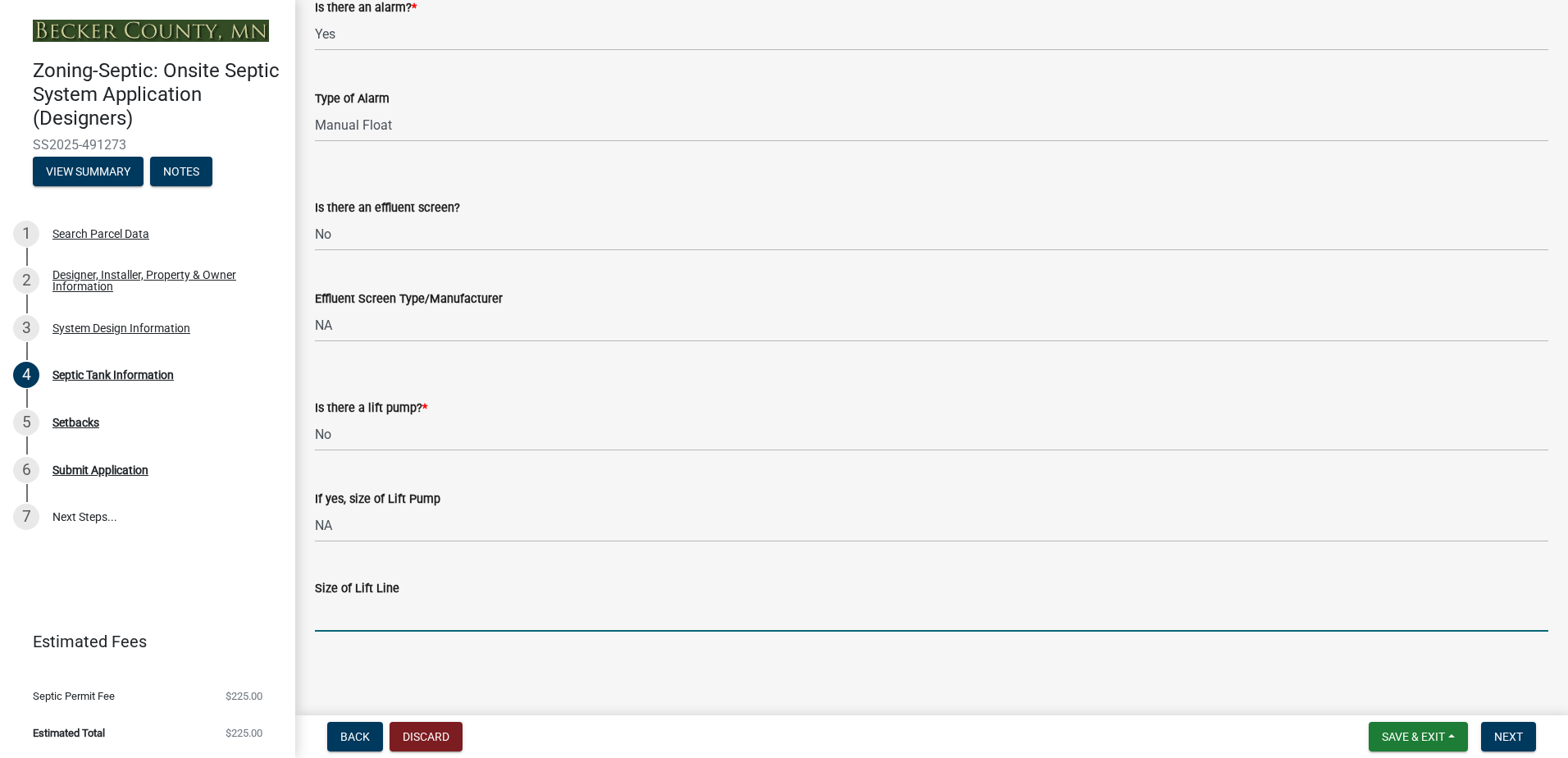
type input "NA"
click at [1509, 736] on span "Next" at bounding box center [1509, 736] width 28 height 13
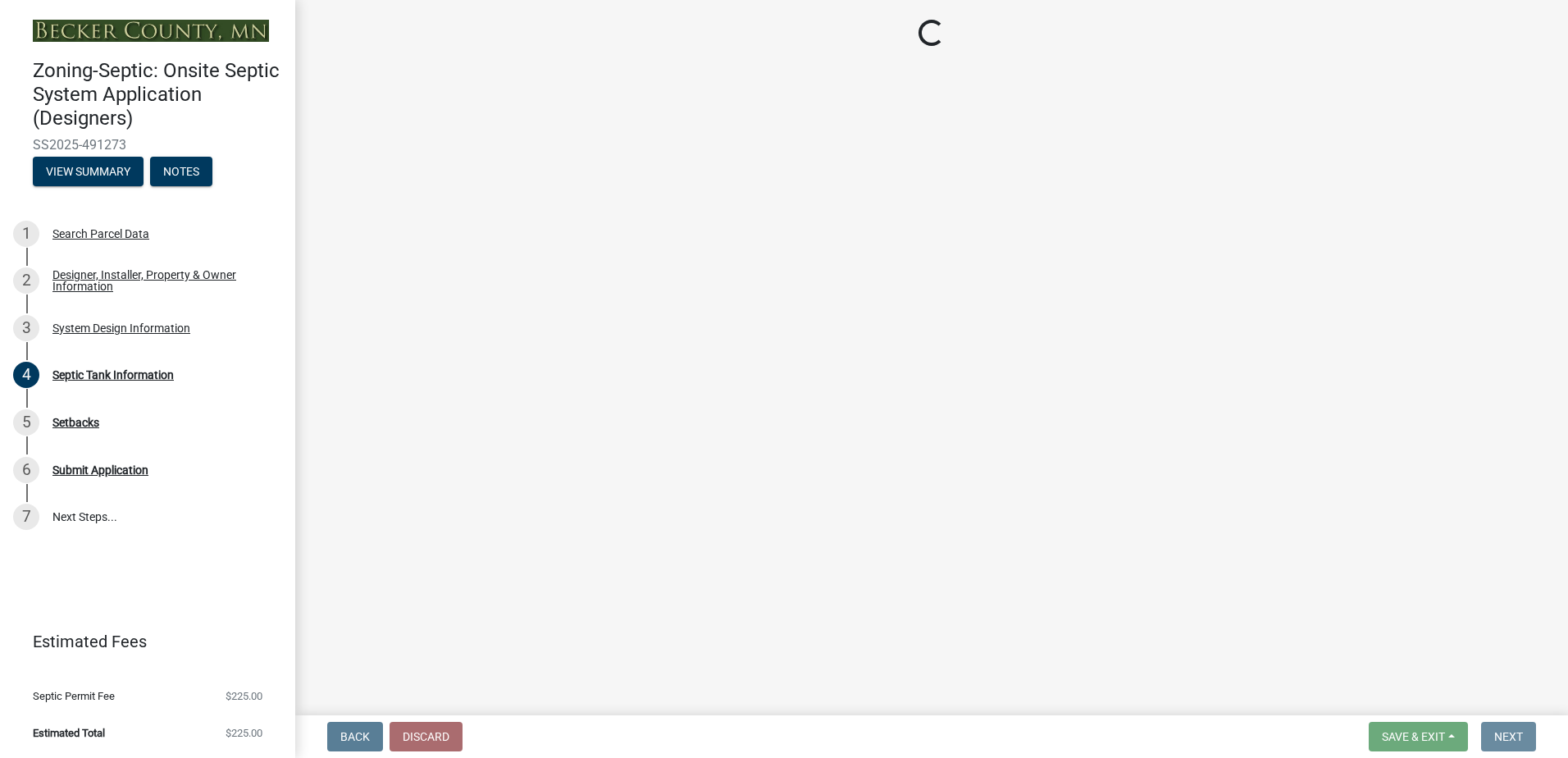
scroll to position [0, 0]
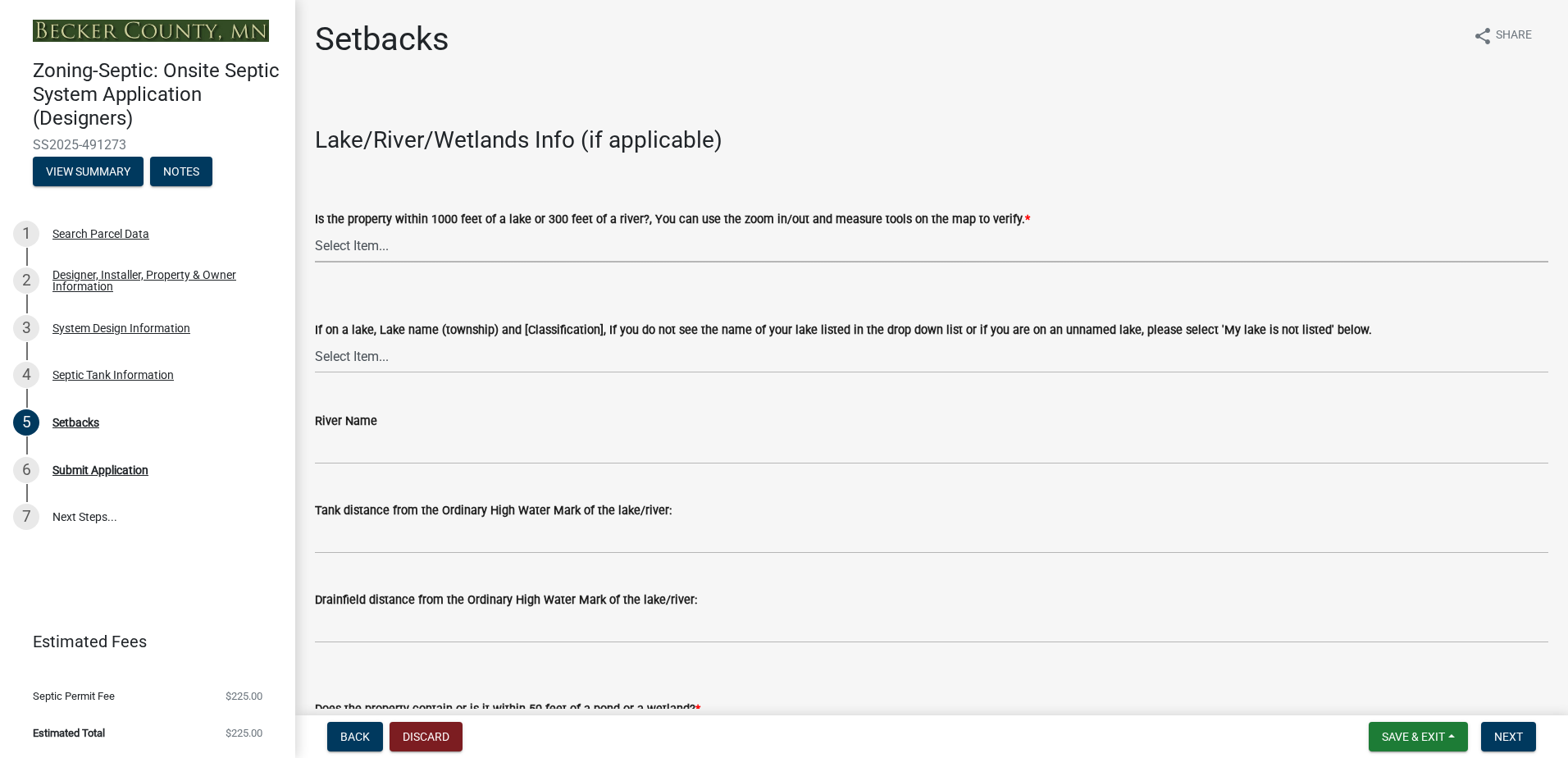
click at [333, 250] on select "Select Item... Yes No" at bounding box center [932, 245] width 1234 height 34
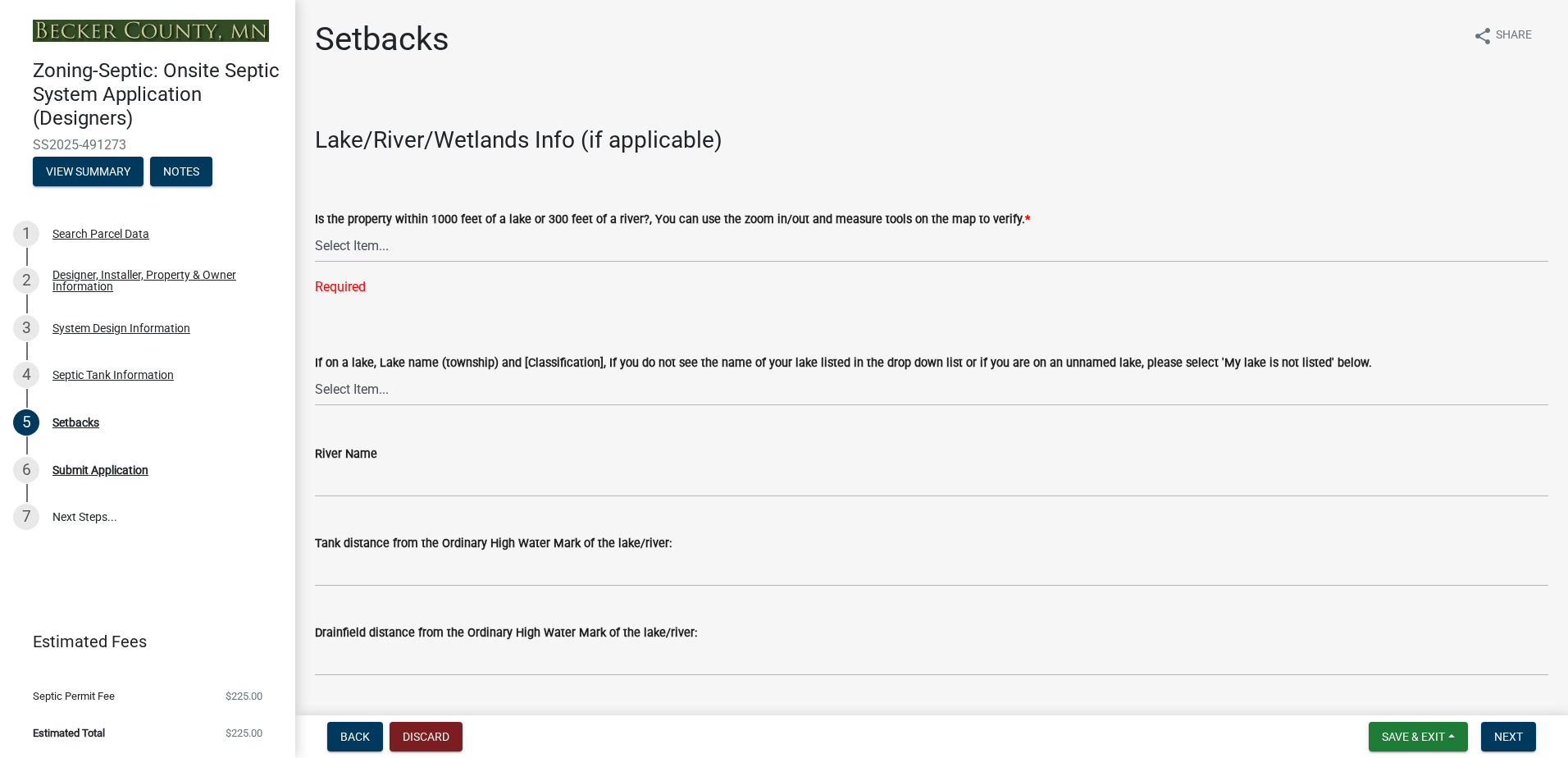
click at [323, 246] on select "Select Item... Yes No" at bounding box center [932, 245] width 1234 height 34
click at [315, 229] on select "Select Item... Yes No" at bounding box center [932, 245] width 1234 height 34
select select "c245ec0d-8d6f-4710-ab2b-b3aa70611708"
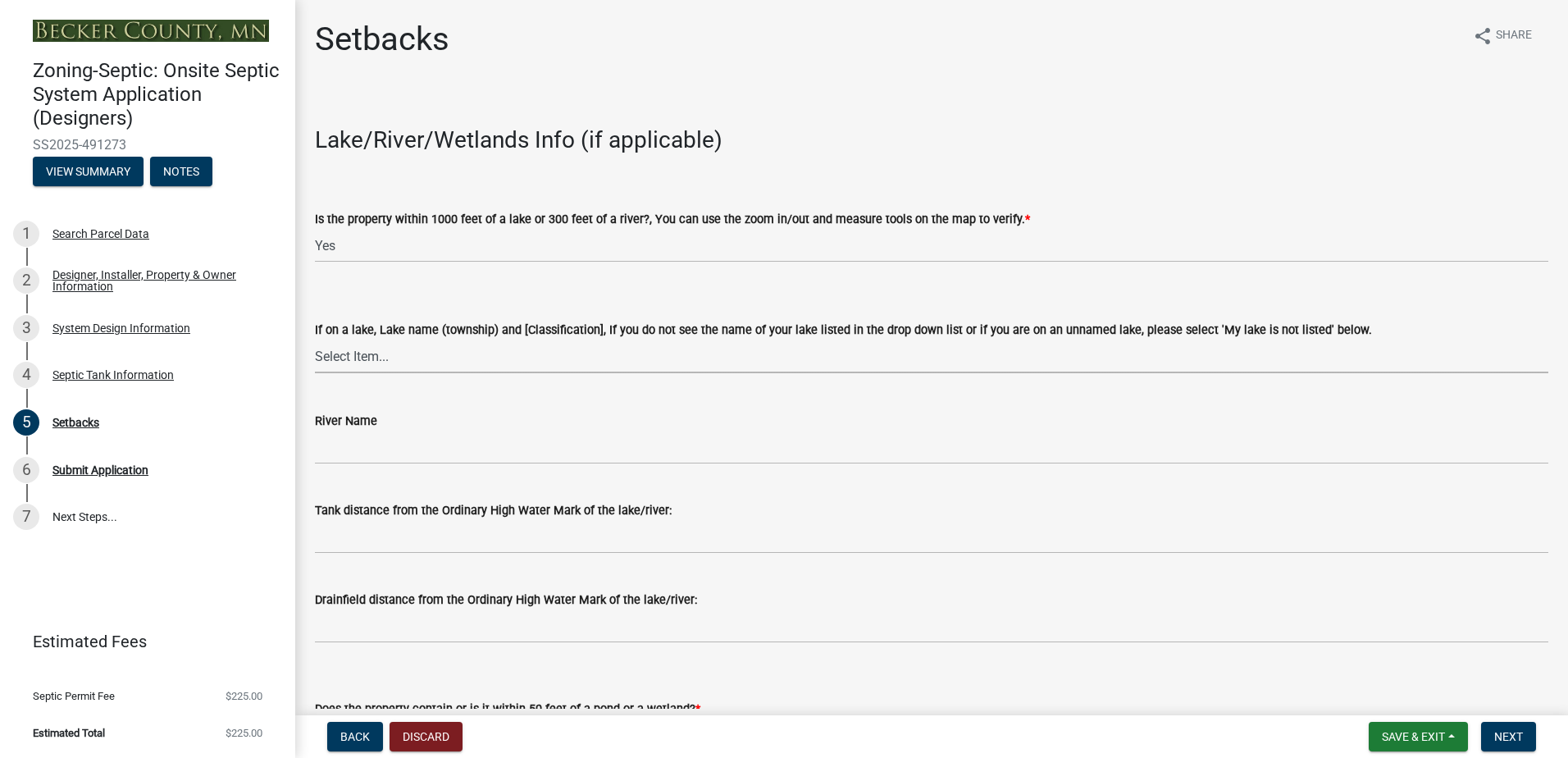
click at [358, 364] on select "Select Item... [GEOGRAPHIC_DATA] is not listed below [GEOGRAPHIC_DATA] ([GEOGRA…" at bounding box center [932, 356] width 1234 height 34
click at [315, 340] on select "Select Item... [GEOGRAPHIC_DATA] is not listed below [GEOGRAPHIC_DATA] ([GEOGRA…" at bounding box center [932, 356] width 1234 height 34
select select "f303640c-f4aa-405e-a029-023bdf9b7573"
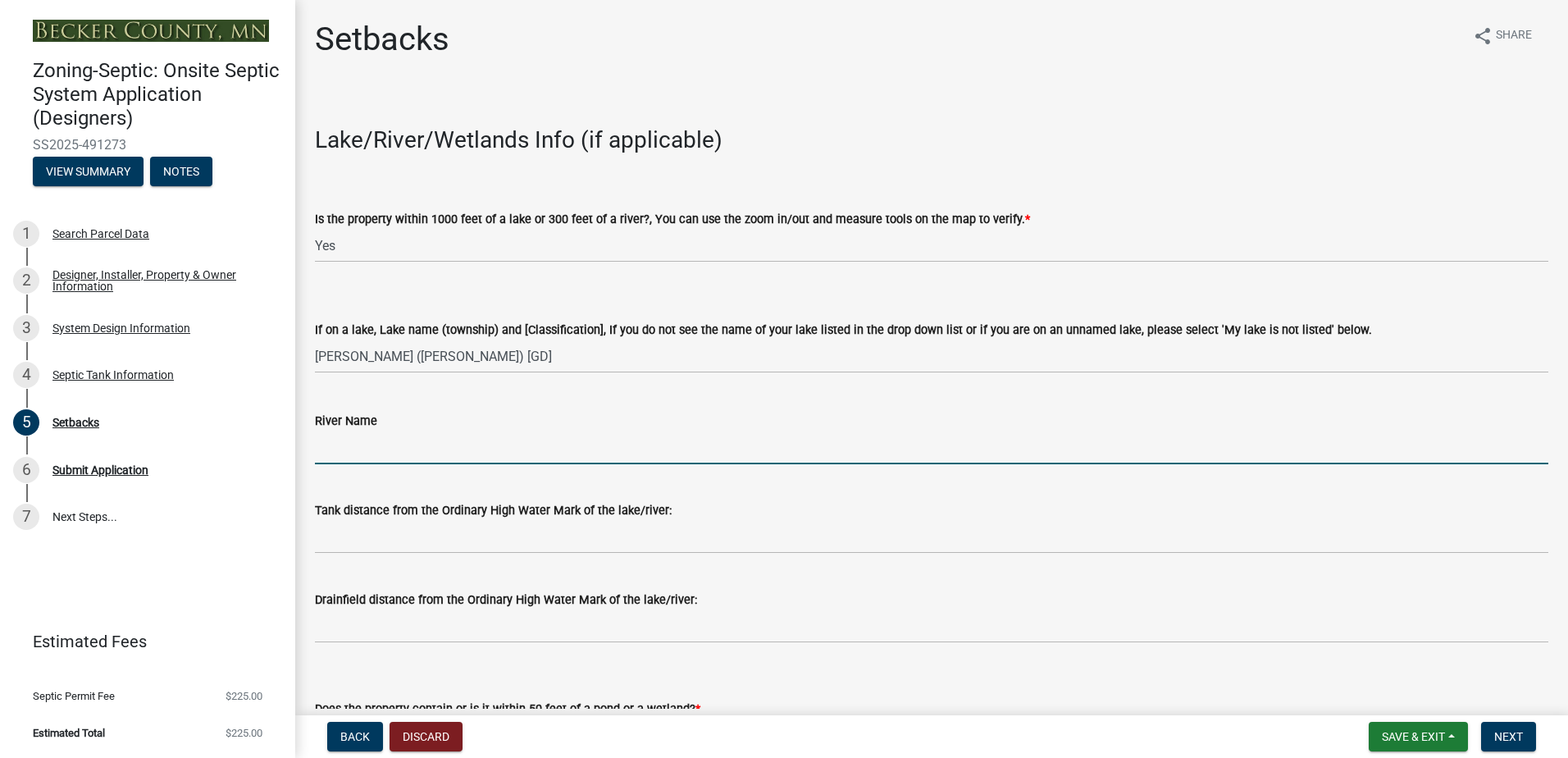
click at [357, 454] on input "River Name" at bounding box center [932, 447] width 1234 height 34
type input "NA"
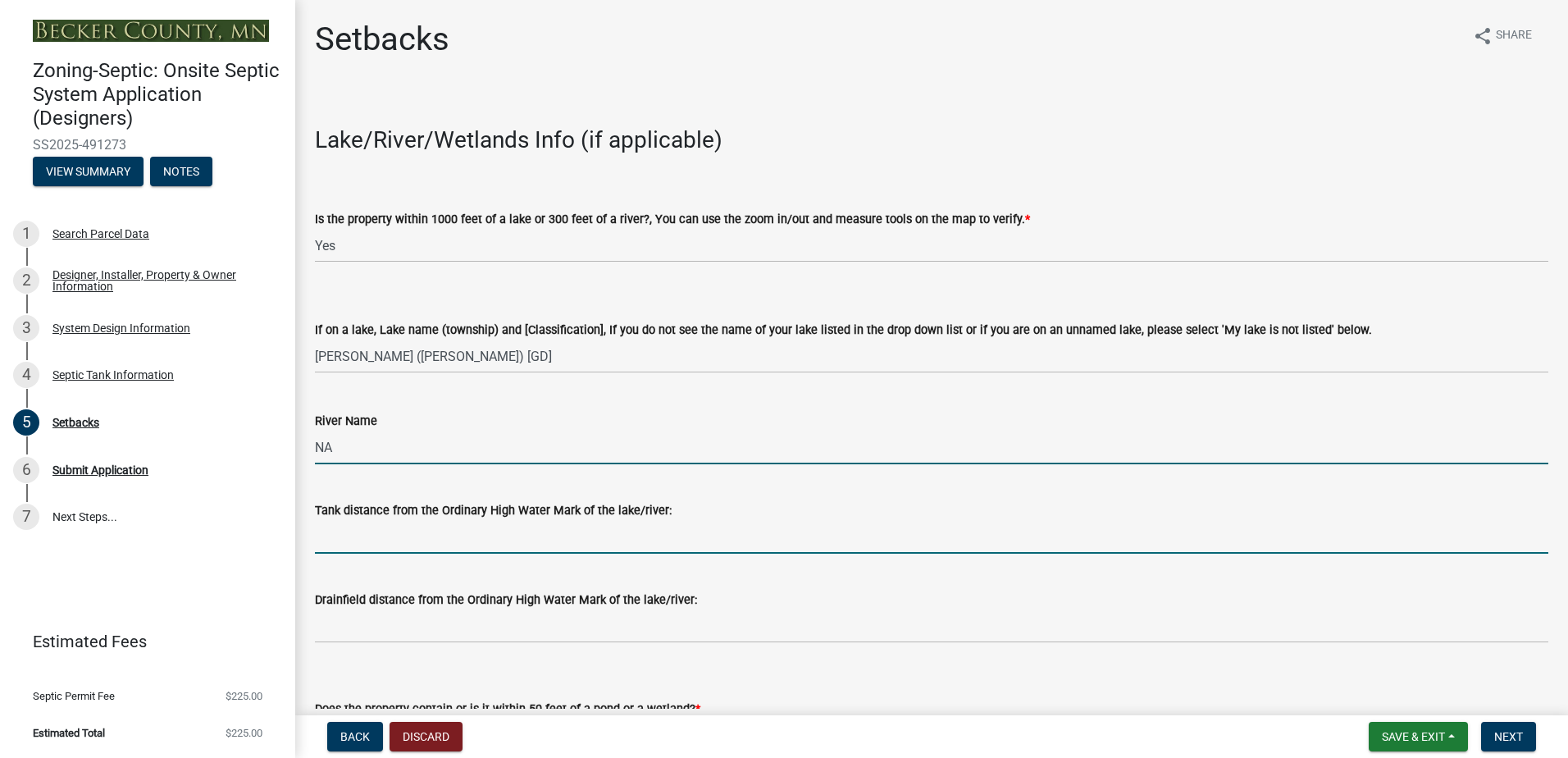
click at [352, 538] on input "Tank distance from the Ordinary High Water Mark of the lake/river:" at bounding box center [932, 536] width 1234 height 34
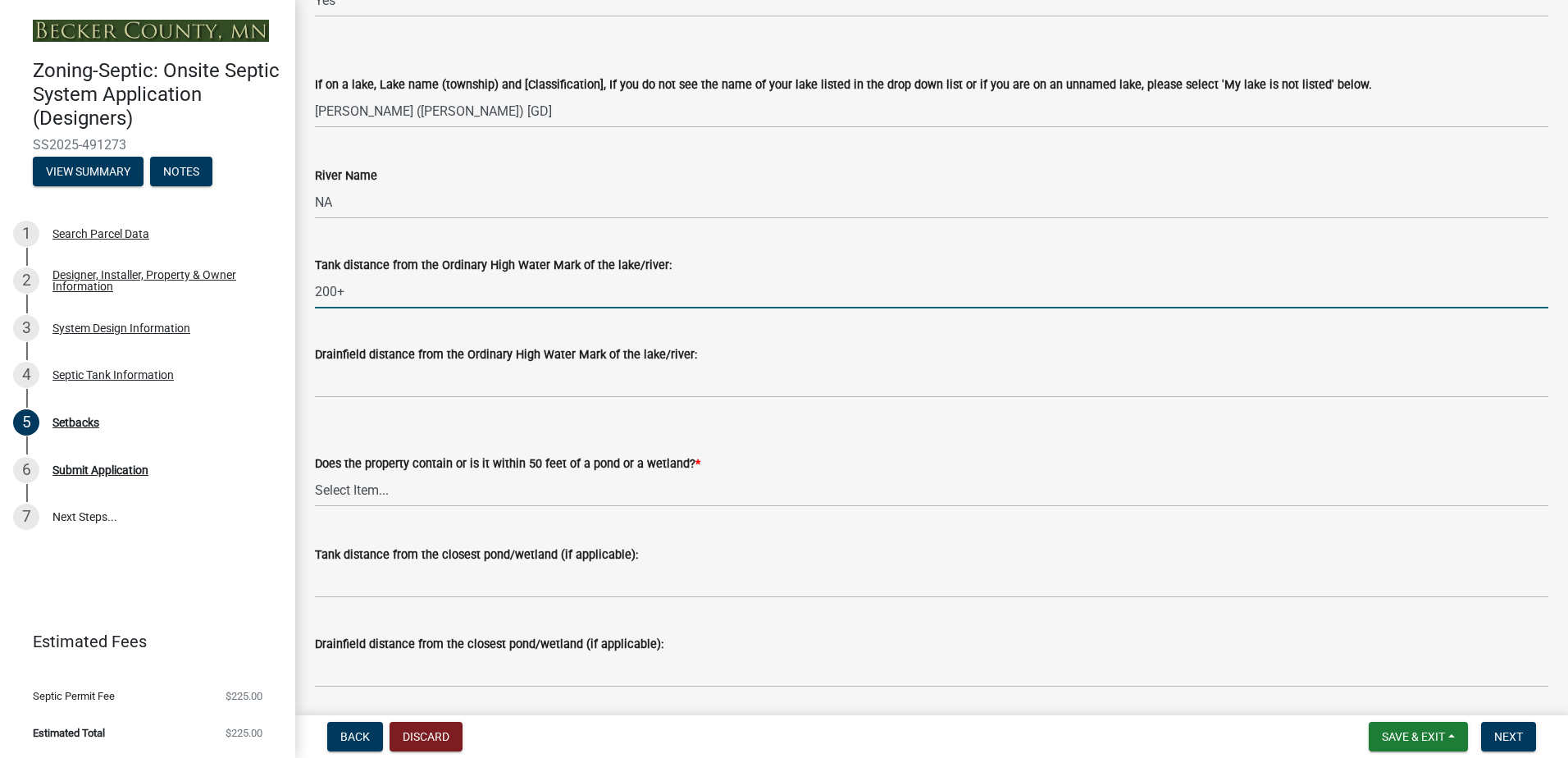
scroll to position [246, 0]
type input "200+"
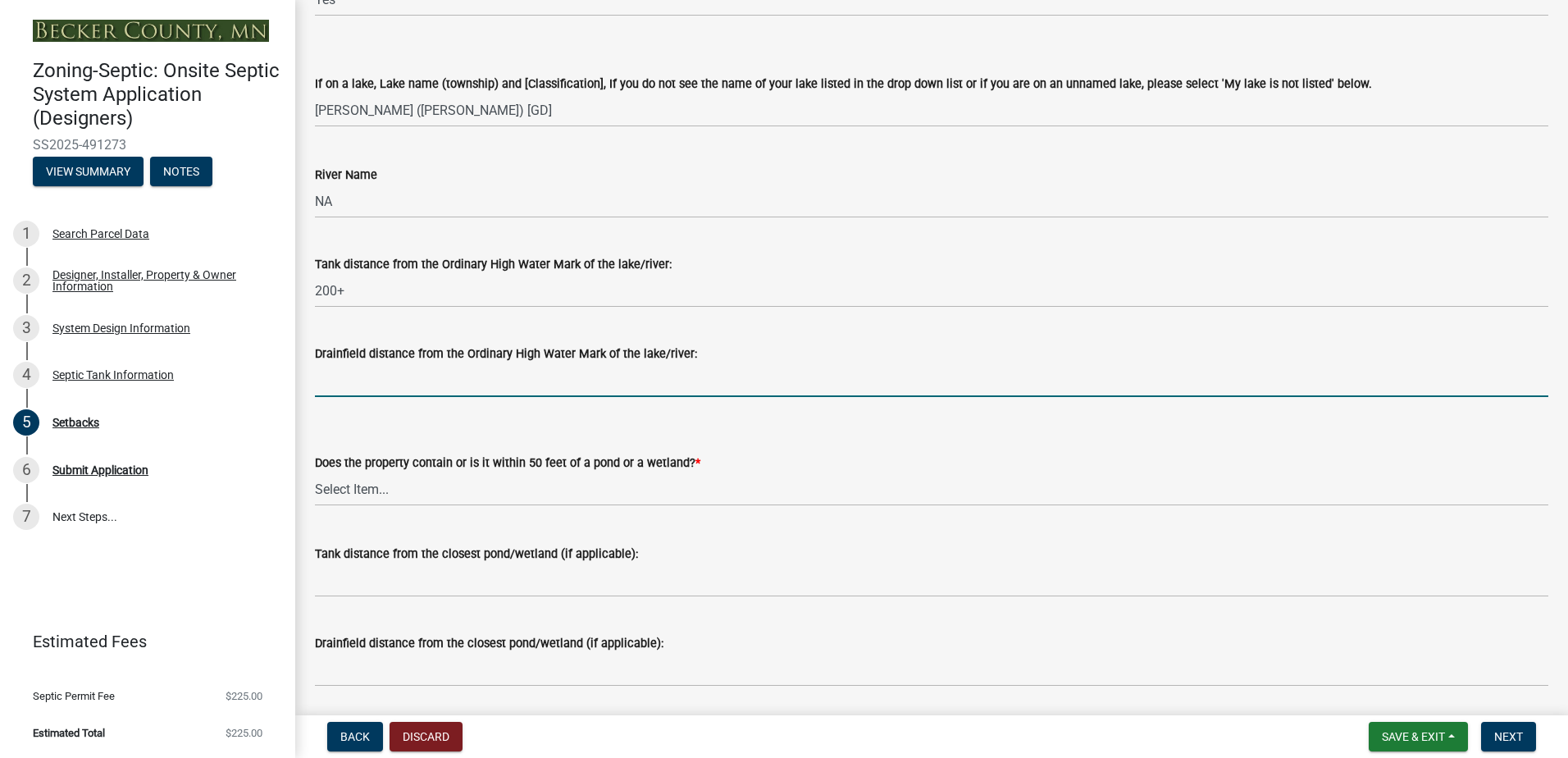
click at [333, 387] on input "Drainfield distance from the Ordinary High Water Mark of the lake/river:" at bounding box center [932, 379] width 1234 height 34
type input "NA"
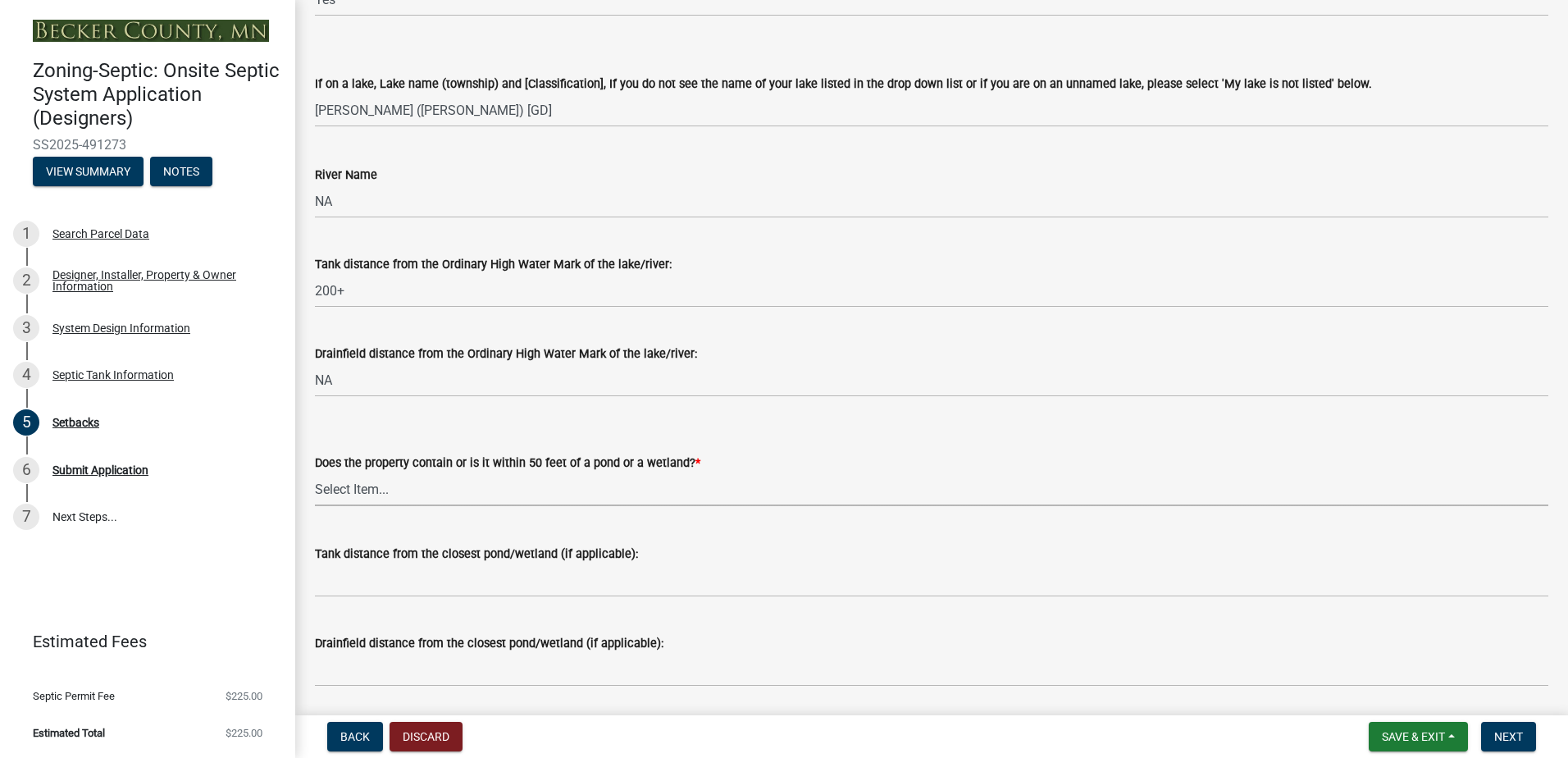
click at [353, 496] on select "Select Item... Yes No" at bounding box center [932, 489] width 1234 height 34
click at [315, 472] on select "Select Item... Yes No" at bounding box center [932, 489] width 1234 height 34
select select "23044af5-43bb-4cf5-8aef-2716db2ce5fc"
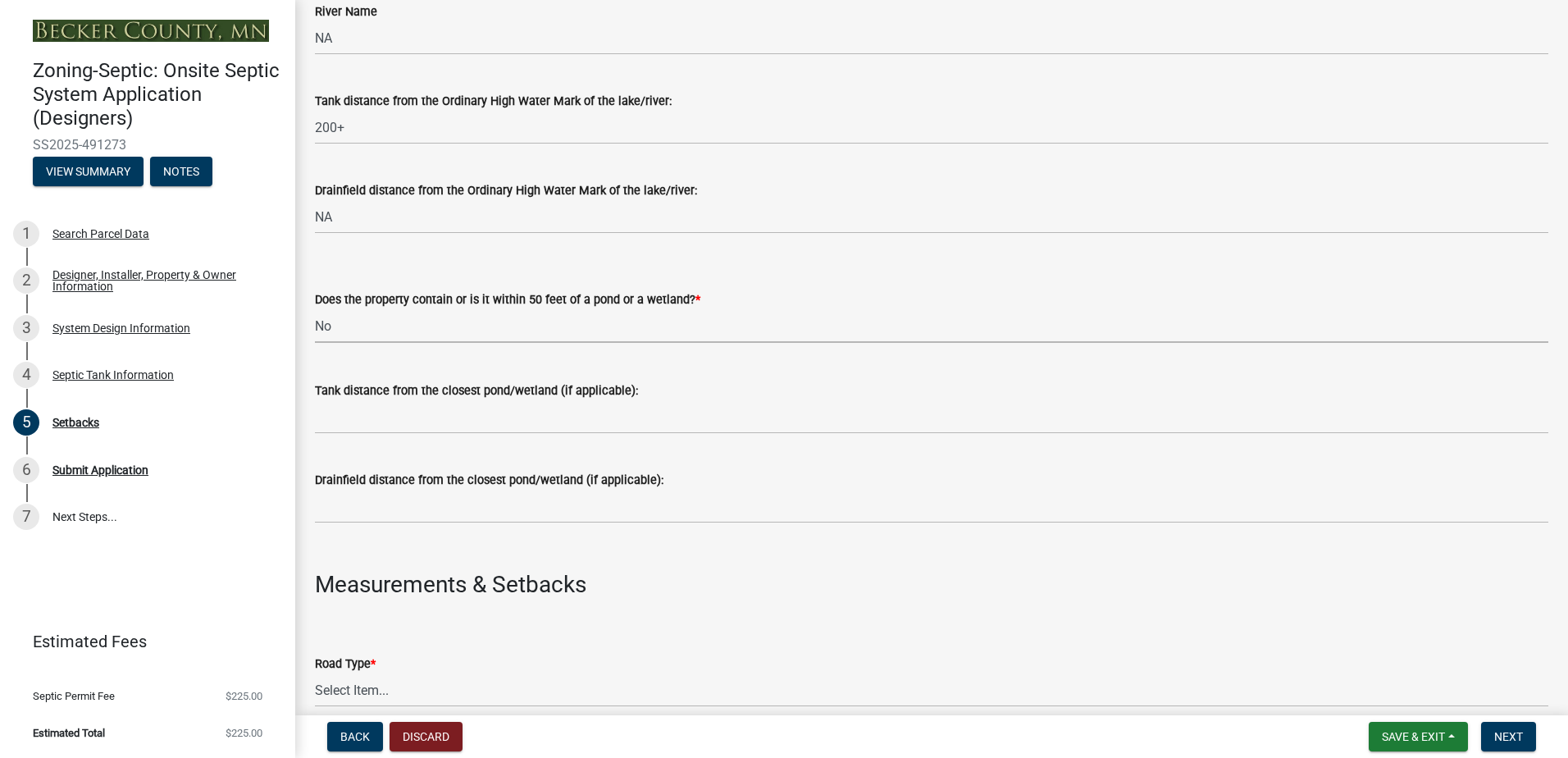
scroll to position [410, 0]
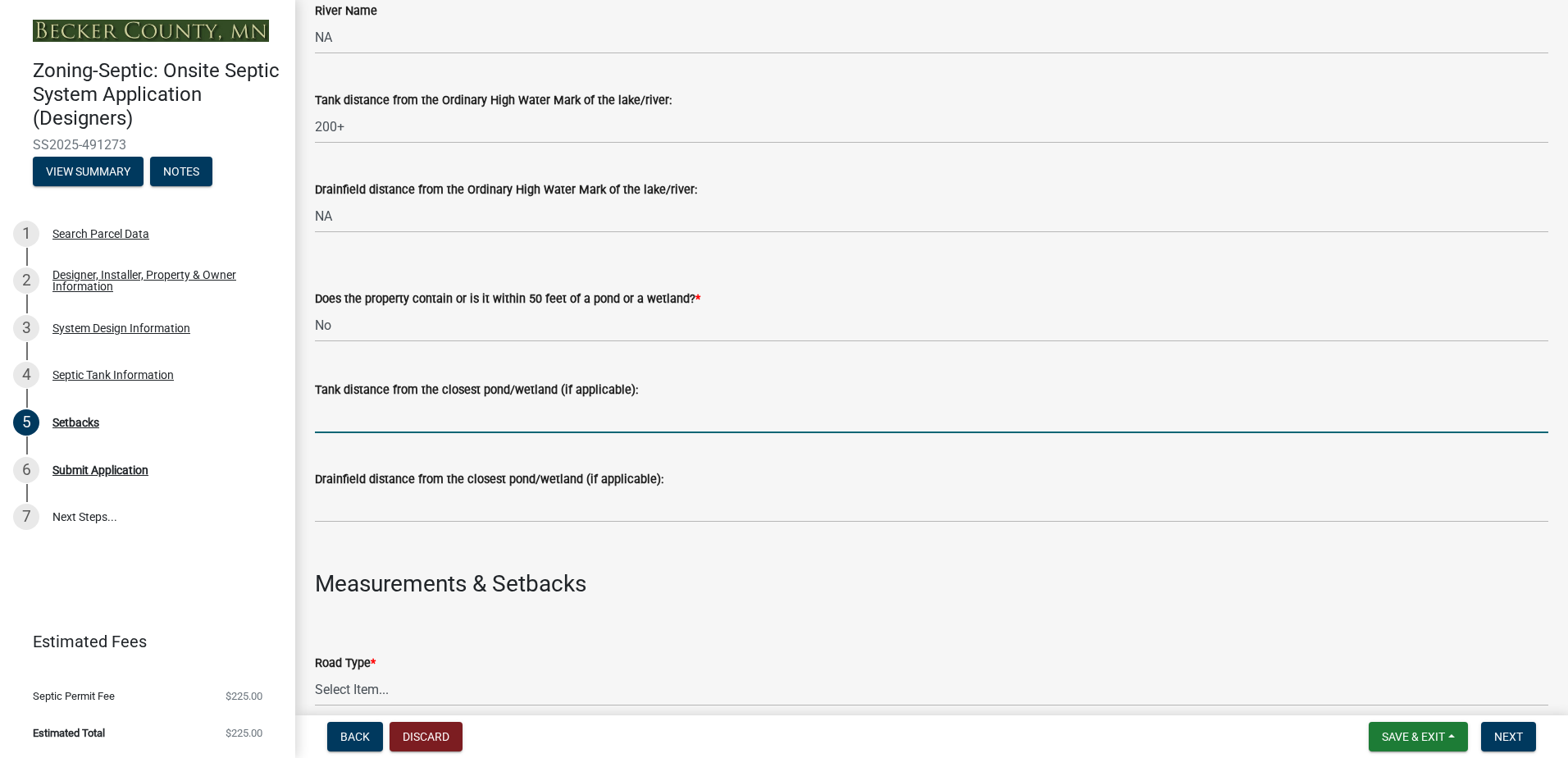
click at [347, 423] on input "Tank distance from the closest pond/wetland (if applicable):" at bounding box center [932, 416] width 1234 height 34
type input "NA"
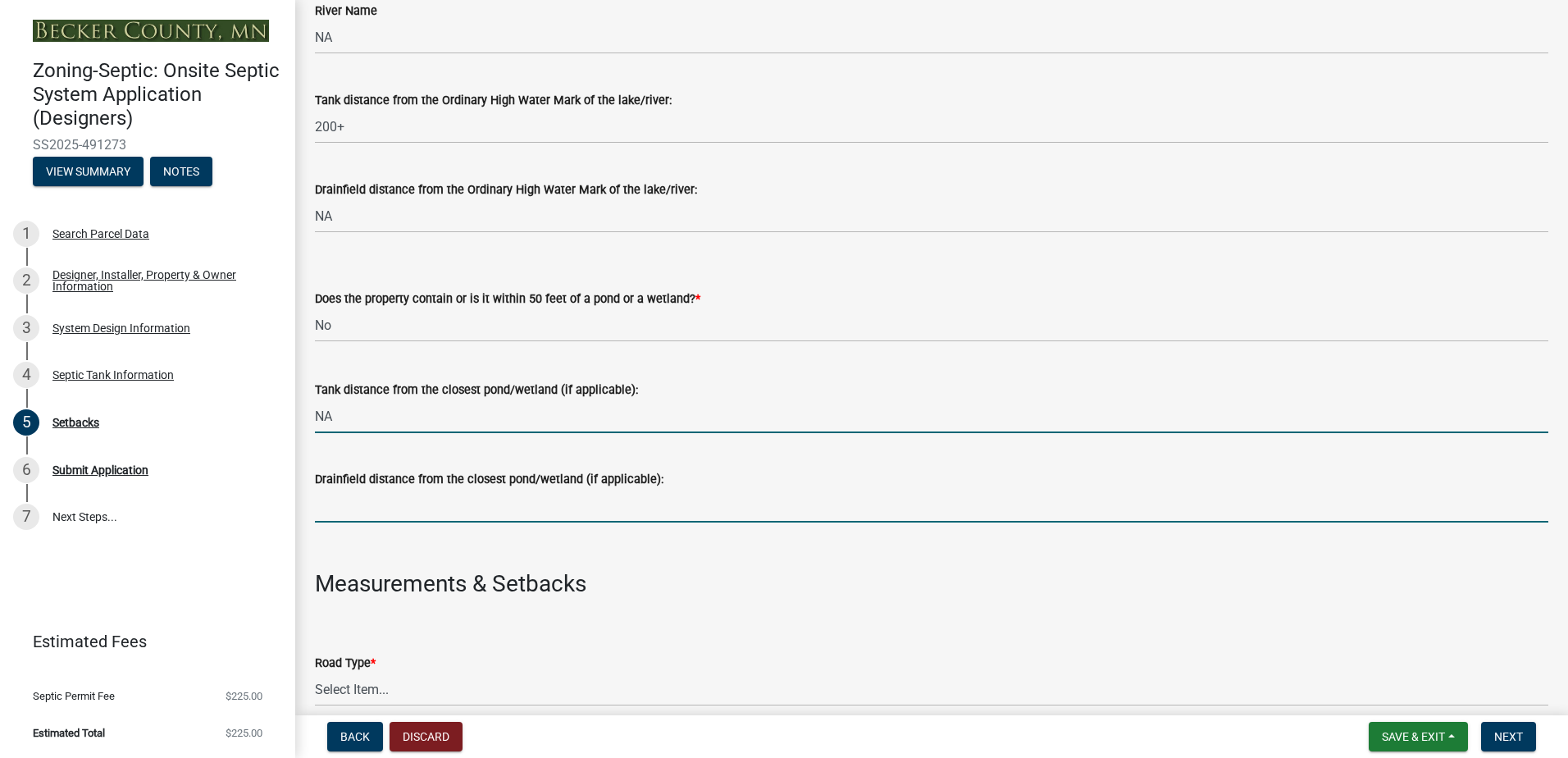
click at [358, 508] on input "Drainfield distance from the closest pond/wetland (if applicable):" at bounding box center [932, 505] width 1234 height 34
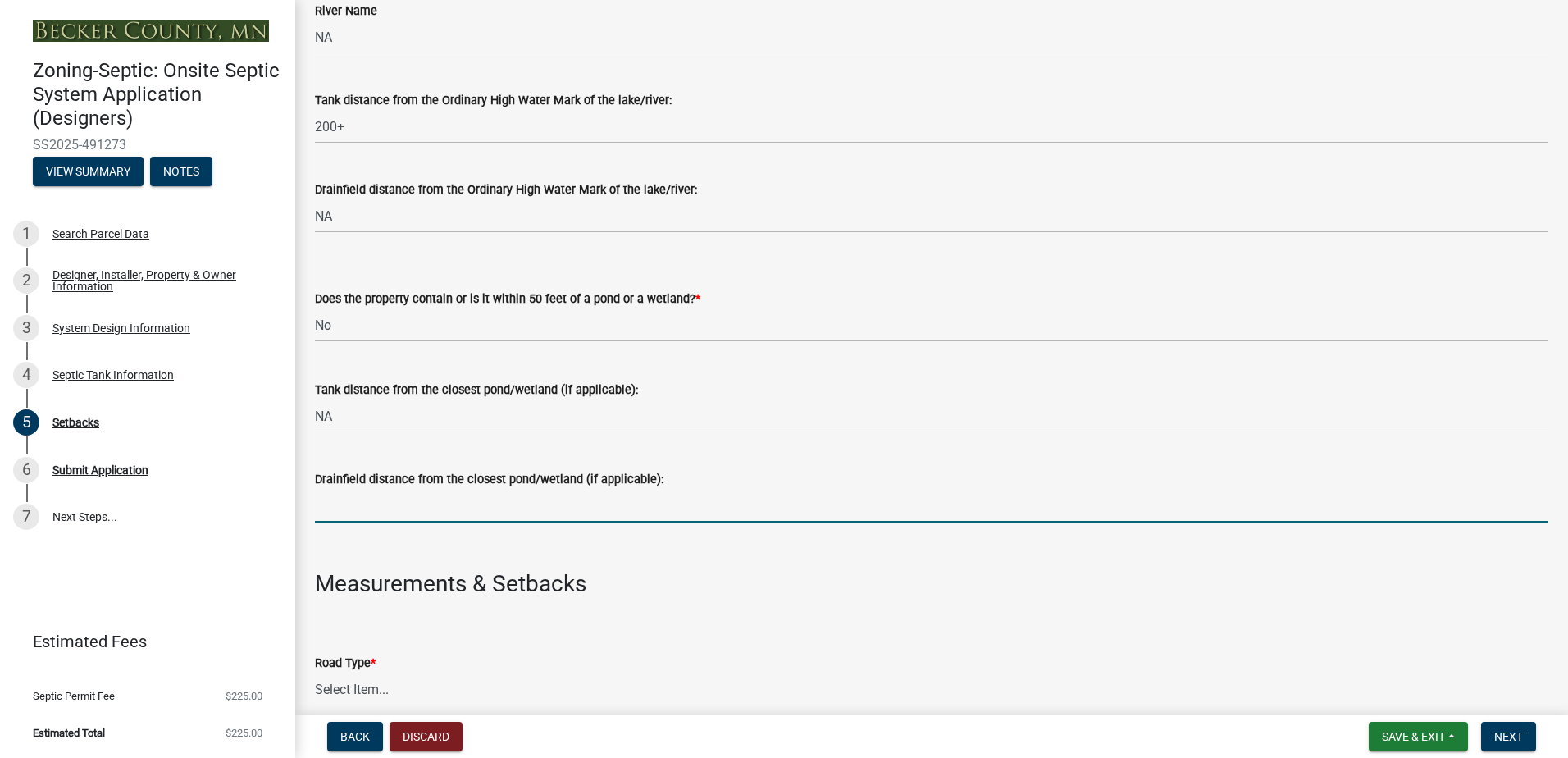
type input "NA"
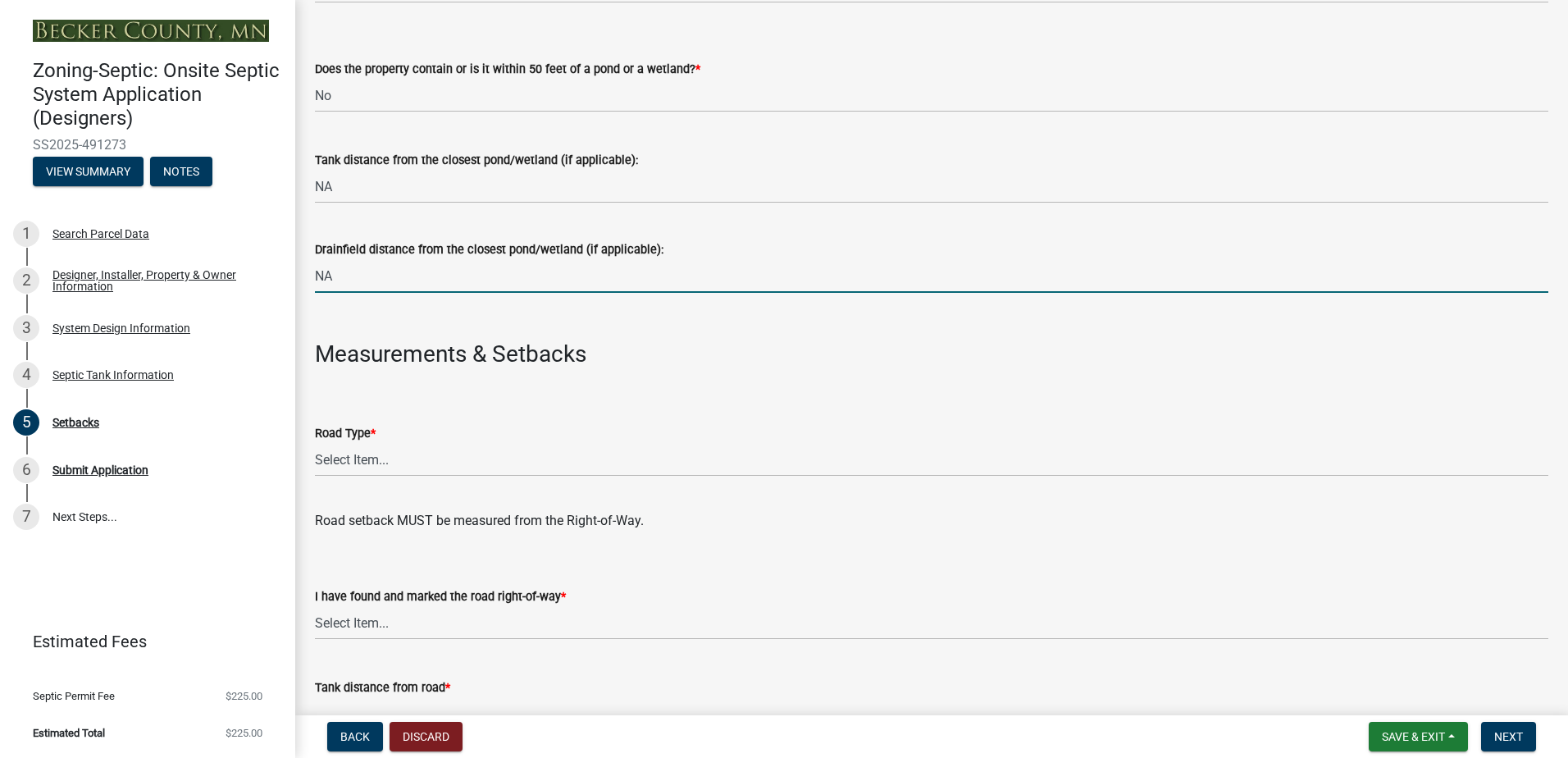
scroll to position [656, 0]
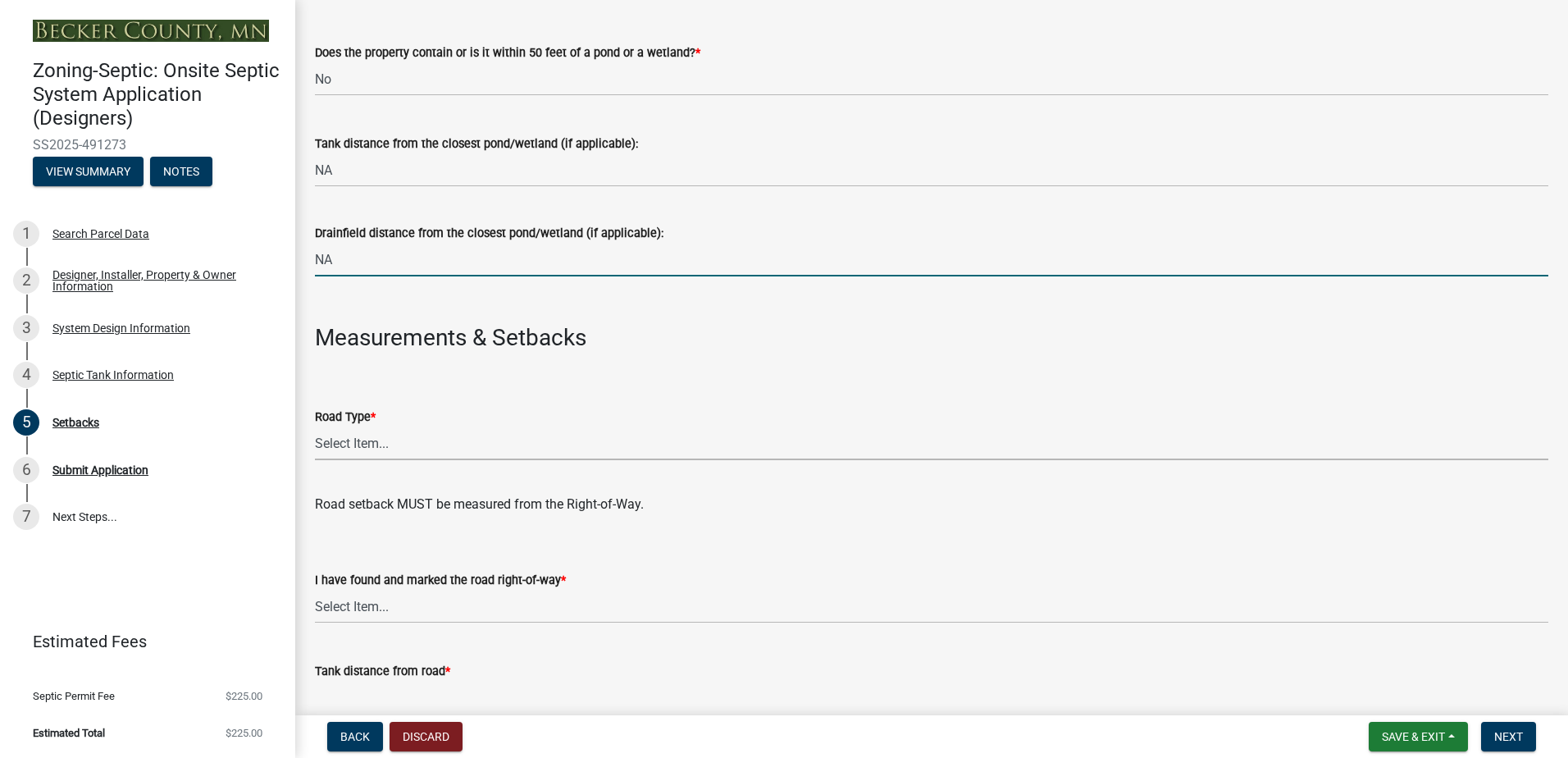
drag, startPoint x: 342, startPoint y: 441, endPoint x: 342, endPoint y: 449, distance: 8.0
click at [342, 441] on select "Select Item... State County Public / Township Private Easement [GEOGRAPHIC_DATA]" at bounding box center [932, 443] width 1234 height 34
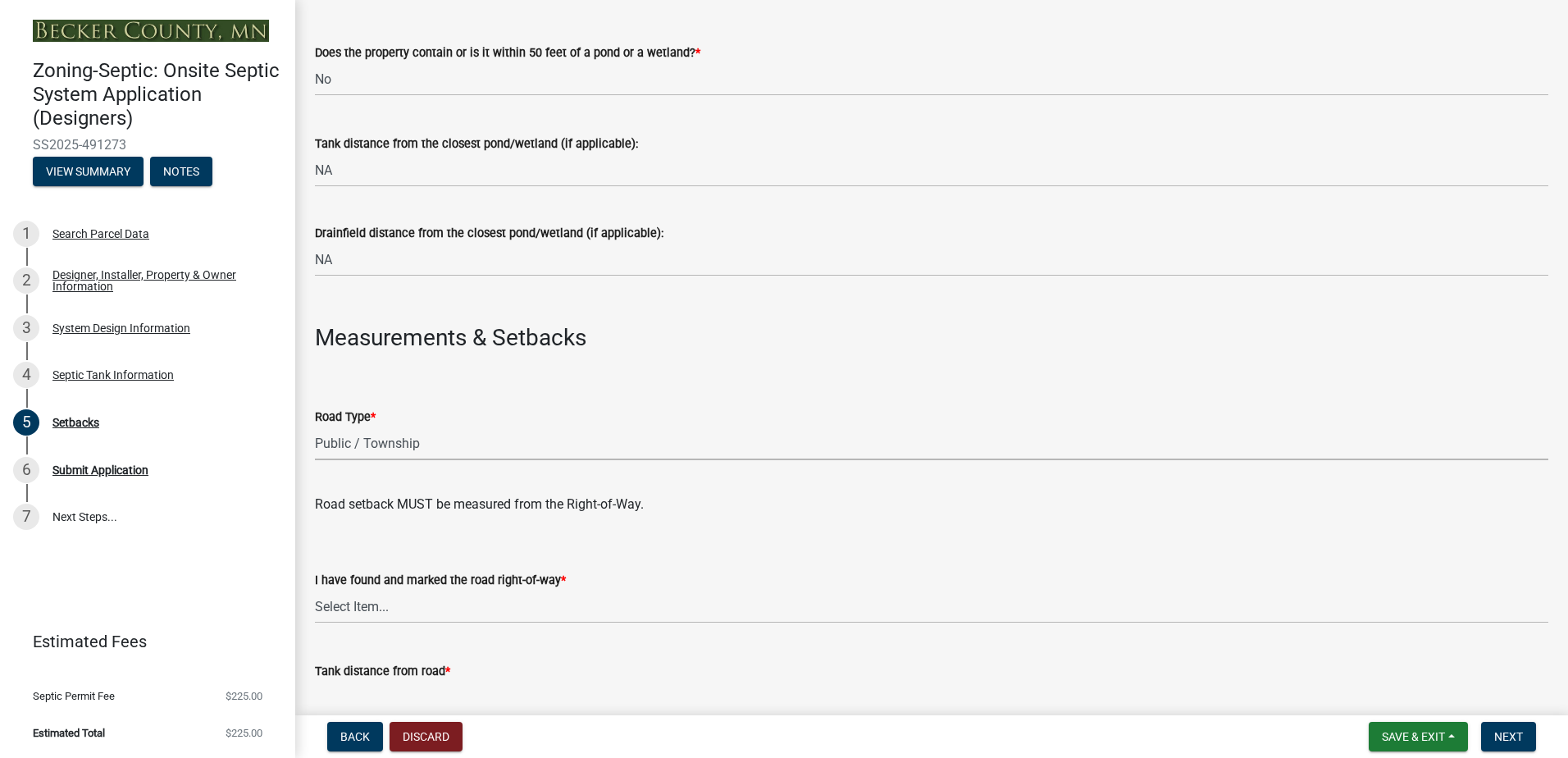
click at [315, 427] on select "Select Item... State County Public / Township Private Easement [GEOGRAPHIC_DATA]" at bounding box center [932, 443] width 1234 height 34
select select "21af9b93-f494-48c6-91ae-235d36c6c939"
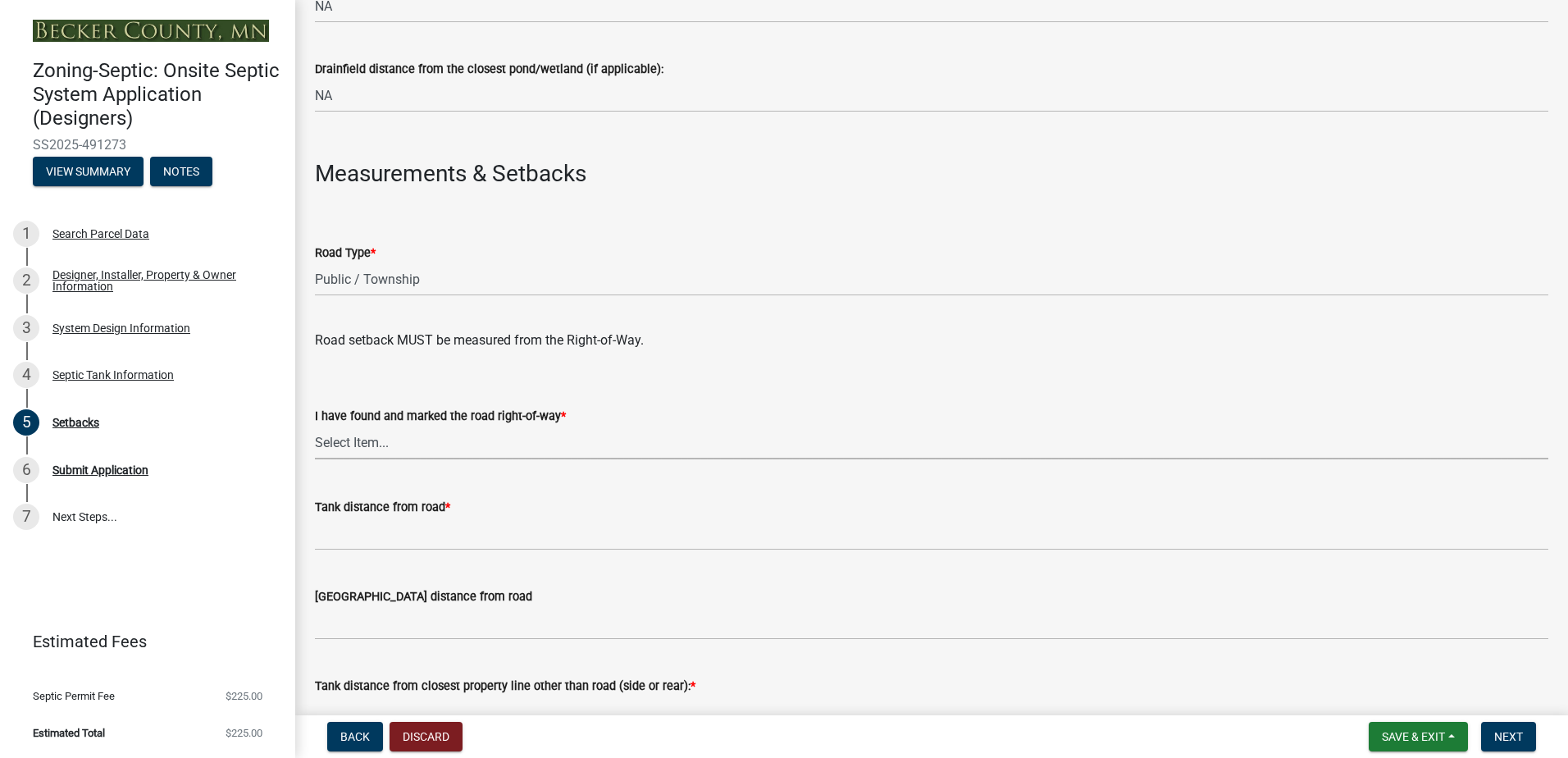
drag, startPoint x: 336, startPoint y: 438, endPoint x: 335, endPoint y: 453, distance: 15.0
click at [336, 438] on select "Select Item... Yes No" at bounding box center [932, 442] width 1234 height 34
click at [315, 426] on select "Select Item... Yes No" at bounding box center [932, 442] width 1234 height 34
select select "a3ce498e-f8b1-44e2-889e-c4968ac74b5a"
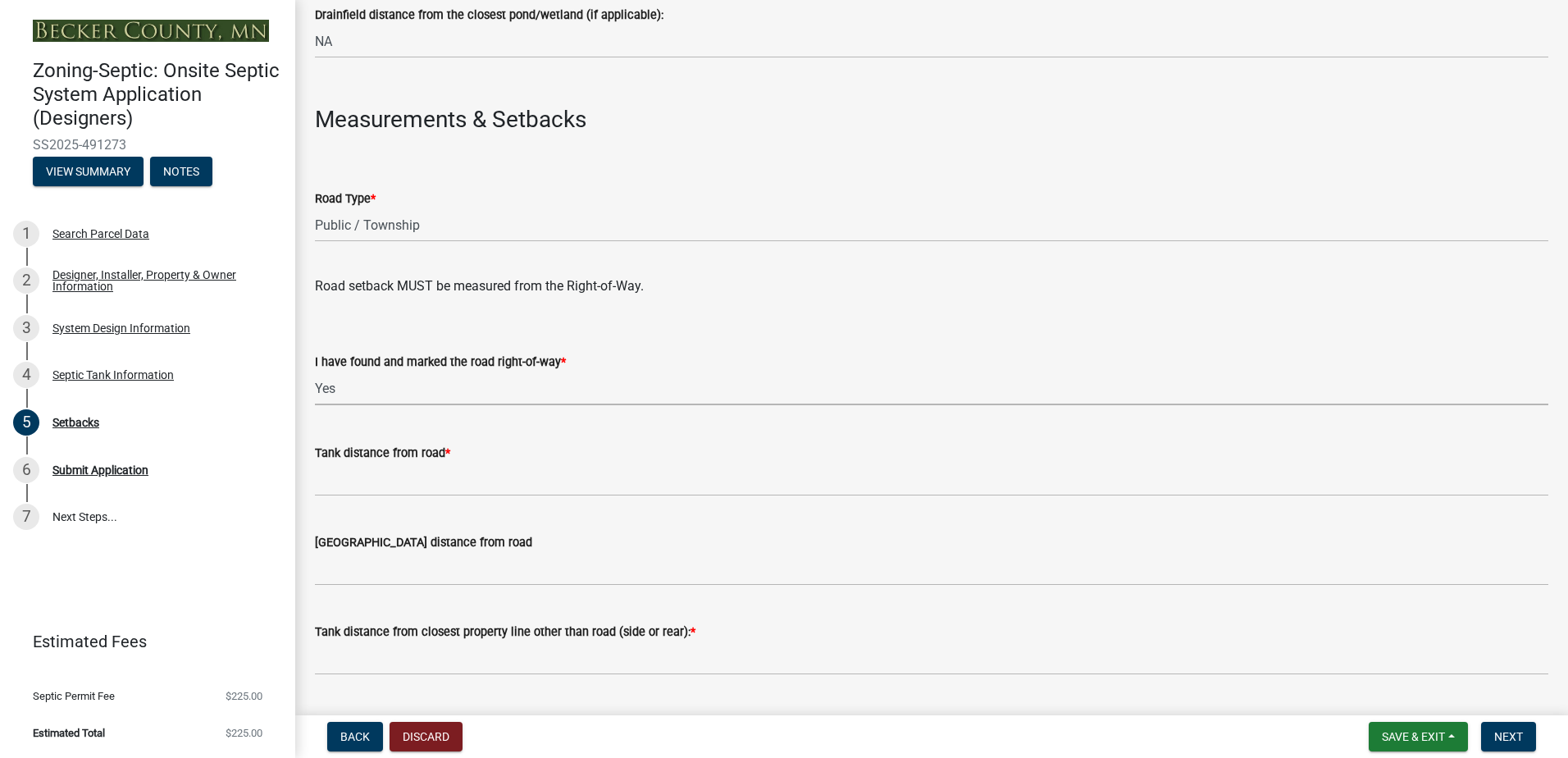
scroll to position [902, 0]
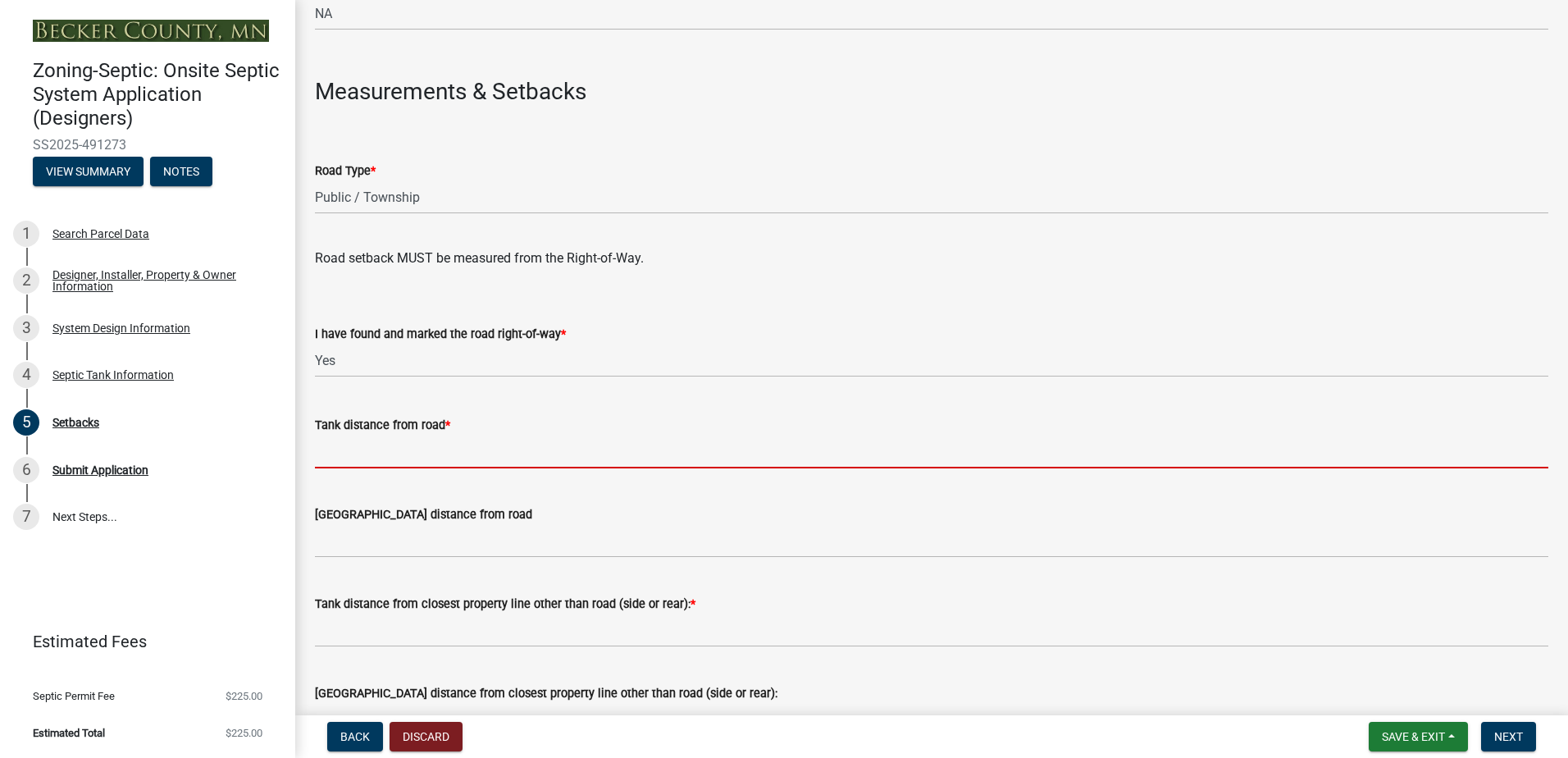
click at [330, 464] on input "Tank distance from road *" at bounding box center [932, 451] width 1234 height 34
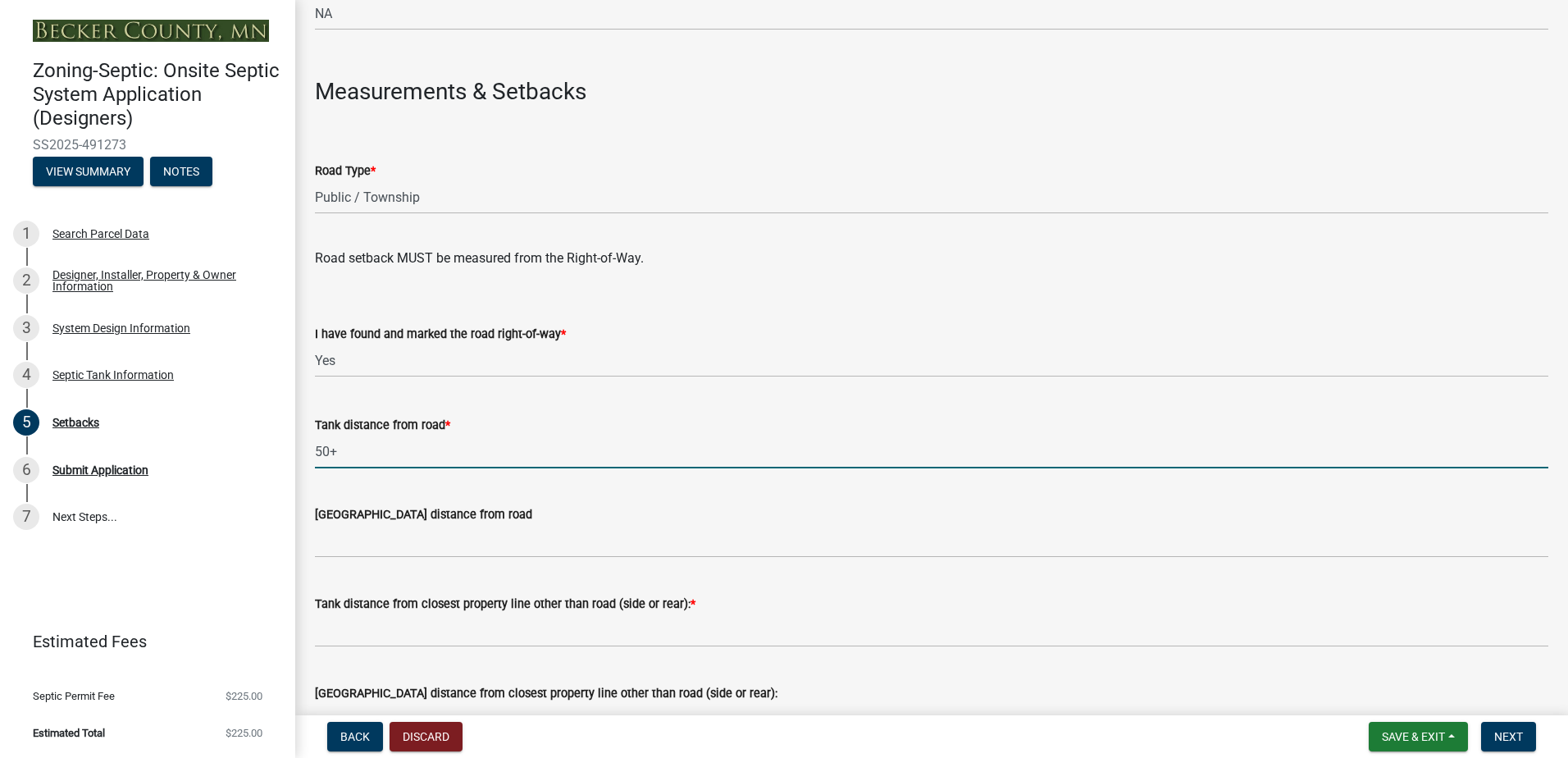
type input "50+"
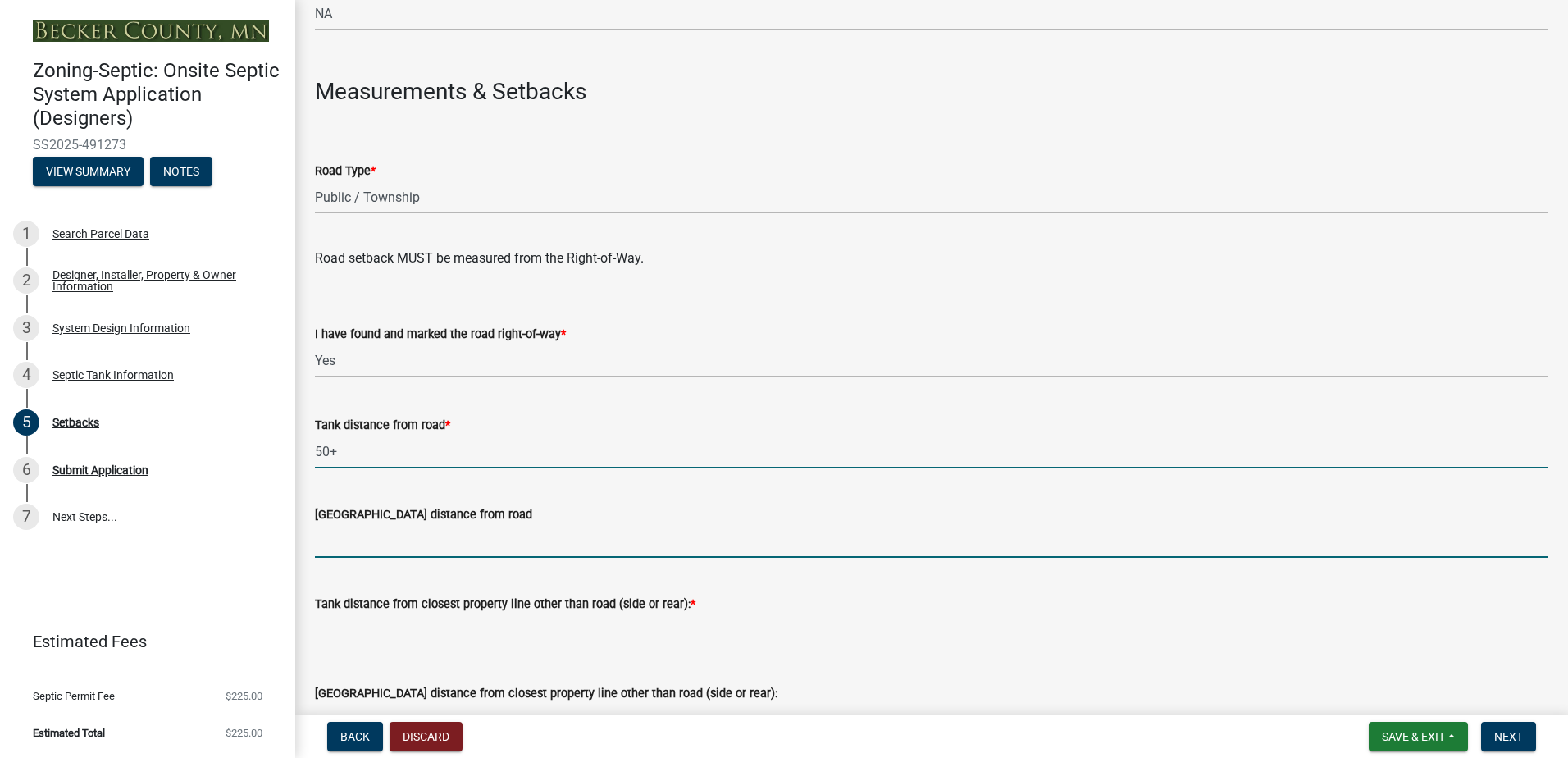
click at [360, 548] on input "[GEOGRAPHIC_DATA] distance from road" at bounding box center [932, 540] width 1234 height 34
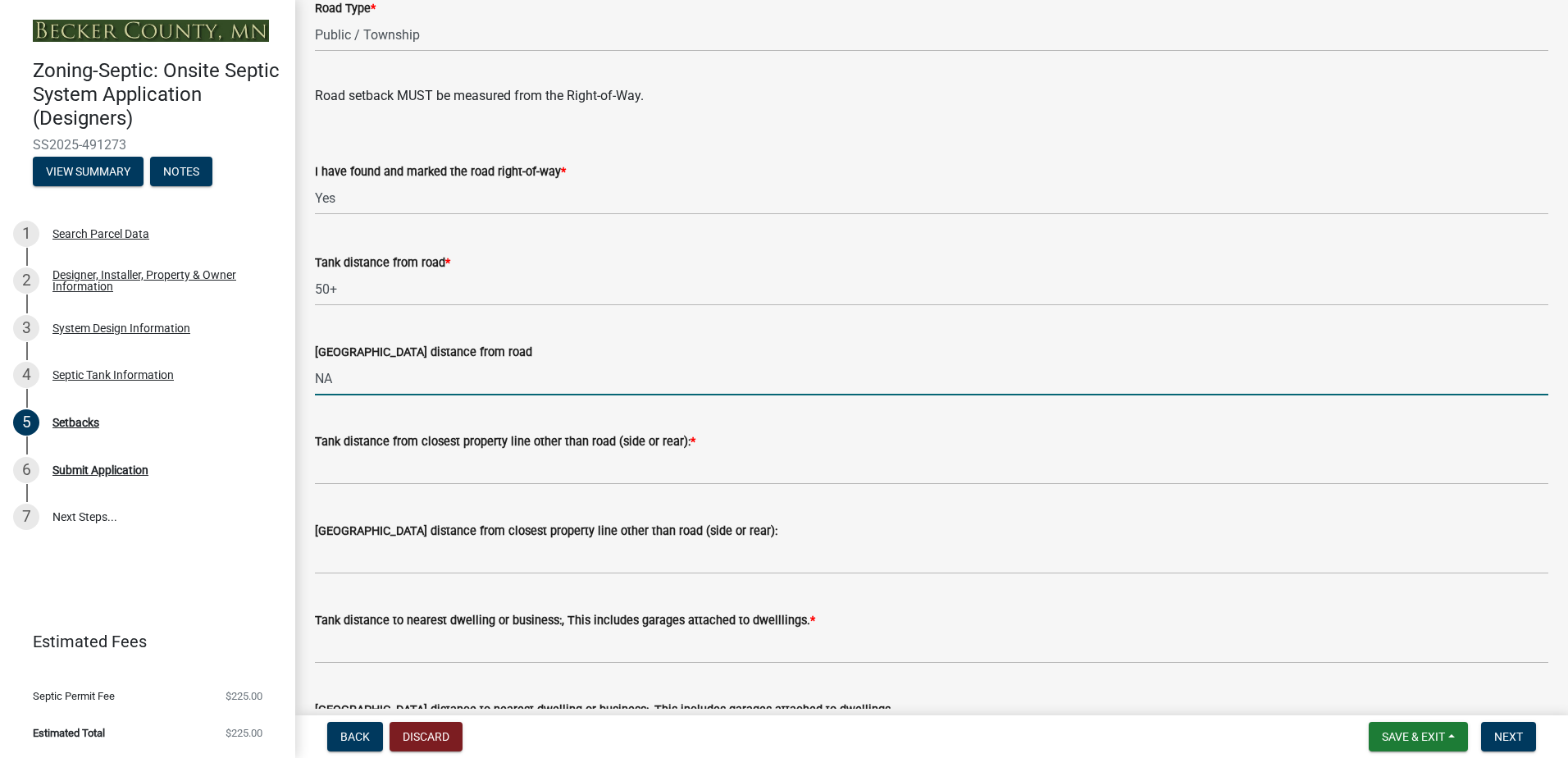
scroll to position [1066, 0]
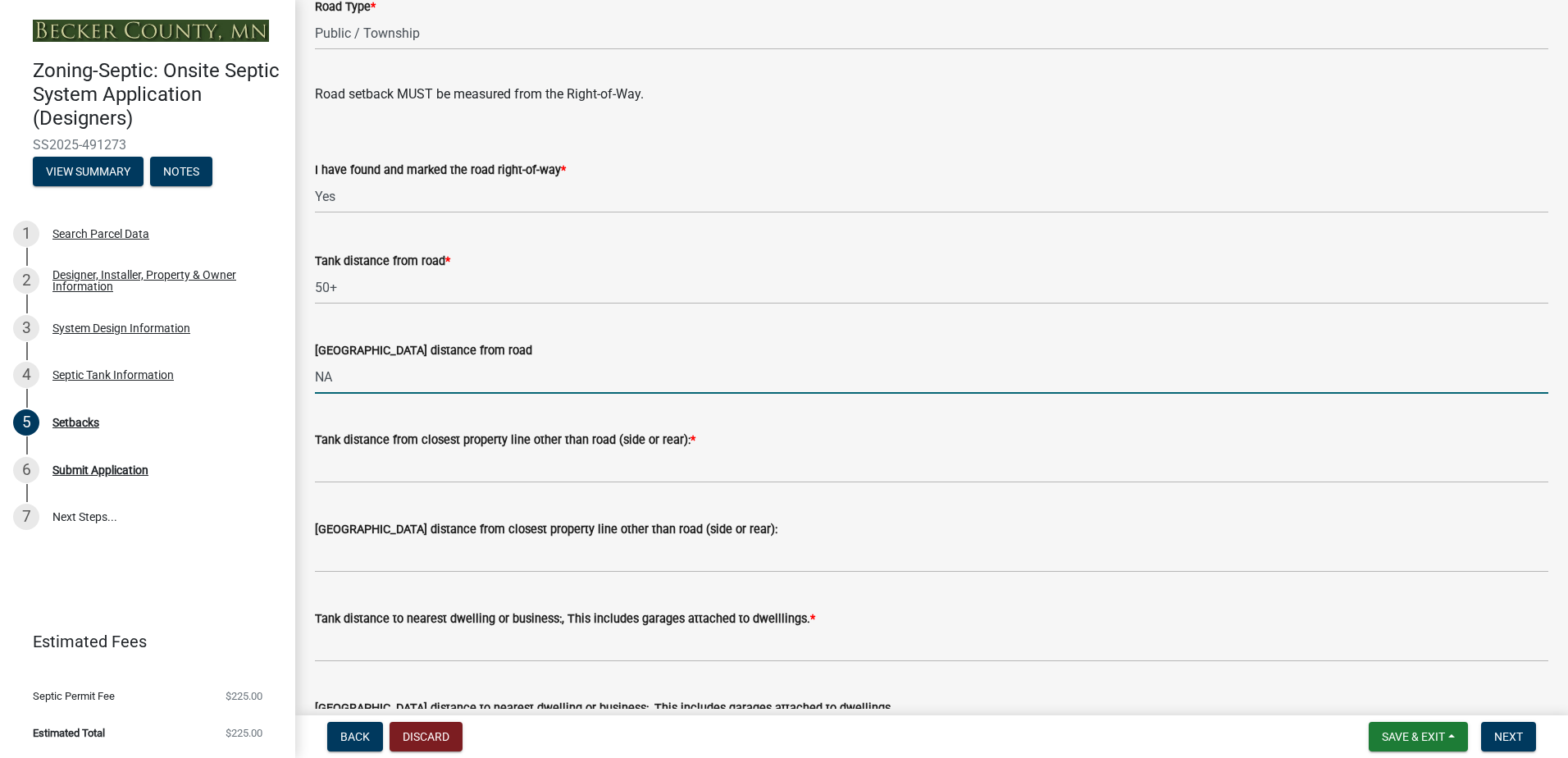
type input "NA"
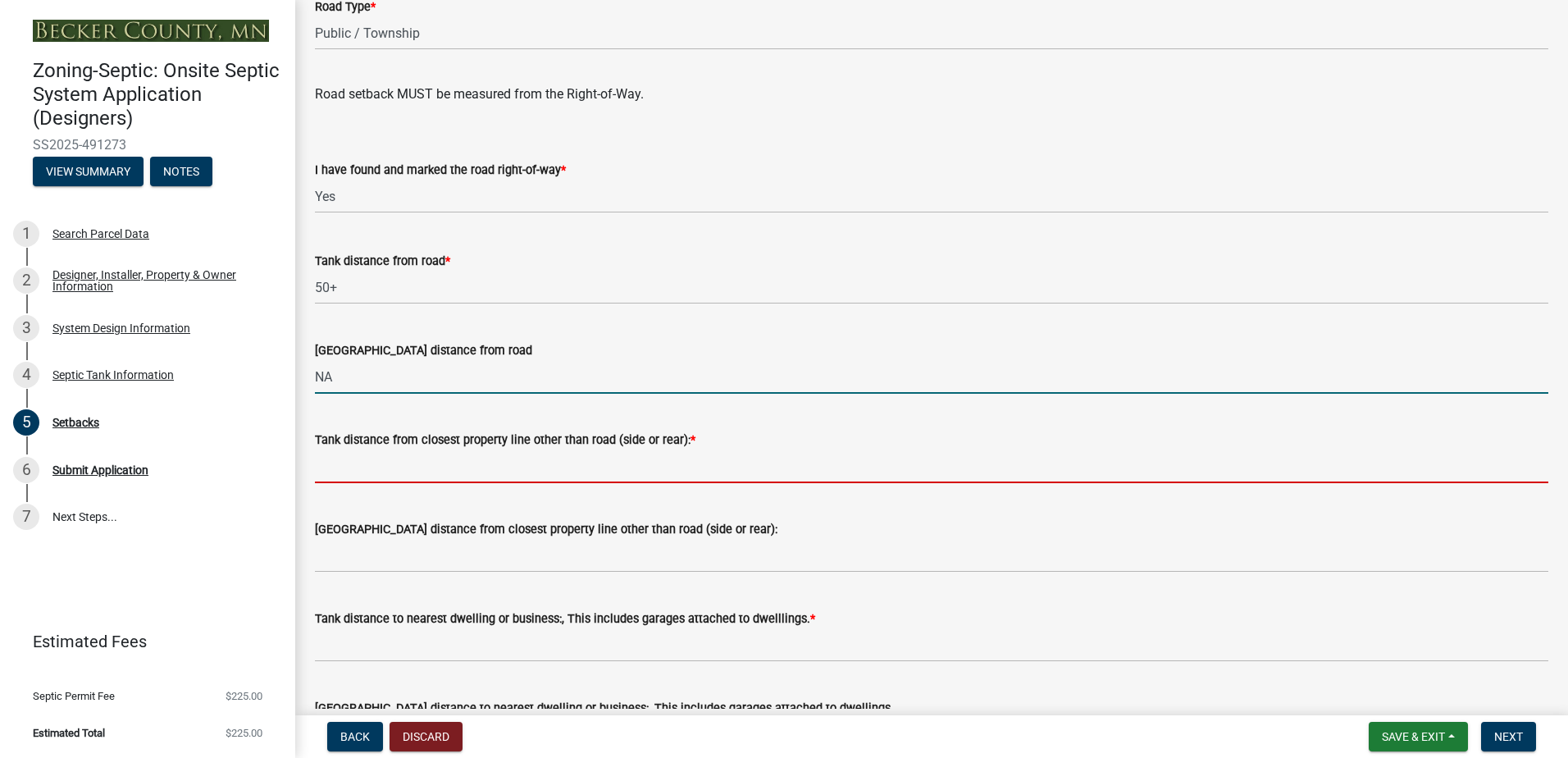
click at [354, 470] on input "Tank distance from closest property line other than road (side or rear): *" at bounding box center [932, 465] width 1234 height 34
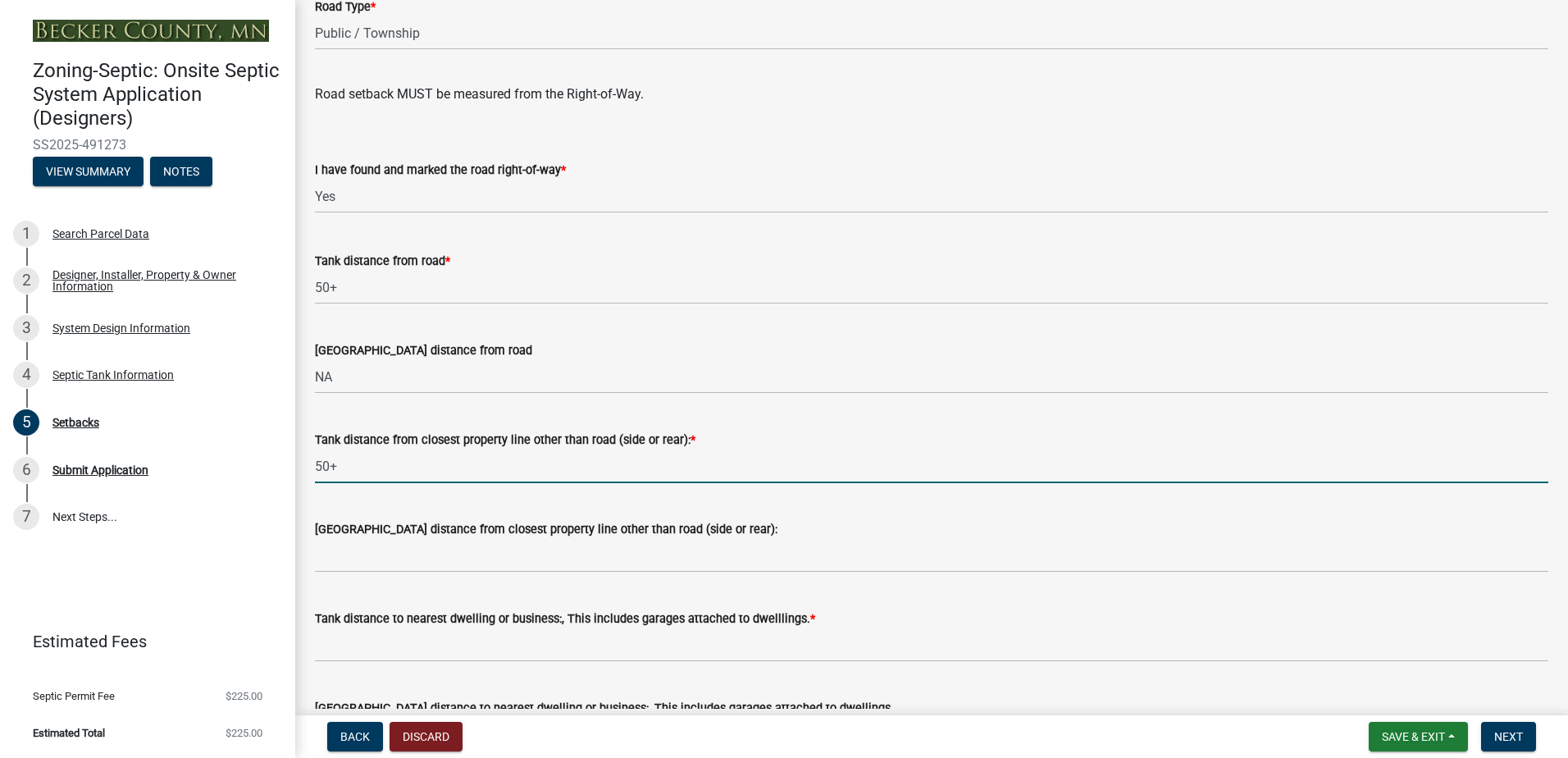
type input "50+"
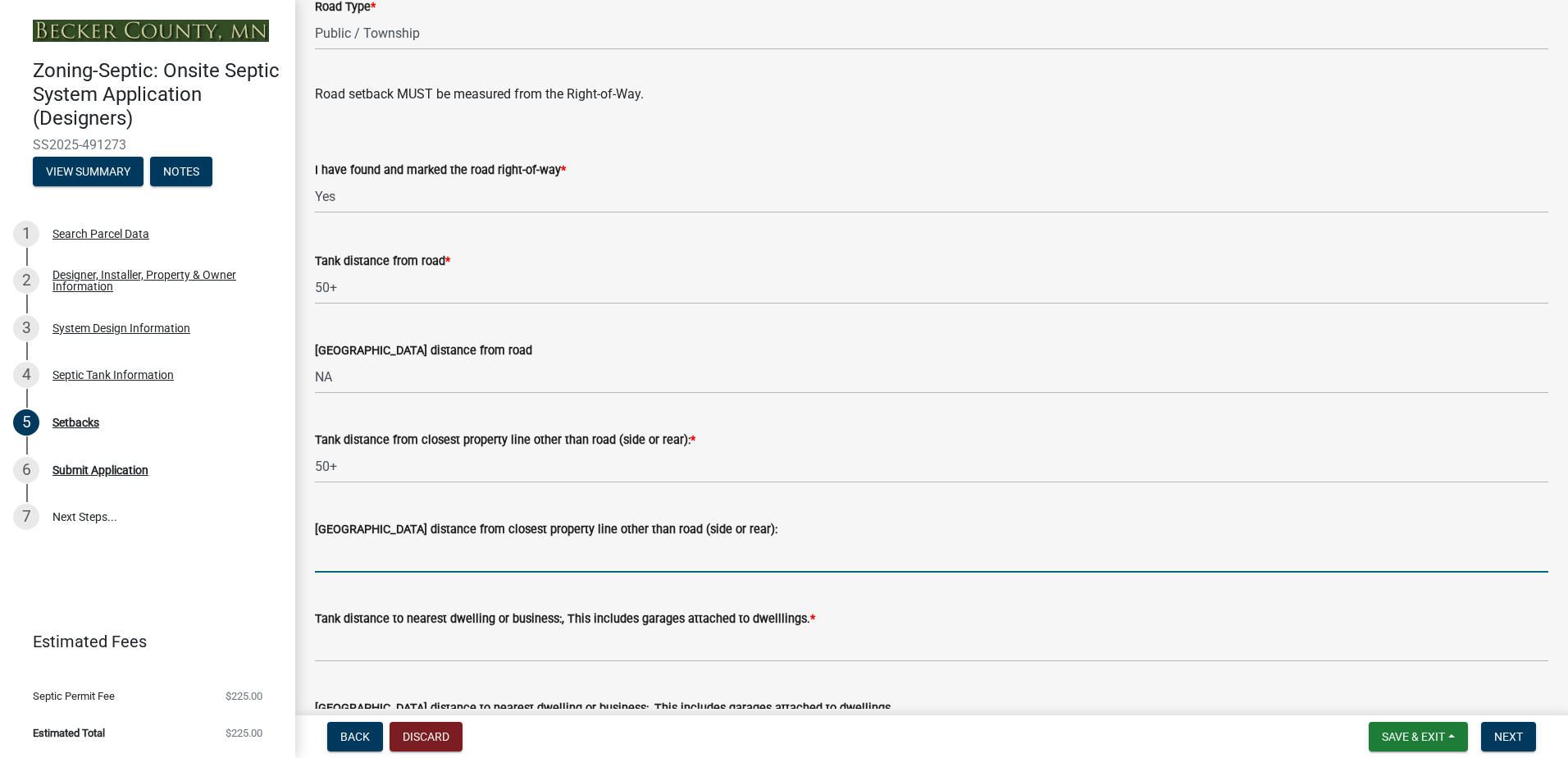
click at [369, 553] on input "[GEOGRAPHIC_DATA] distance from closest property line other than road (side or …" at bounding box center [932, 555] width 1234 height 34
type input "NA"
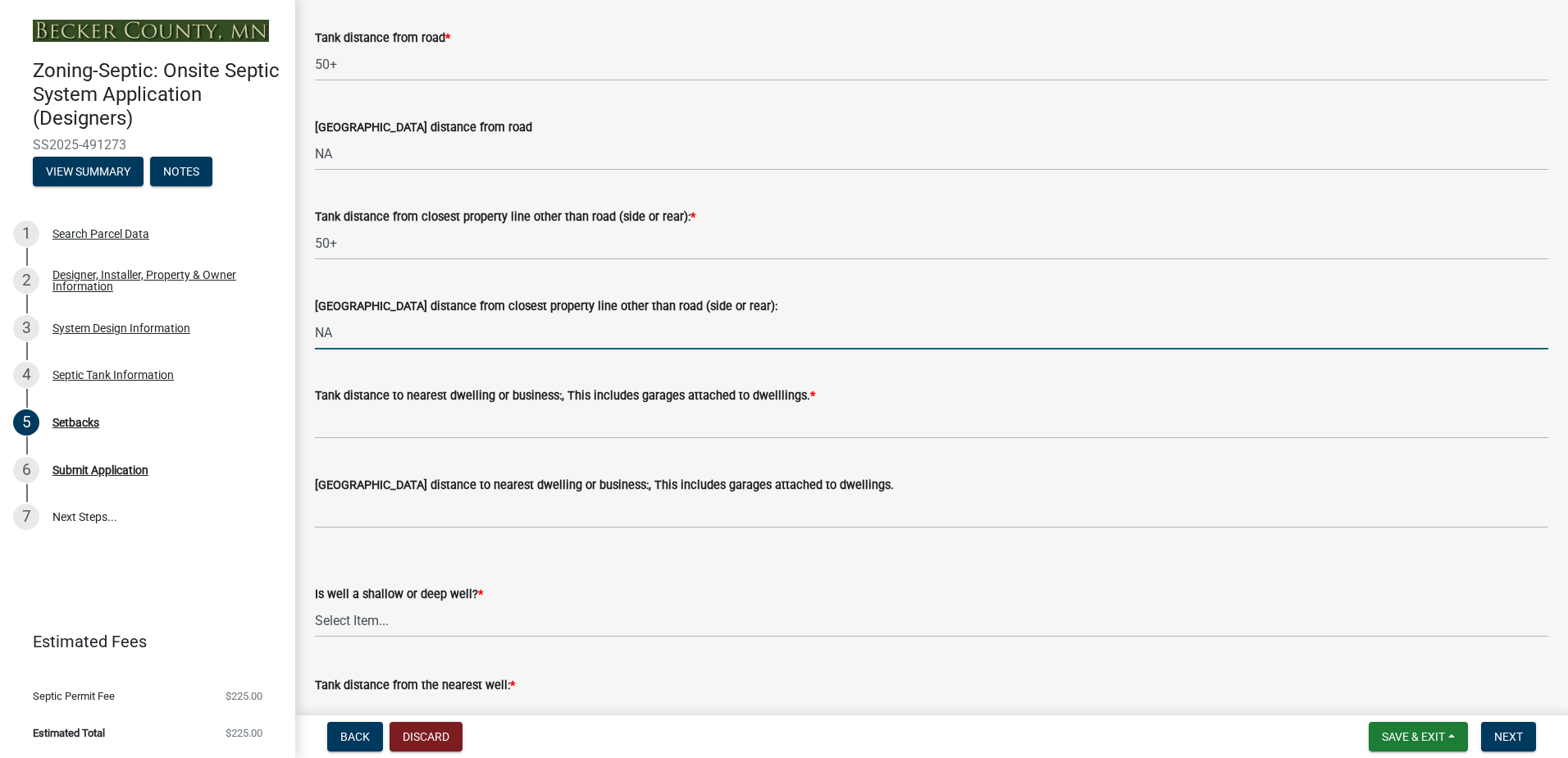
scroll to position [1312, 0]
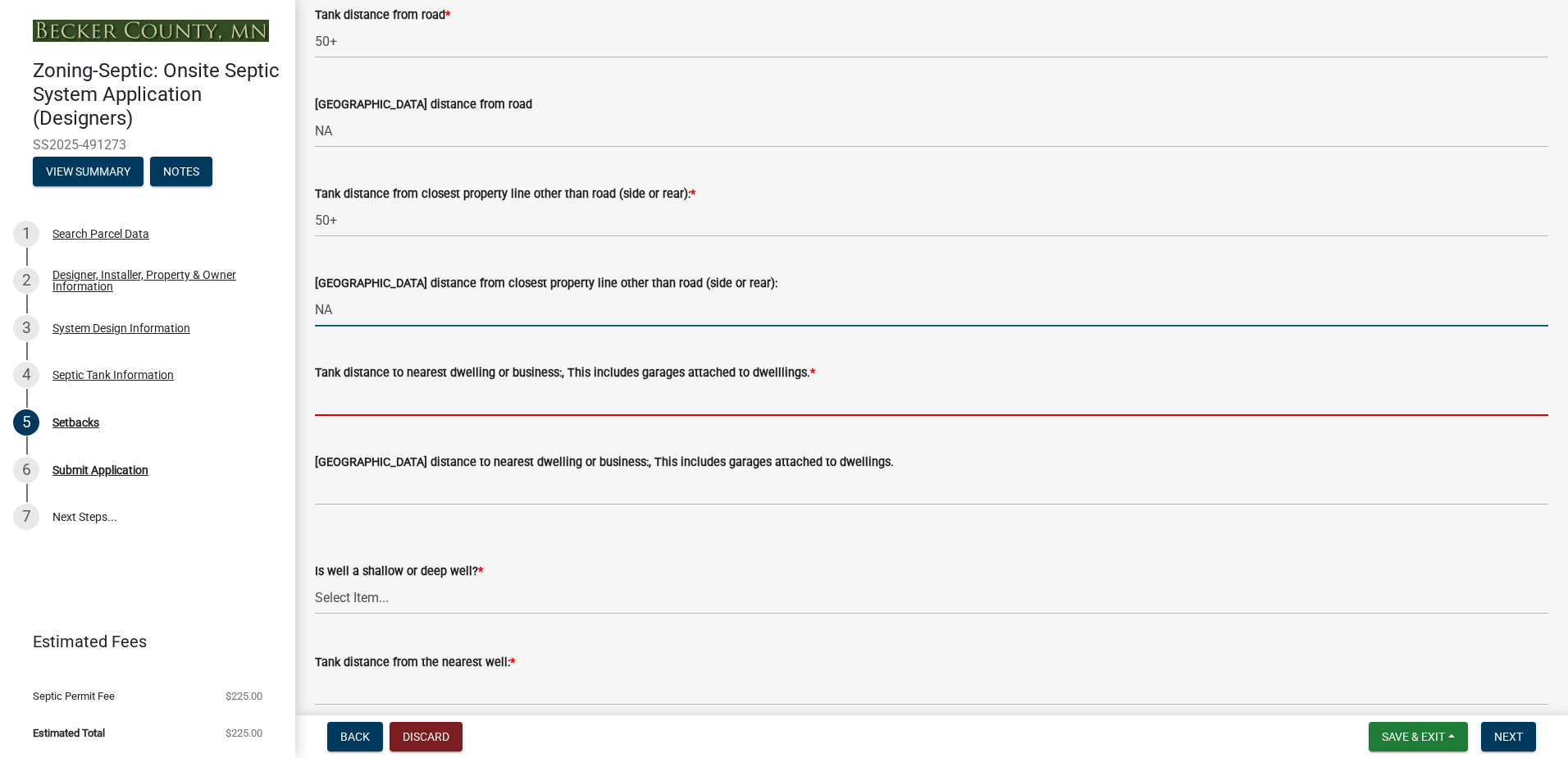
click at [343, 401] on input "Tank distance to nearest dwelling or business:, This includes garages attached …" at bounding box center [932, 398] width 1234 height 34
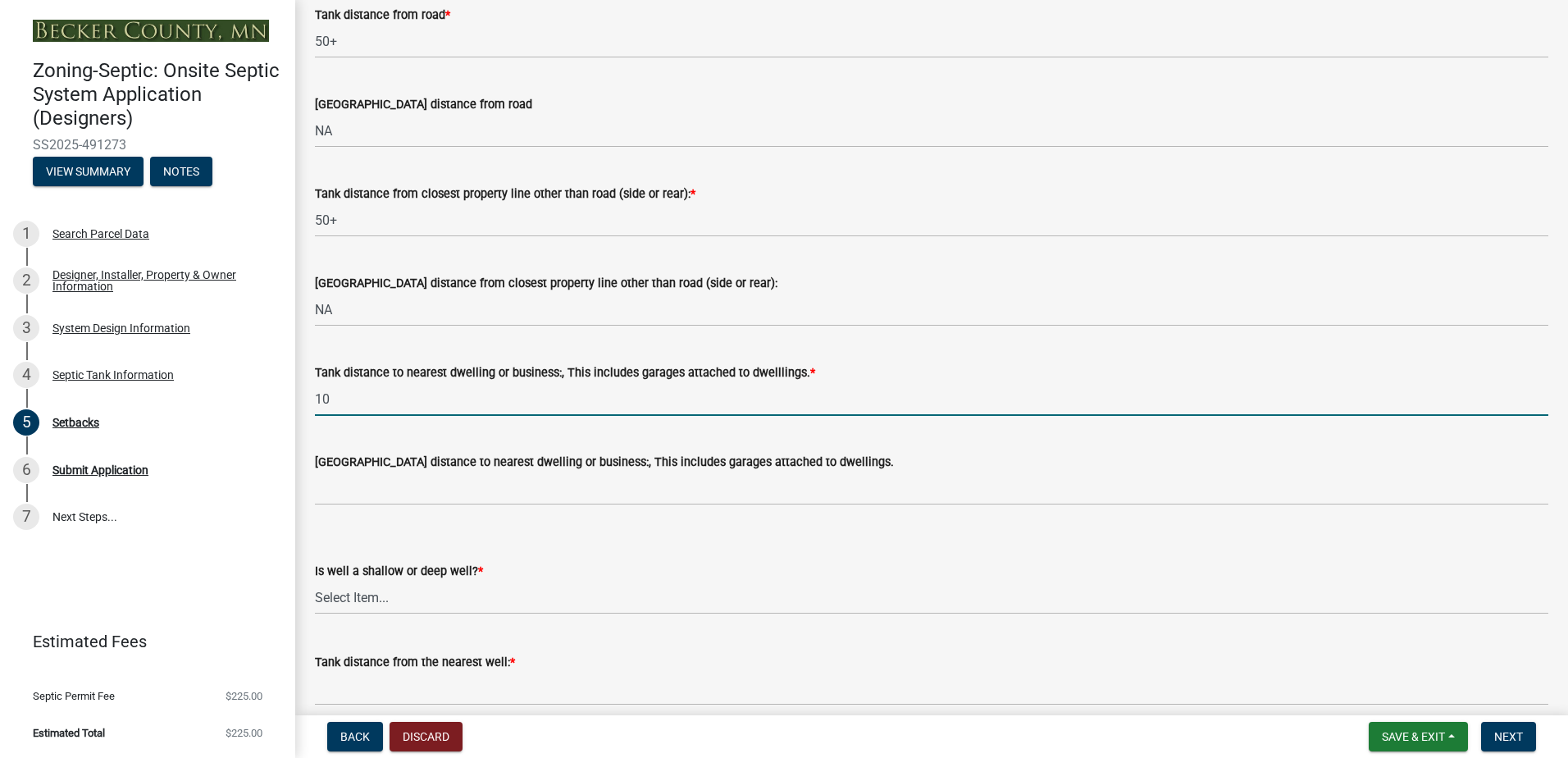
type input "10"
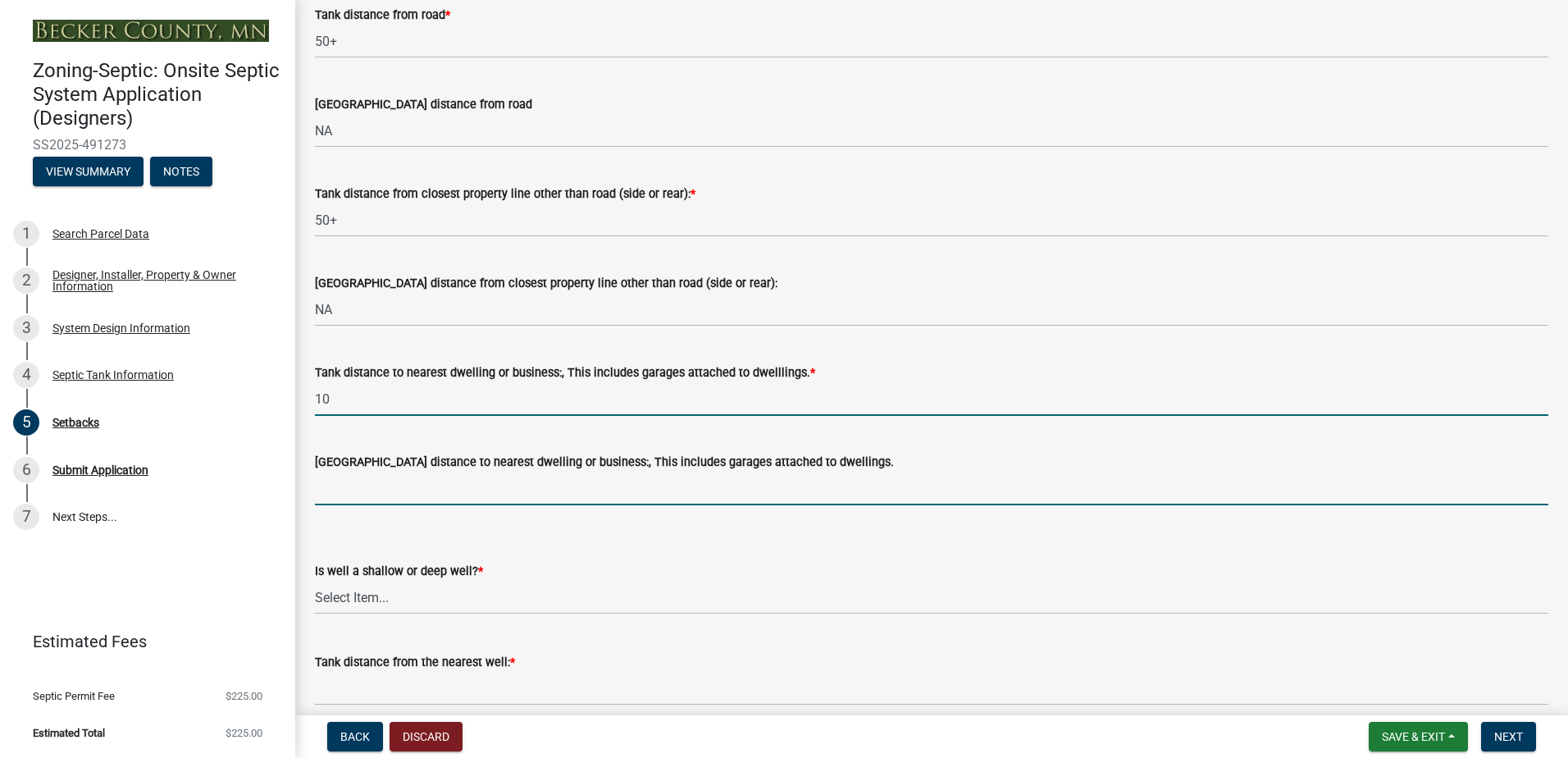
click at [343, 480] on input "[GEOGRAPHIC_DATA] distance to nearest dwelling or business:, This includes gara…" at bounding box center [932, 488] width 1234 height 34
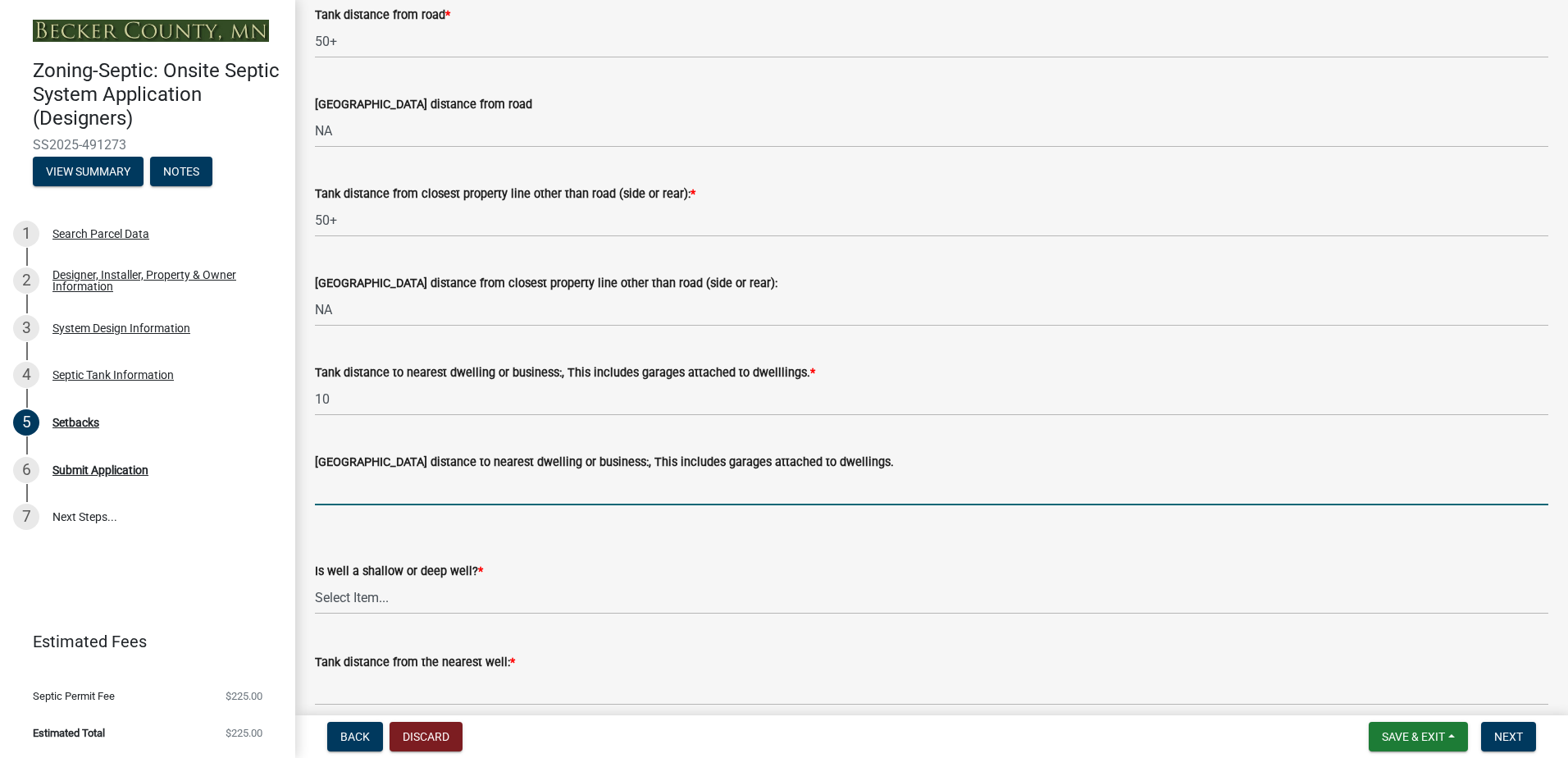
type input "NA"
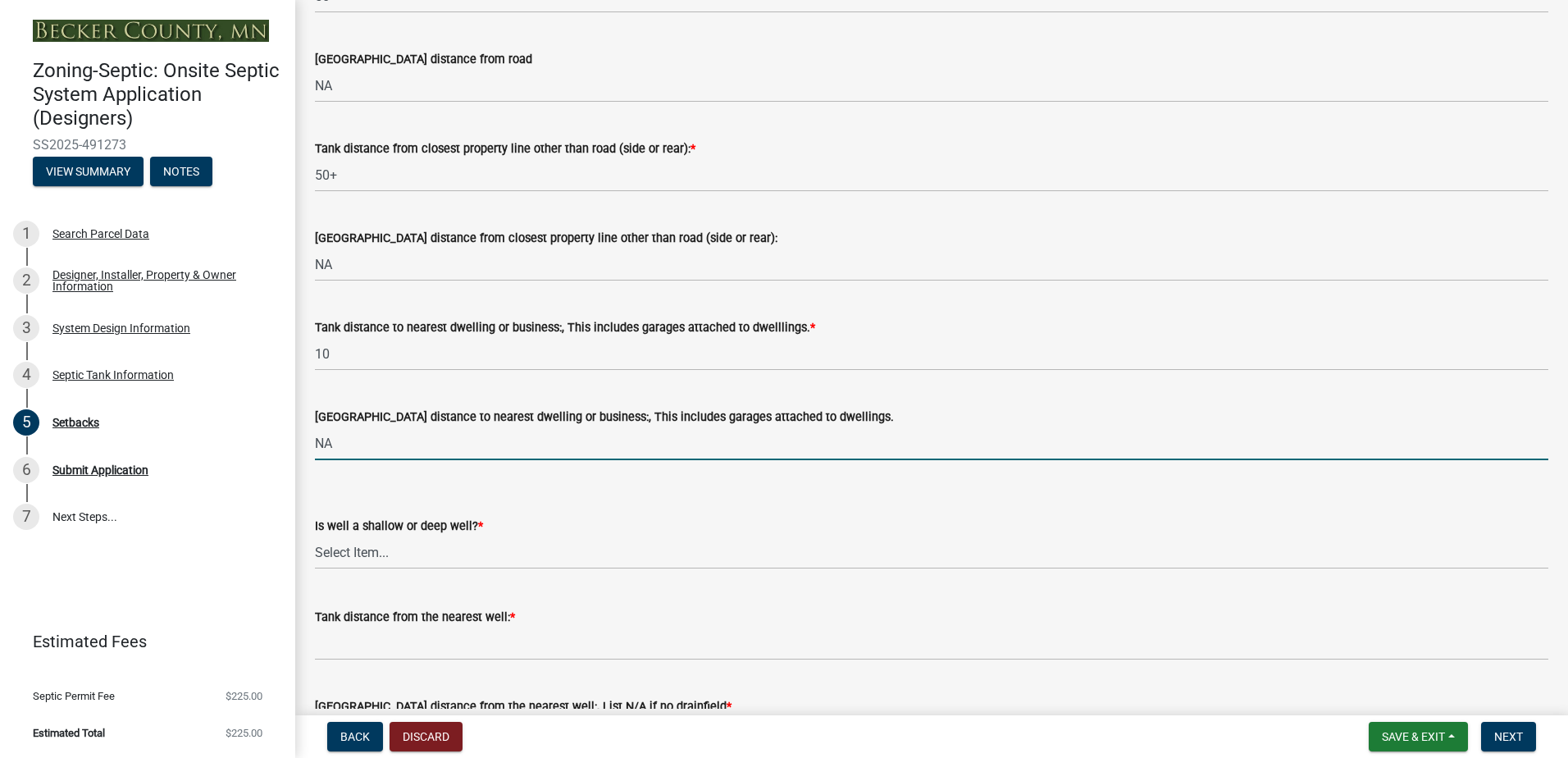
scroll to position [1394, 0]
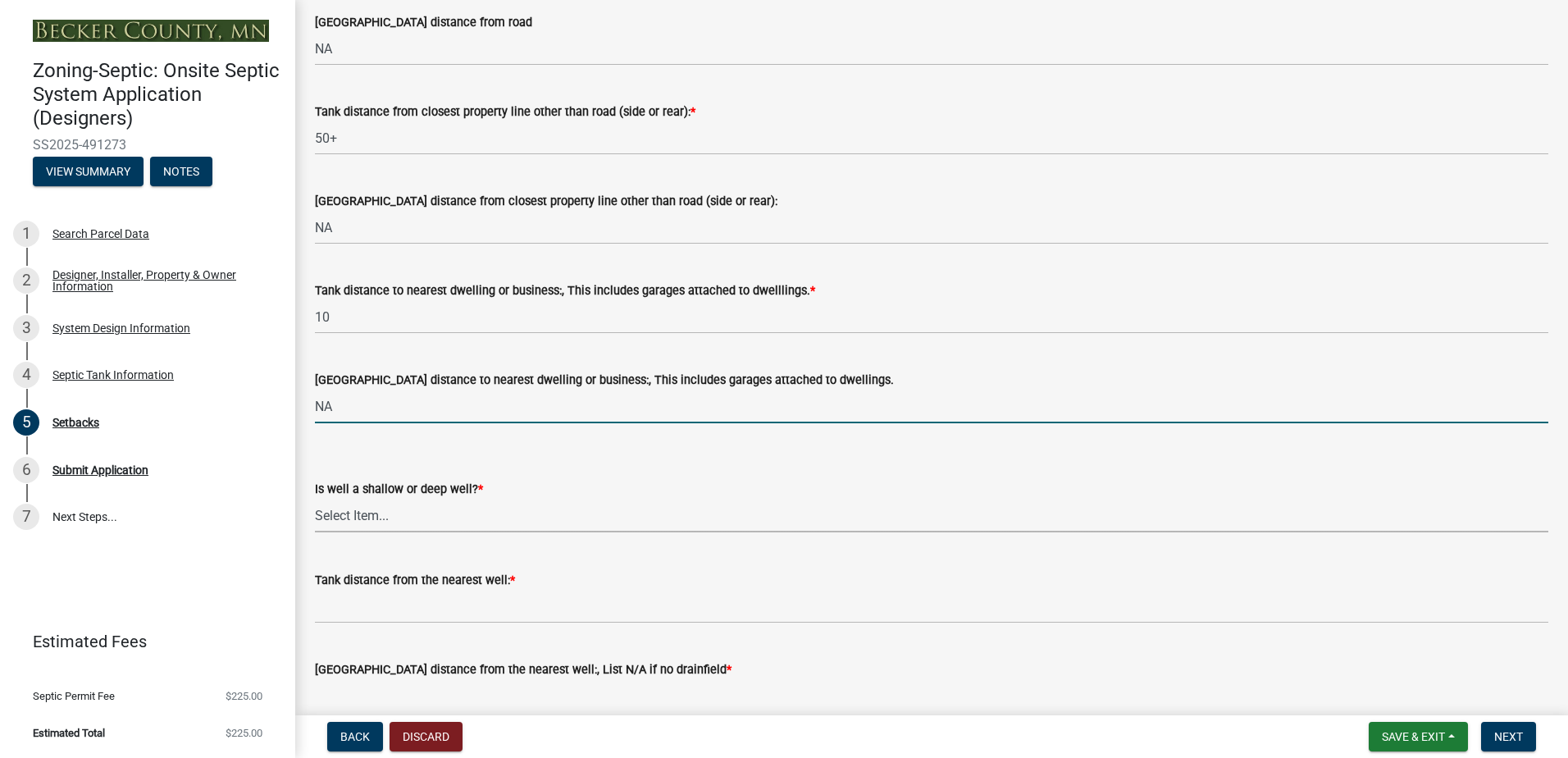
click at [373, 515] on select "Select Item... Deep Well Shallow Well No Well - Connected or to be connected to…" at bounding box center [932, 515] width 1234 height 34
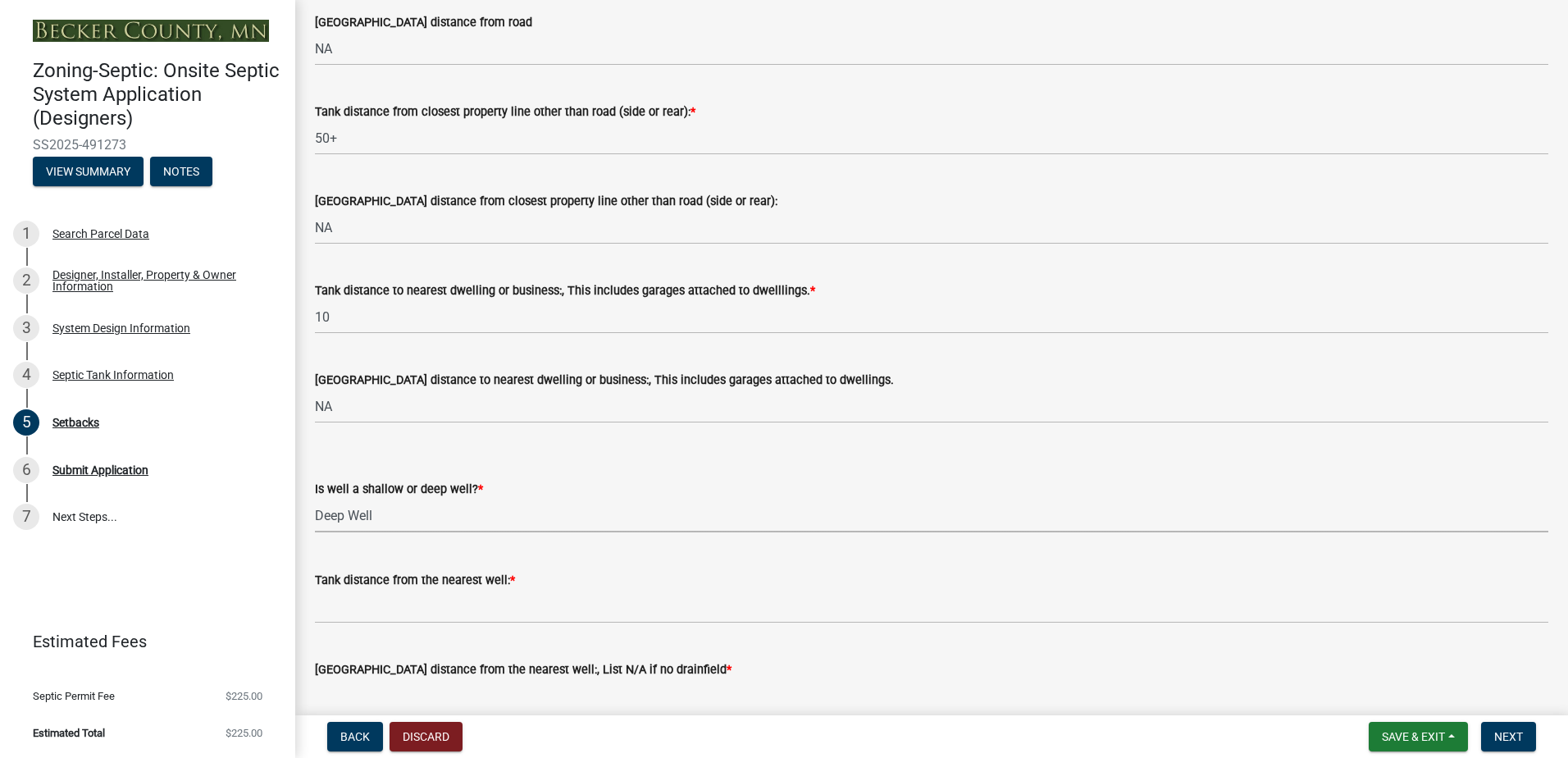
click at [315, 499] on select "Select Item... Deep Well Shallow Well No Well - Connected or to be connected to…" at bounding box center [932, 515] width 1234 height 34
select select "cf78f1da-f066-4305-88a2-864abad1fa52"
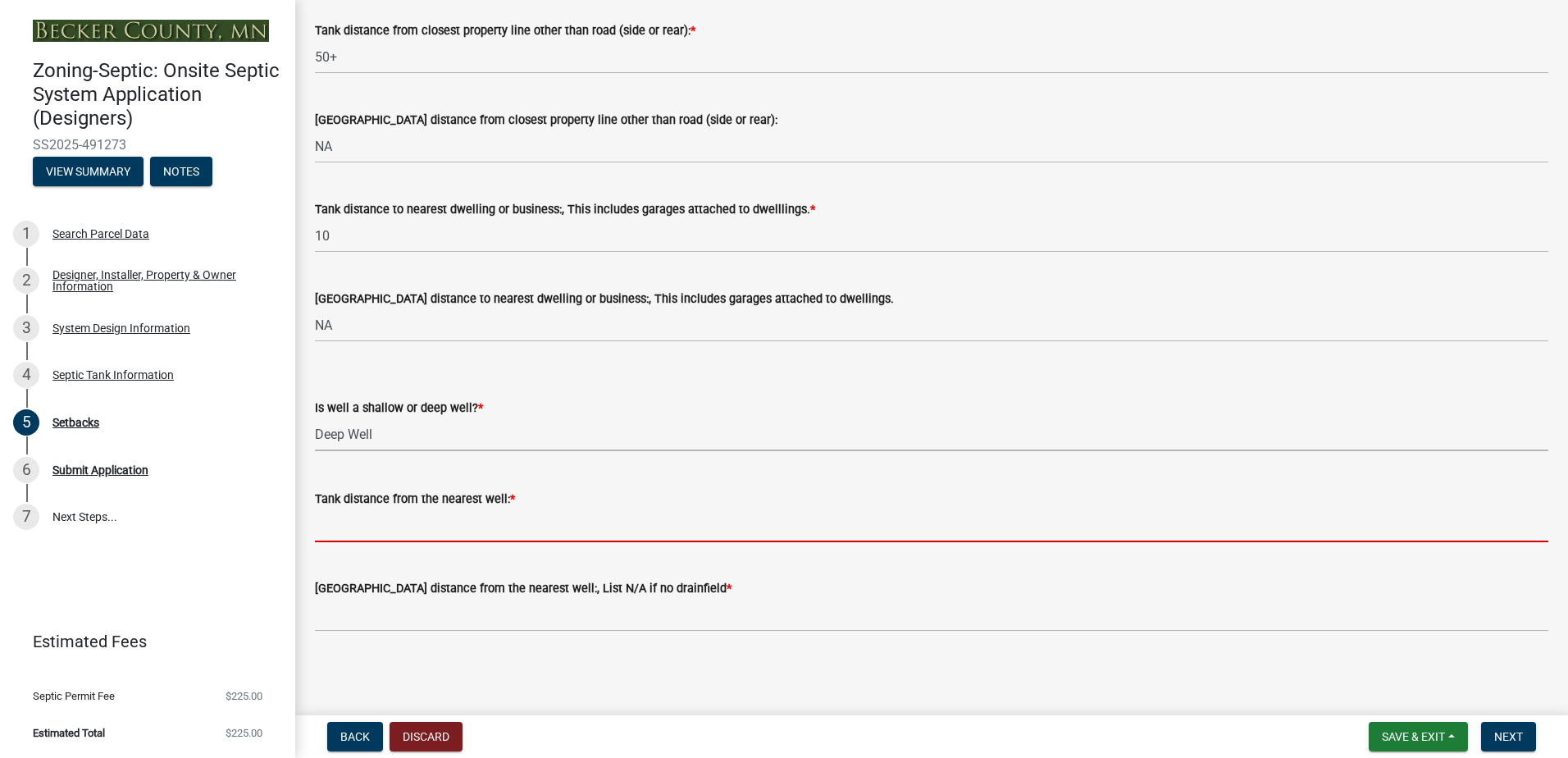
click at [342, 533] on input "Tank distance from the nearest well: *" at bounding box center [932, 525] width 1234 height 34
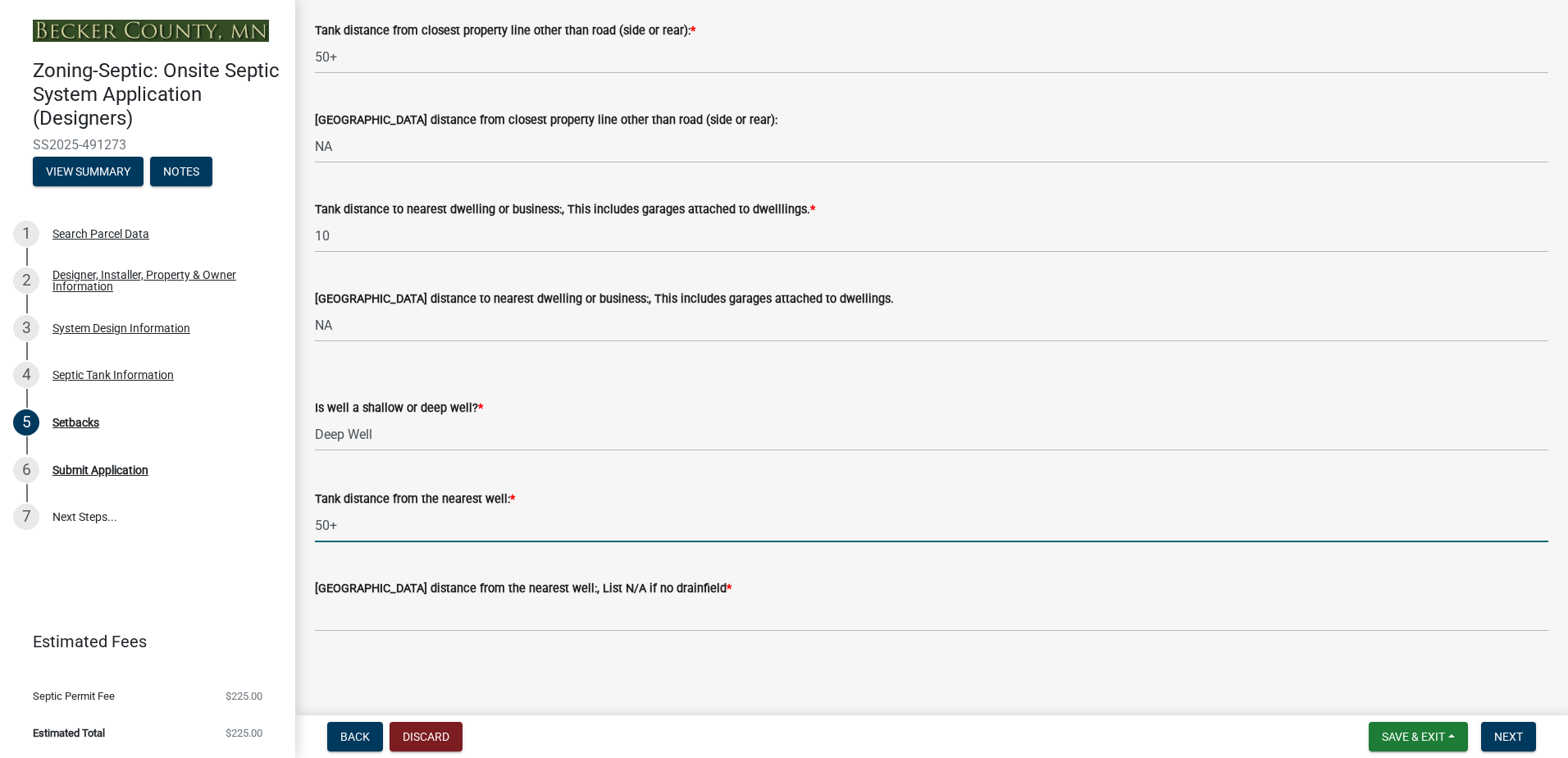
type input "50+"
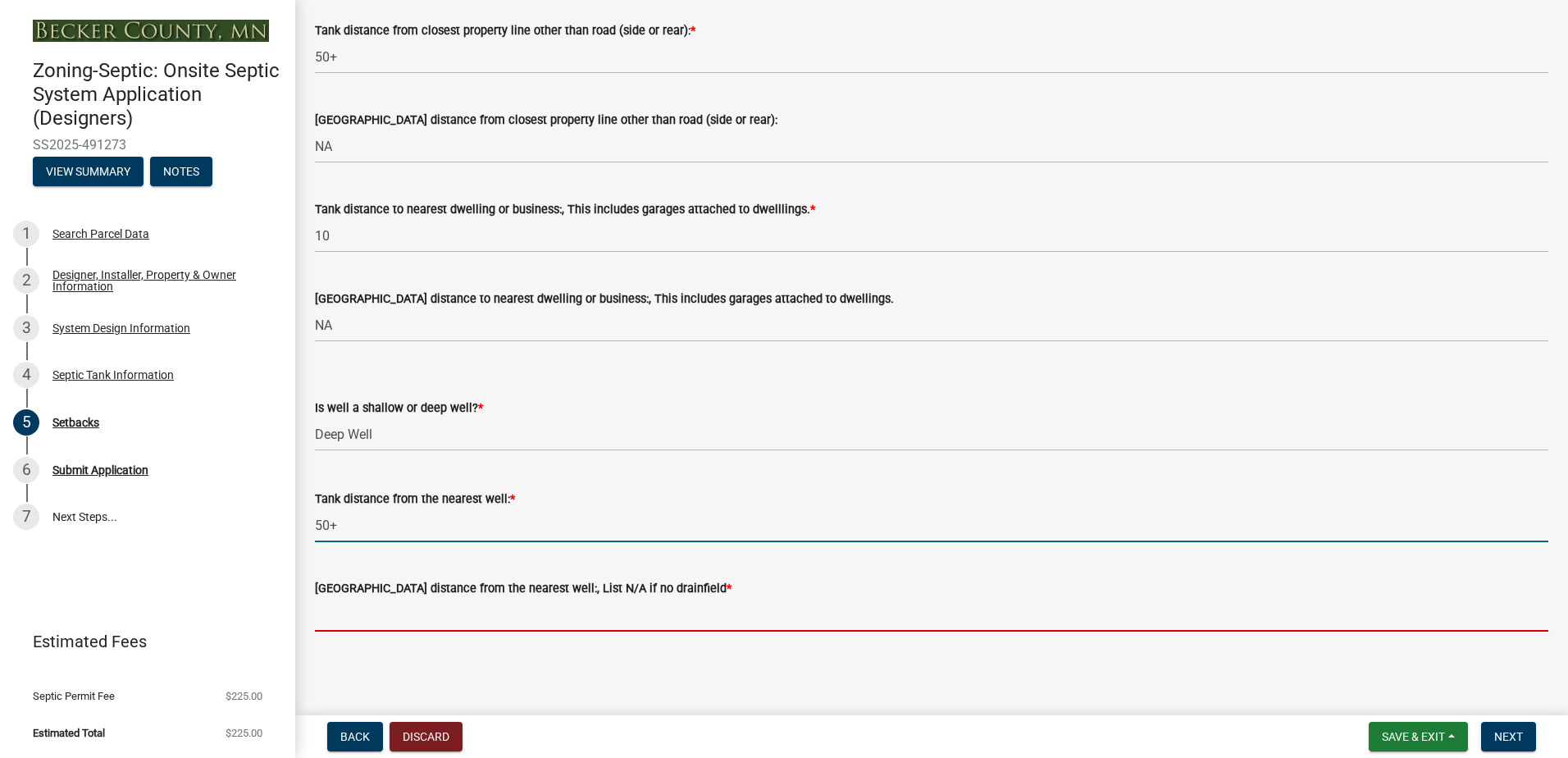
click at [328, 613] on input "[GEOGRAPHIC_DATA] distance from the nearest well:, List N/A if no drainfield *" at bounding box center [932, 614] width 1234 height 34
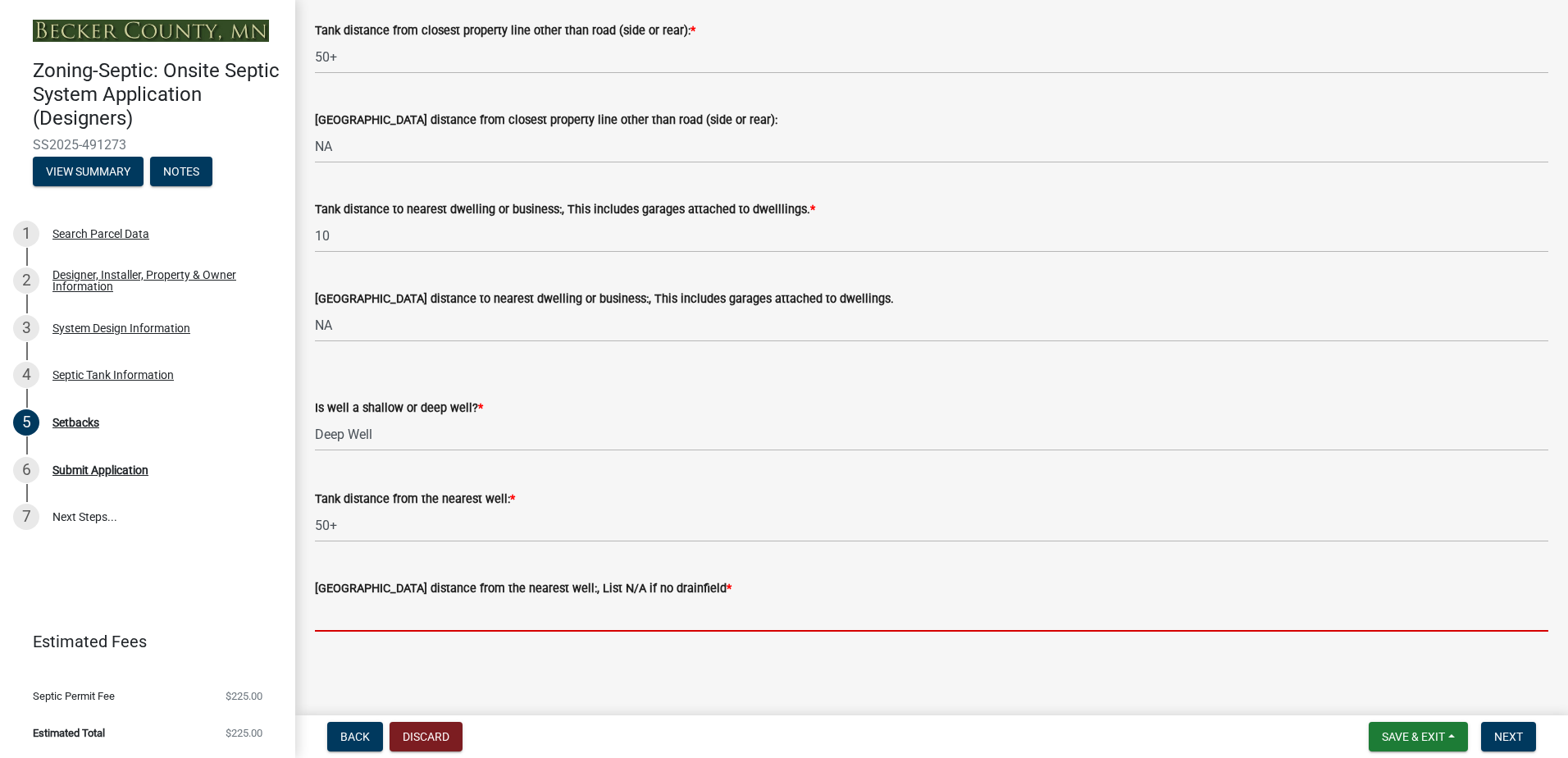
type input "NA"
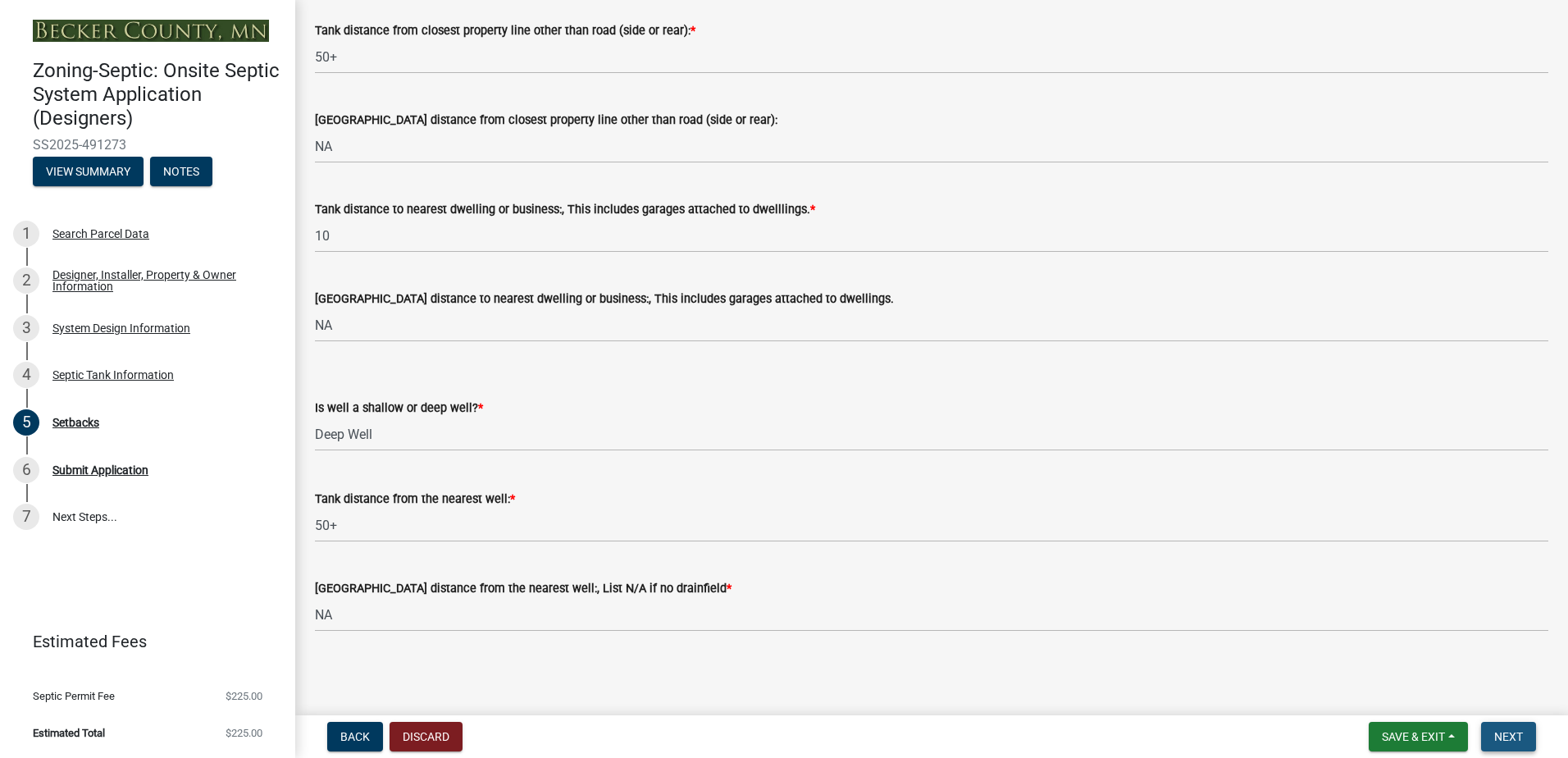
click at [1520, 735] on span "Next" at bounding box center [1509, 736] width 28 height 13
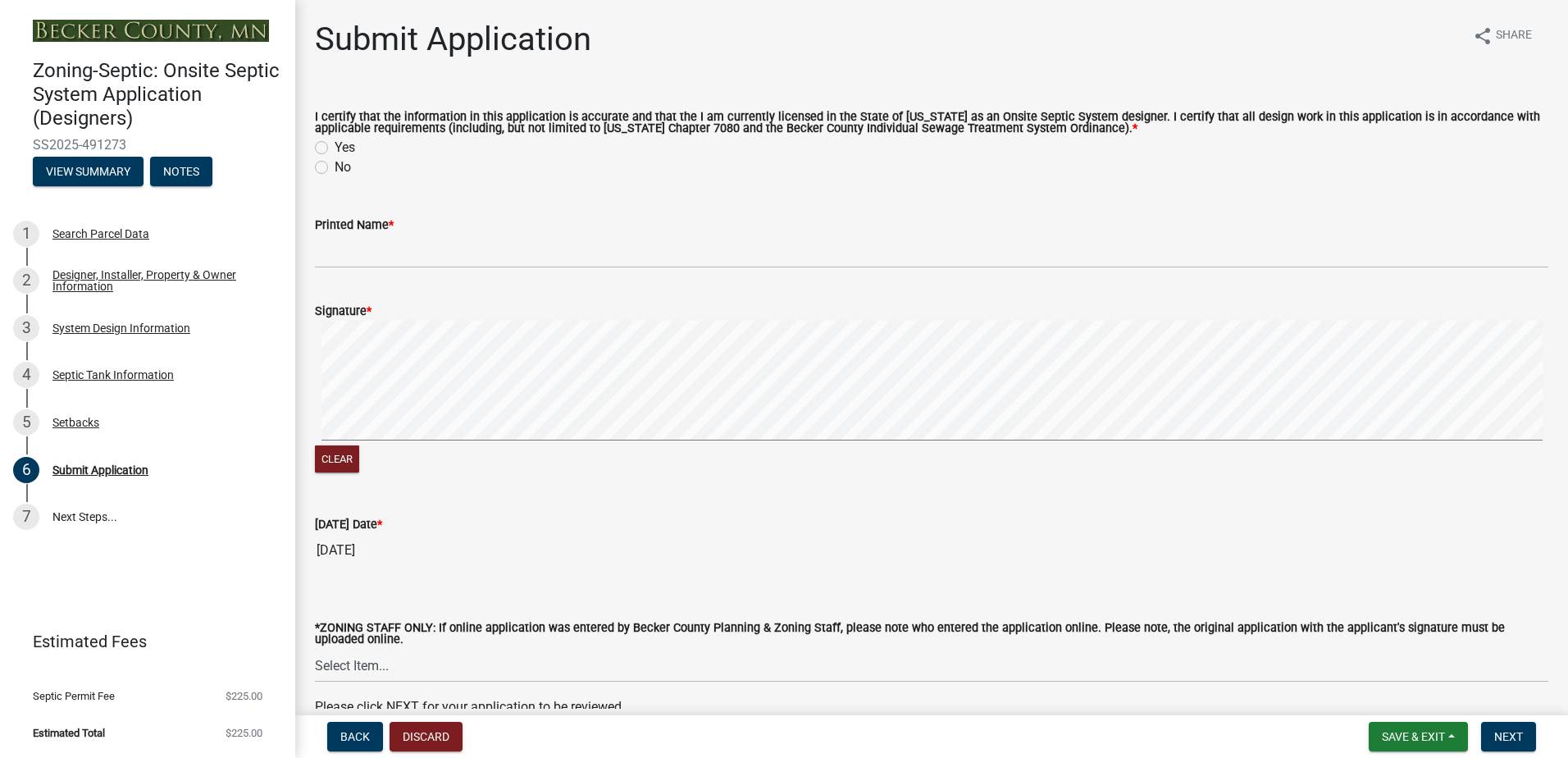
click at [335, 147] on label "Yes" at bounding box center [345, 147] width 21 height 20
click at [335, 147] on input "Yes" at bounding box center [340, 143] width 10 height 10
radio input "true"
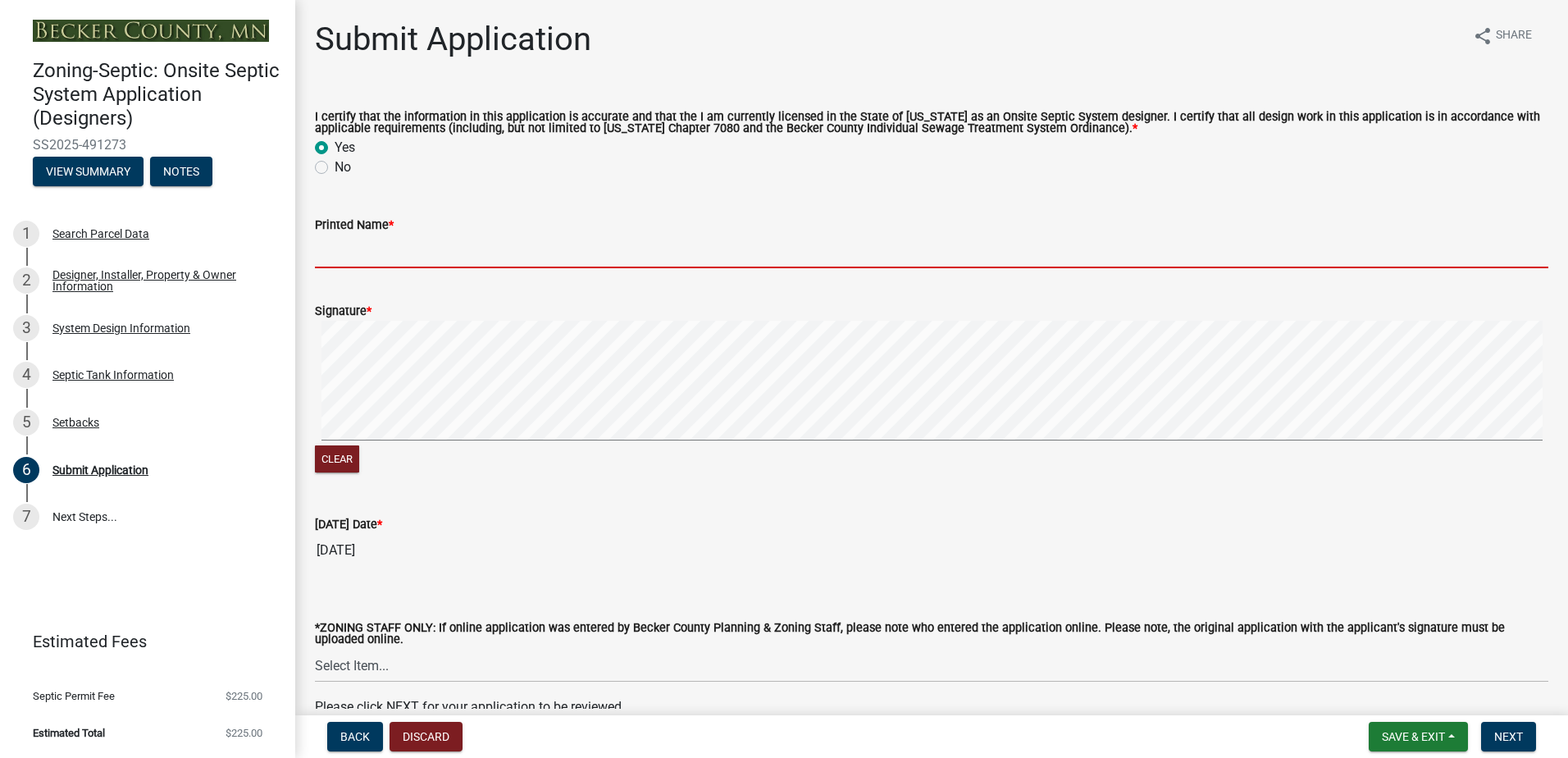
click at [337, 258] on input "Printed Name *" at bounding box center [932, 251] width 1234 height 34
type input "[PERSON_NAME]"
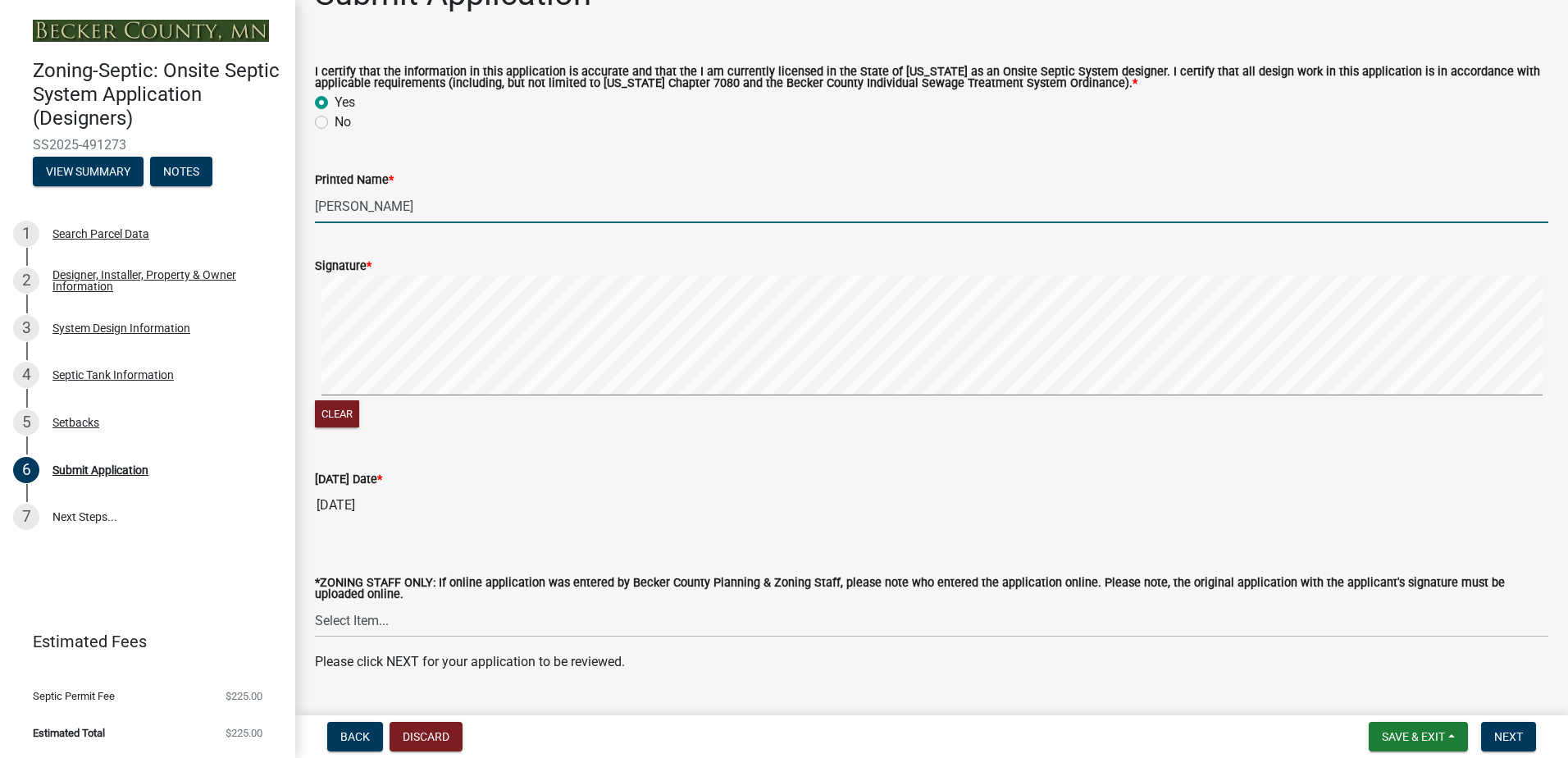
scroll to position [87, 0]
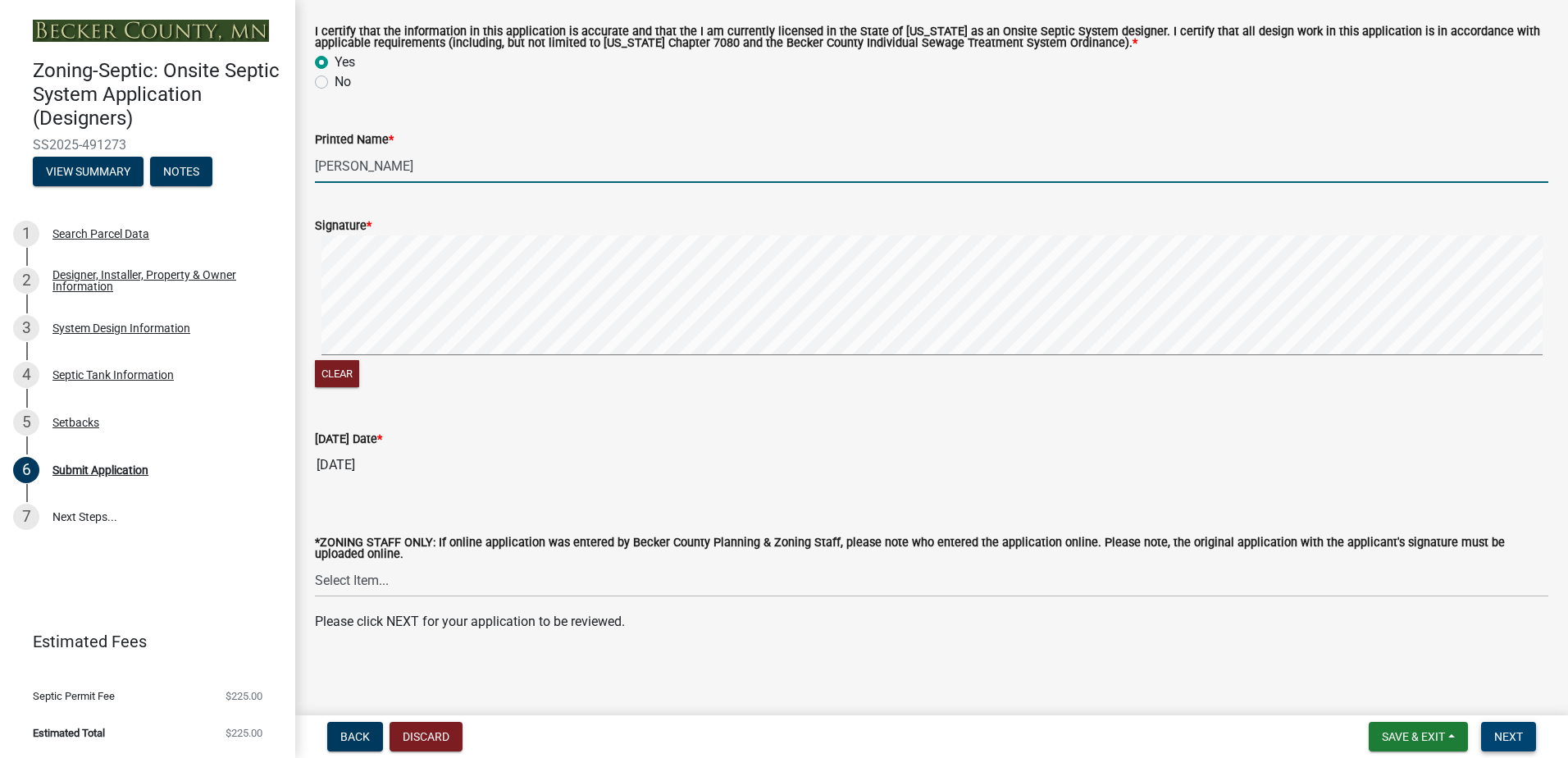
click at [1518, 730] on span "Next" at bounding box center [1509, 736] width 28 height 13
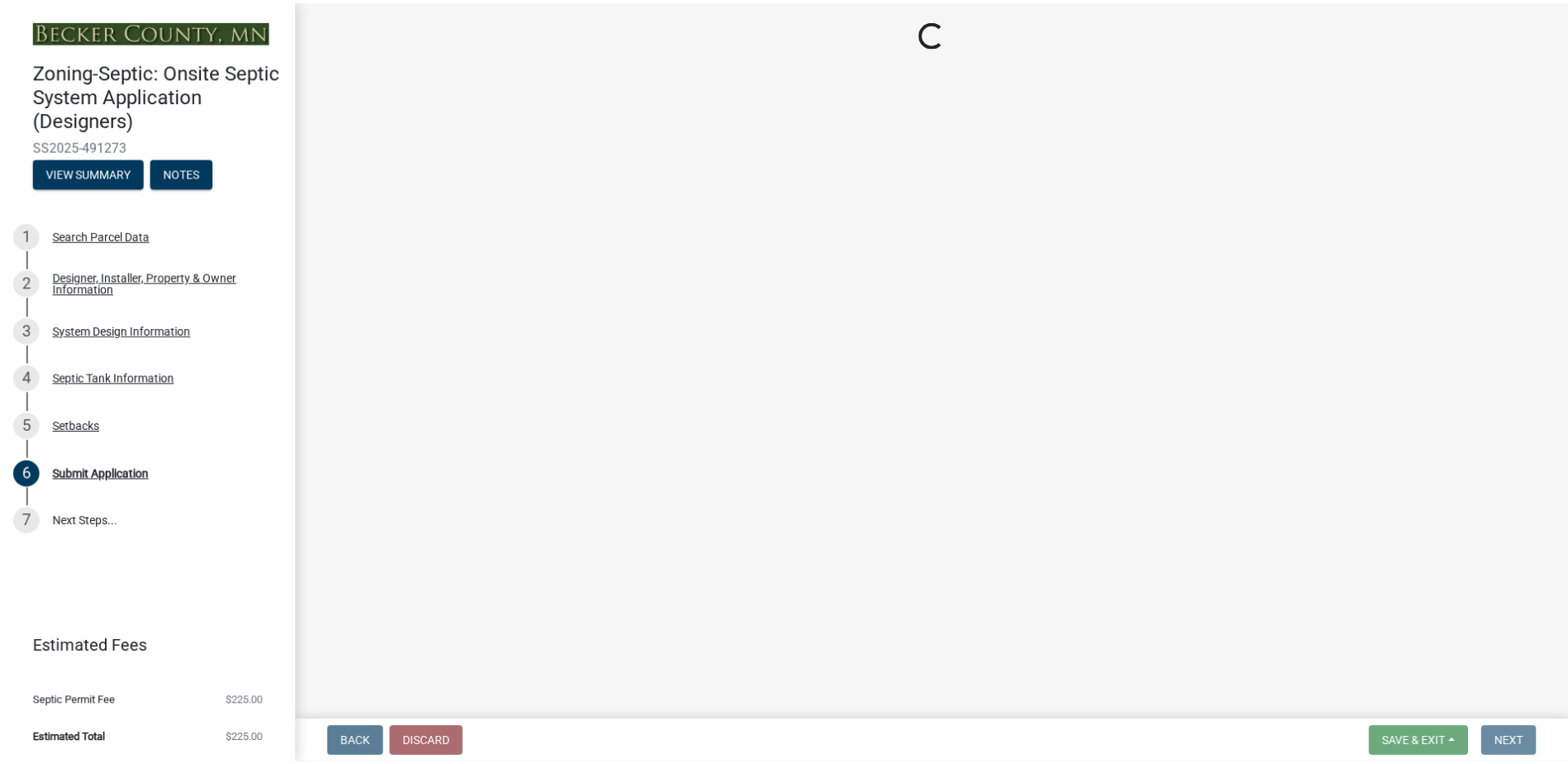
scroll to position [0, 0]
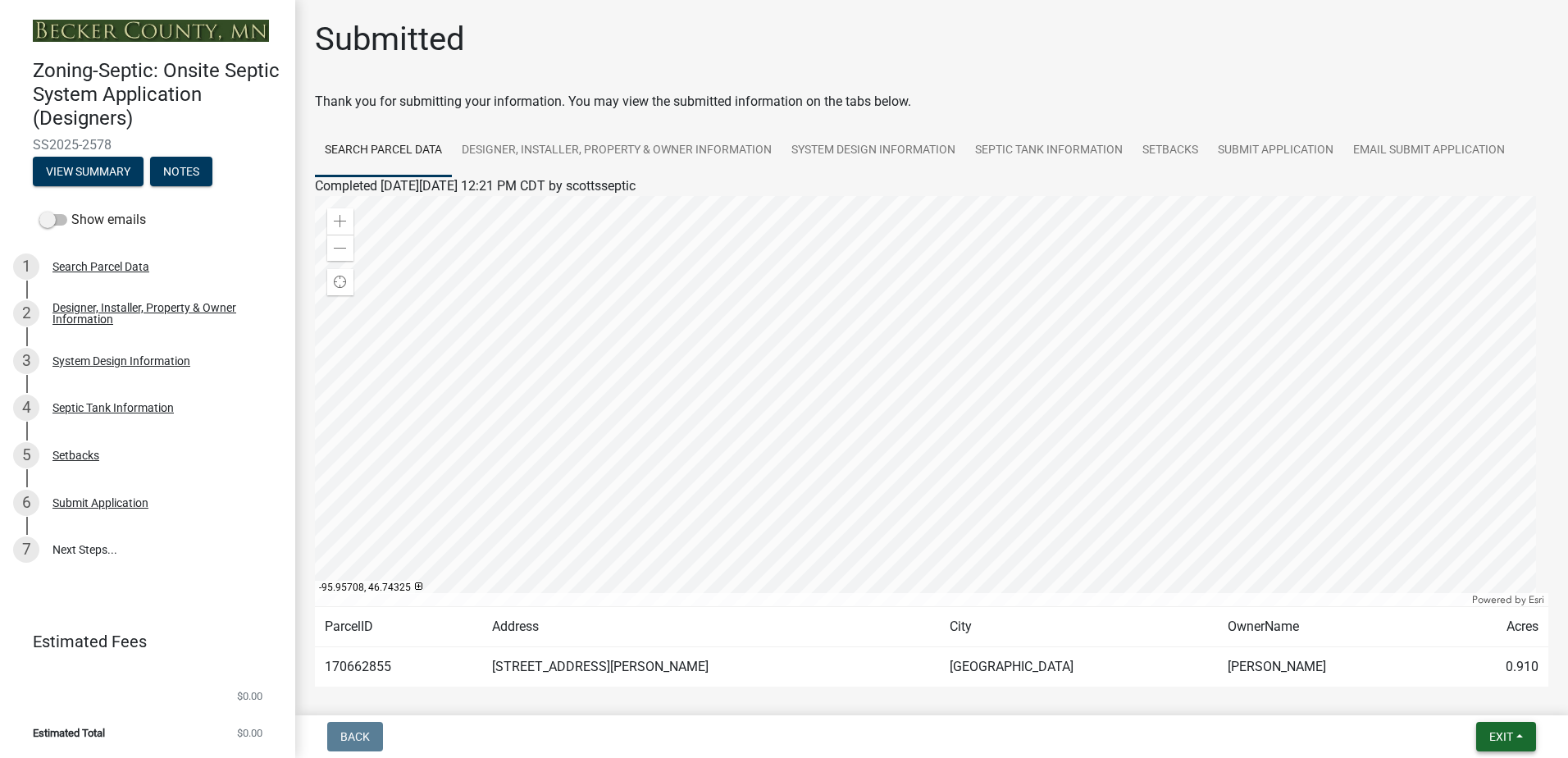
click at [1517, 733] on button "Exit" at bounding box center [1507, 736] width 60 height 29
click at [1491, 694] on button "Save & Exit" at bounding box center [1471, 693] width 132 height 40
